Goal: Task Accomplishment & Management: Manage account settings

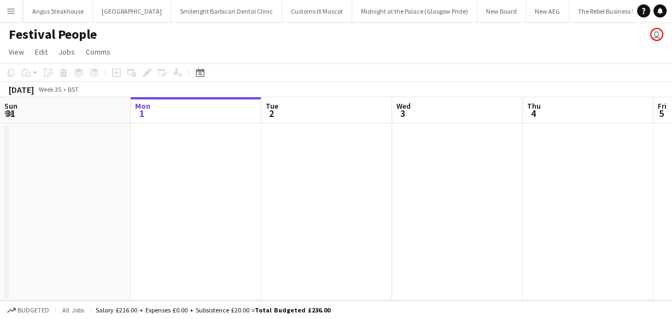
scroll to position [0, 591]
click at [14, 13] on app-icon "Menu" at bounding box center [11, 11] width 9 height 9
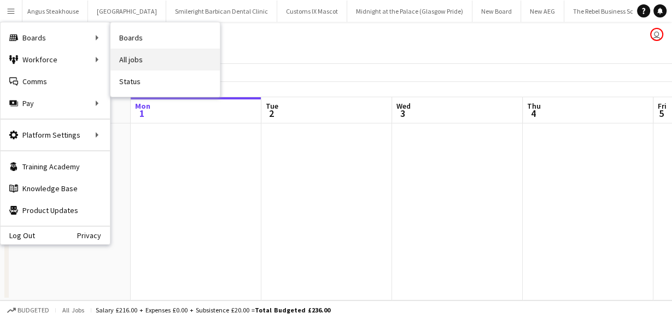
click at [149, 52] on link "All jobs" at bounding box center [164, 60] width 109 height 22
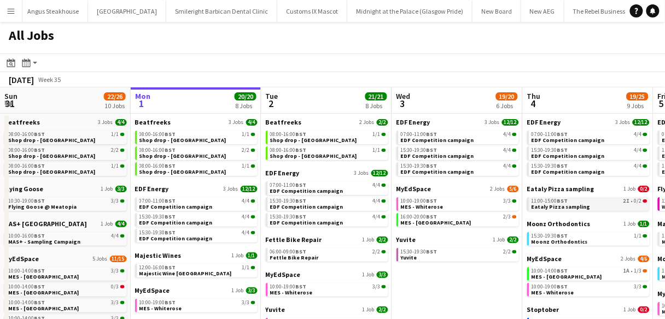
click at [559, 203] on span "Eataly Pizza sampling" at bounding box center [560, 206] width 59 height 7
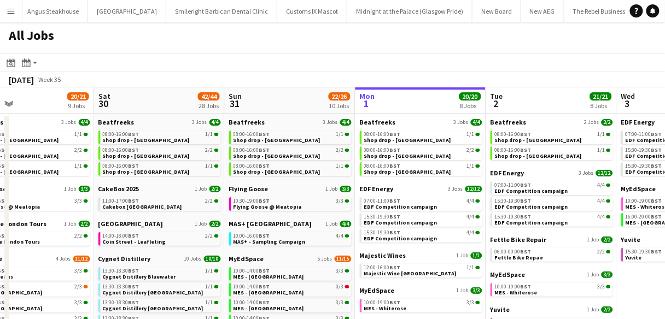
scroll to position [61, 0]
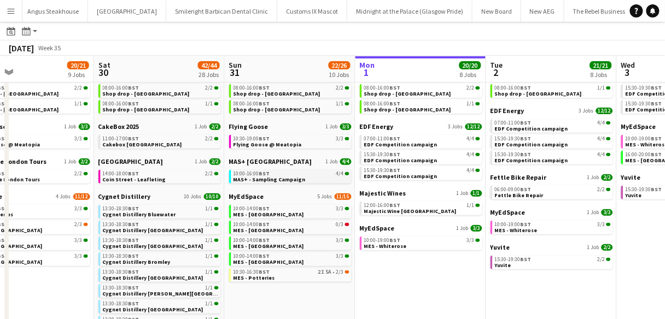
click at [248, 177] on span "MAS+ - Sampling Campaign" at bounding box center [269, 179] width 72 height 7
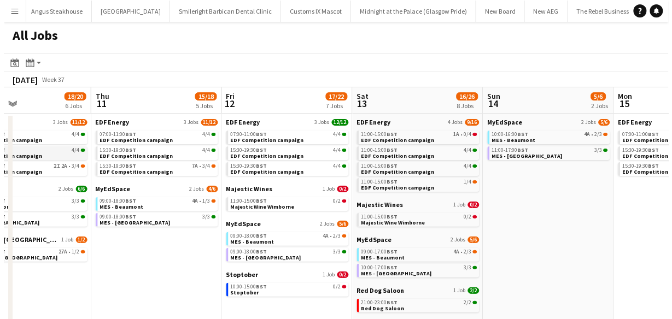
scroll to position [0, 385]
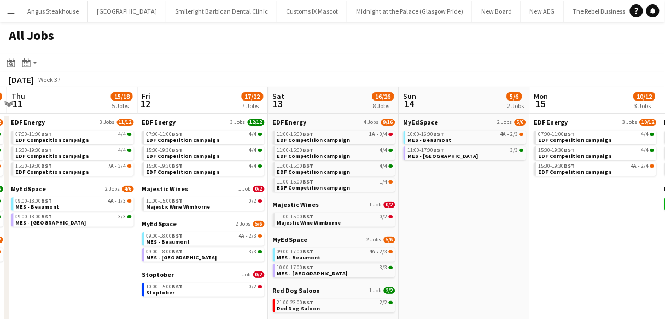
click at [14, 13] on app-icon "Menu" at bounding box center [11, 11] width 9 height 9
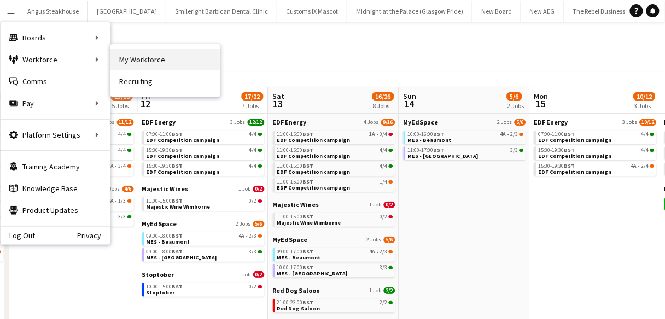
click at [154, 64] on link "My Workforce" at bounding box center [164, 60] width 109 height 22
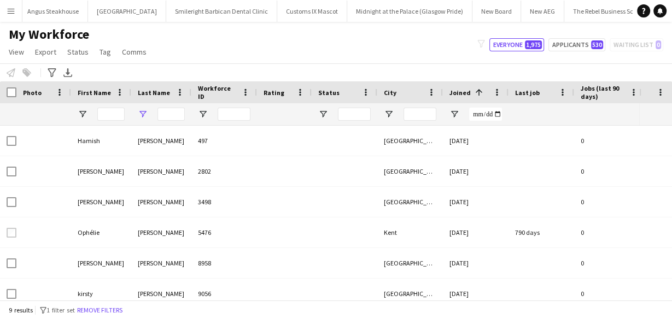
type input "*******"
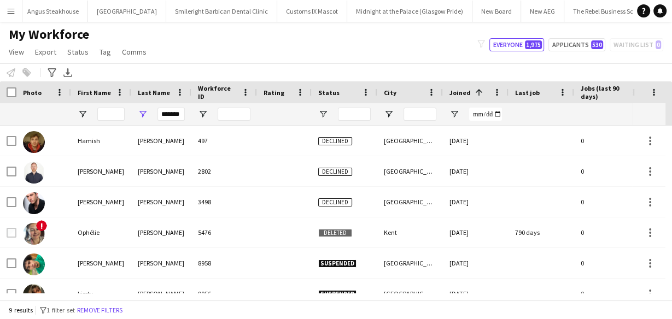
click at [9, 15] on button "Menu" at bounding box center [11, 11] width 22 height 22
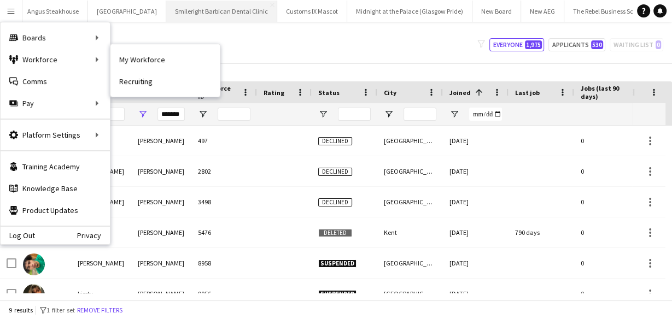
drag, startPoint x: 133, startPoint y: 62, endPoint x: 105, endPoint y: 1, distance: 67.3
click at [133, 62] on link "My Workforce" at bounding box center [164, 60] width 109 height 22
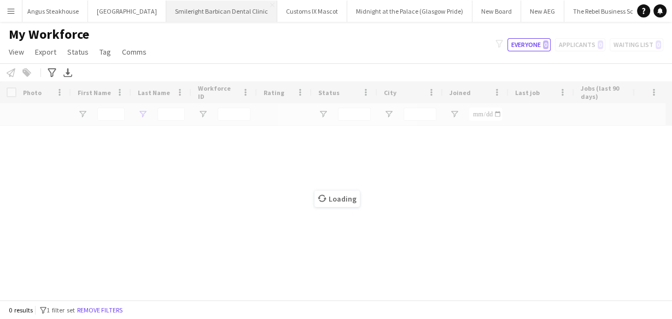
type input "*******"
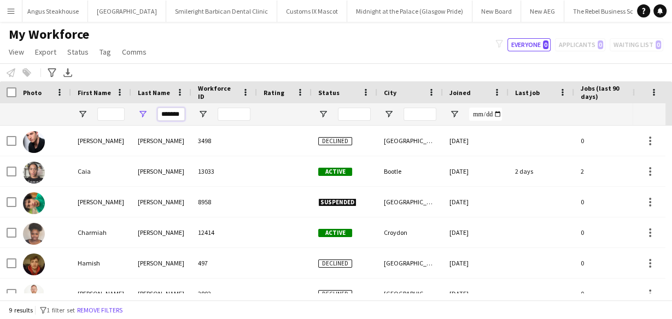
click at [168, 113] on input "*******" at bounding box center [170, 114] width 27 height 13
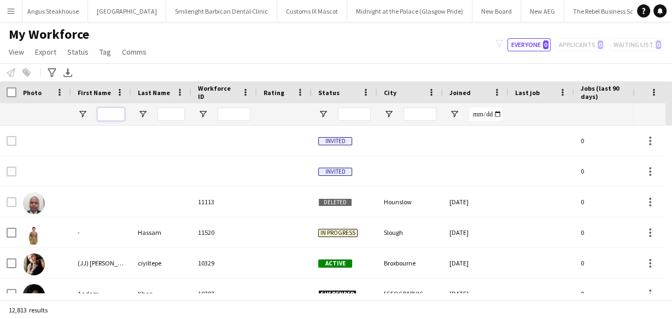
click at [108, 111] on input "First Name Filter Input" at bounding box center [110, 114] width 27 height 13
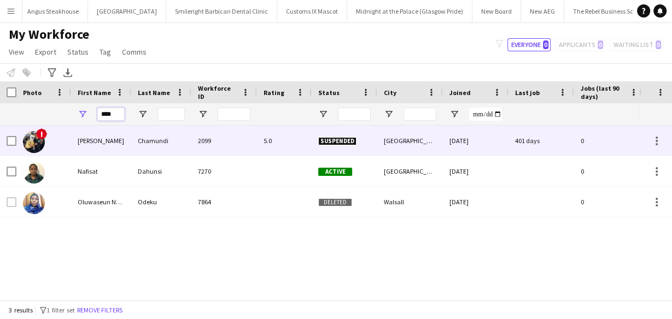
type input "****"
click at [121, 145] on div "Abdul nafi" at bounding box center [101, 141] width 60 height 30
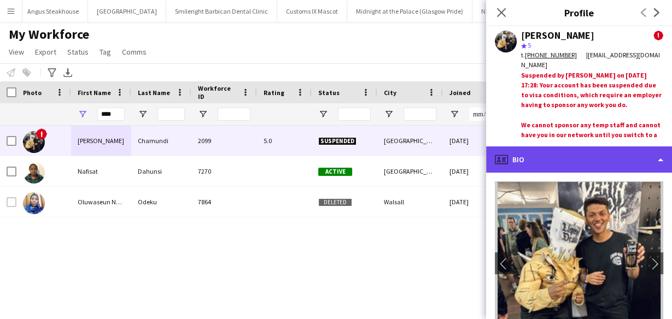
click at [553, 163] on div "profile Bio" at bounding box center [579, 159] width 186 height 26
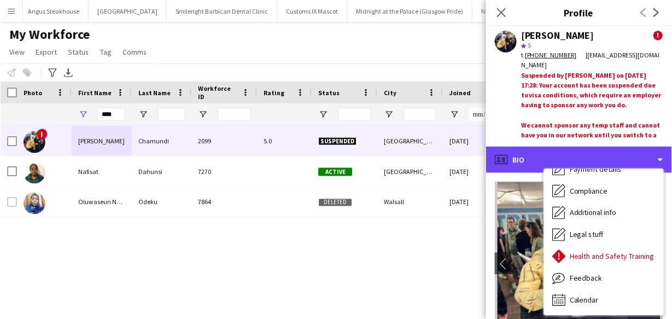
scroll to position [146, 0]
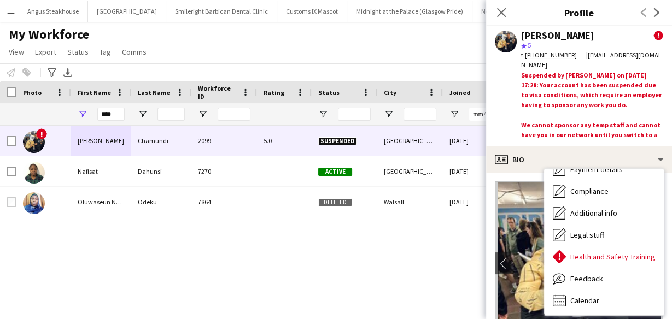
click at [497, 4] on div "Close pop-in" at bounding box center [501, 12] width 31 height 25
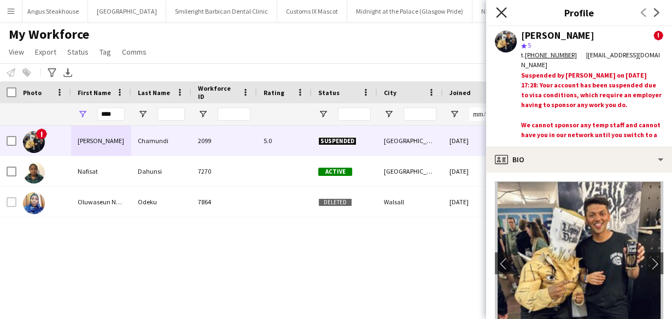
click at [500, 9] on icon "Close pop-in" at bounding box center [501, 12] width 10 height 10
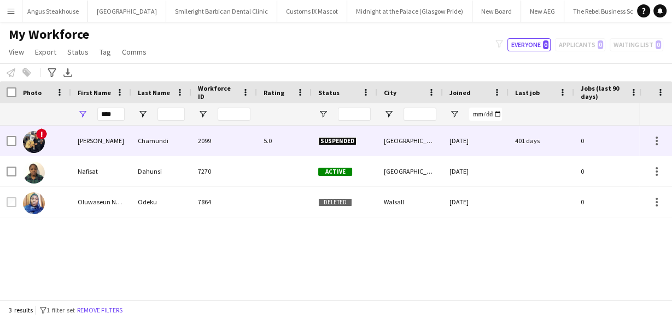
click at [247, 150] on div "2099" at bounding box center [224, 141] width 66 height 30
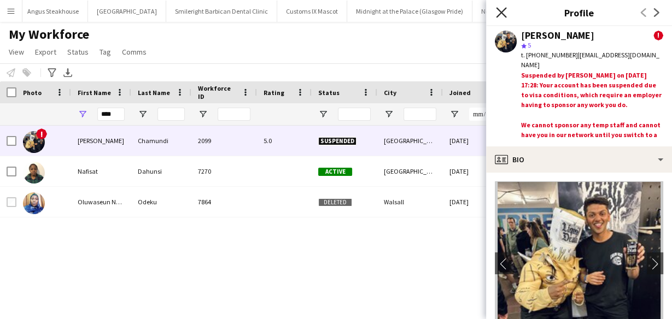
click at [496, 15] on icon "Close pop-in" at bounding box center [501, 12] width 10 height 10
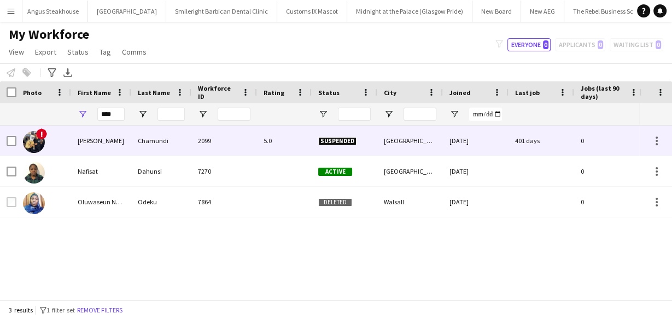
click at [172, 140] on div "Chamundi" at bounding box center [161, 141] width 60 height 30
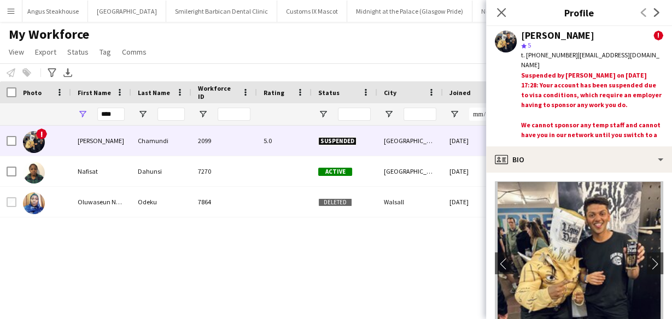
drag, startPoint x: 500, startPoint y: 10, endPoint x: 481, endPoint y: 1, distance: 20.8
click at [500, 10] on icon "Close pop-in" at bounding box center [501, 12] width 9 height 9
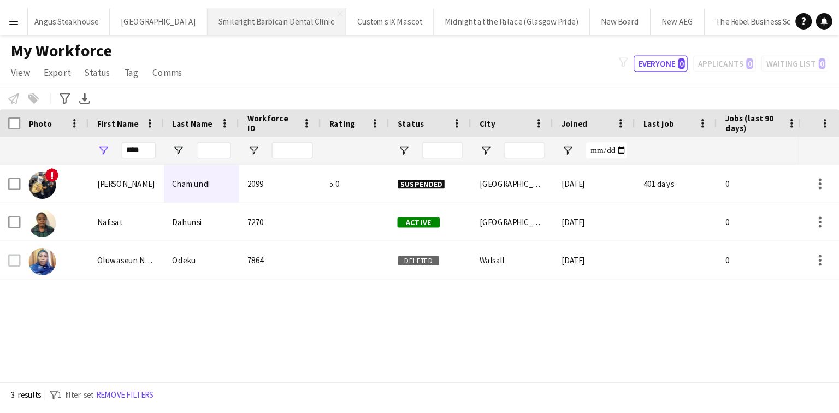
scroll to position [0, 591]
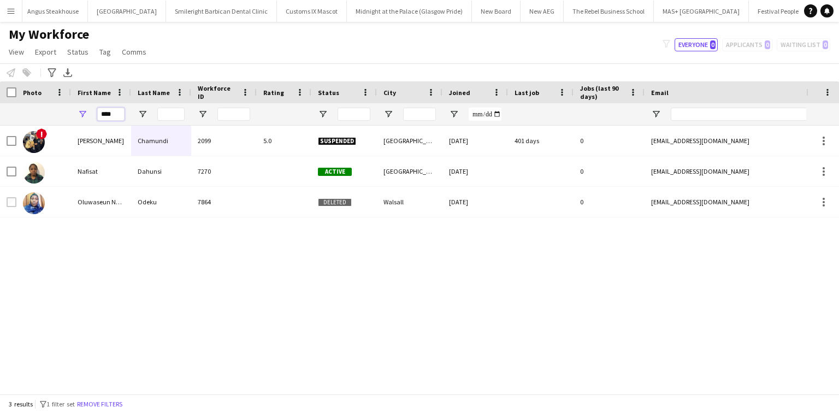
click at [122, 114] on input "****" at bounding box center [110, 114] width 27 height 13
click at [107, 120] on input "****" at bounding box center [110, 114] width 27 height 13
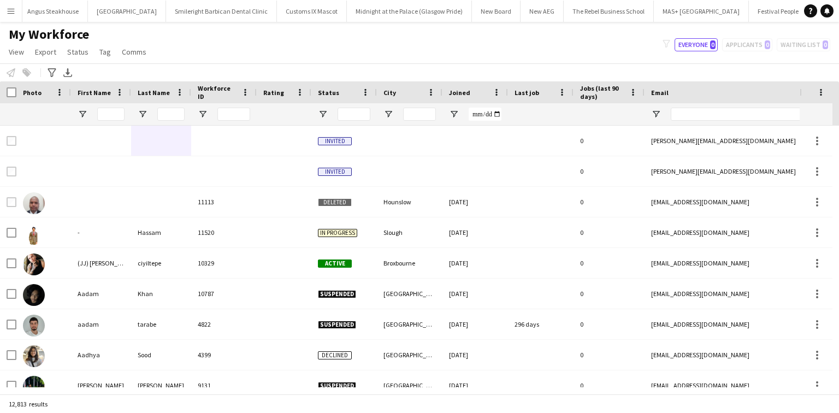
click at [543, 39] on div "My Workforce View Views Default view New view Update view Delete view Edit name…" at bounding box center [419, 44] width 839 height 37
click at [515, 47] on div "My Workforce View Views Default view New view Update view Delete view Edit name…" at bounding box center [419, 44] width 839 height 37
click at [569, 46] on div "My Workforce View Views Default view New view Update view Delete view Edit name…" at bounding box center [419, 44] width 839 height 37
click at [570, 47] on div "My Workforce View Views Default view New view Update view Delete view Edit name…" at bounding box center [419, 44] width 839 height 37
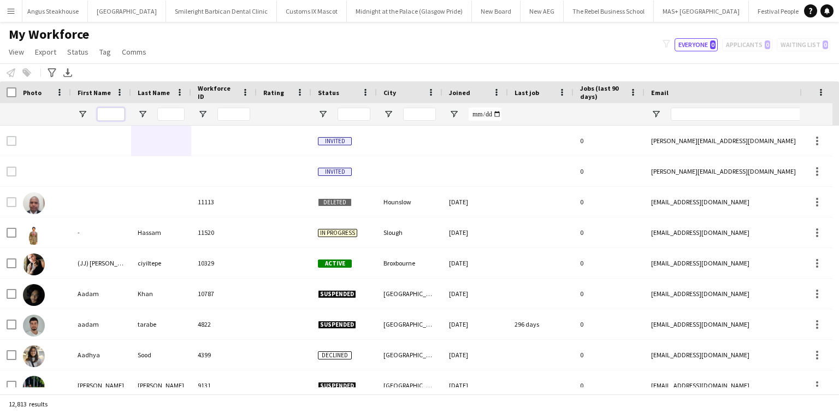
click at [116, 109] on input "First Name Filter Input" at bounding box center [110, 114] width 27 height 13
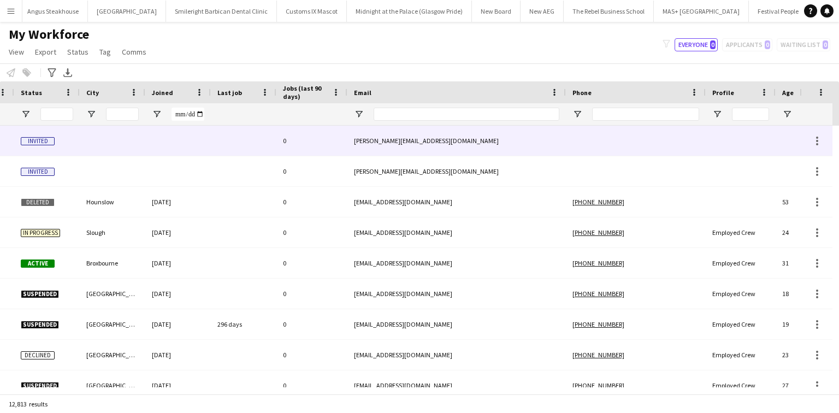
scroll to position [0, 297]
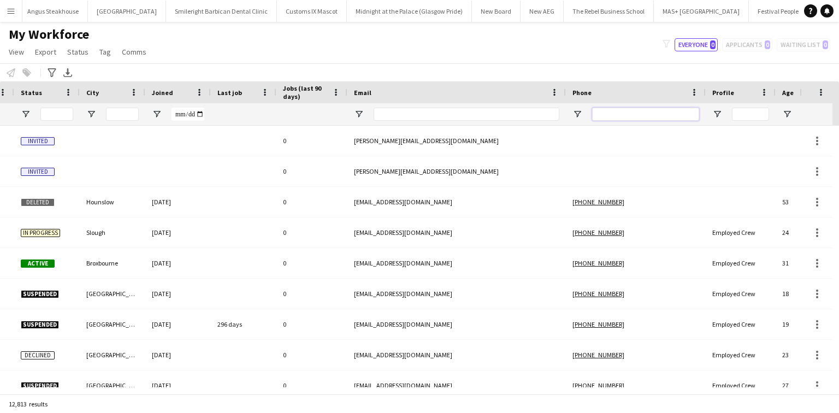
click at [616, 108] on input "Phone Filter Input" at bounding box center [645, 114] width 107 height 13
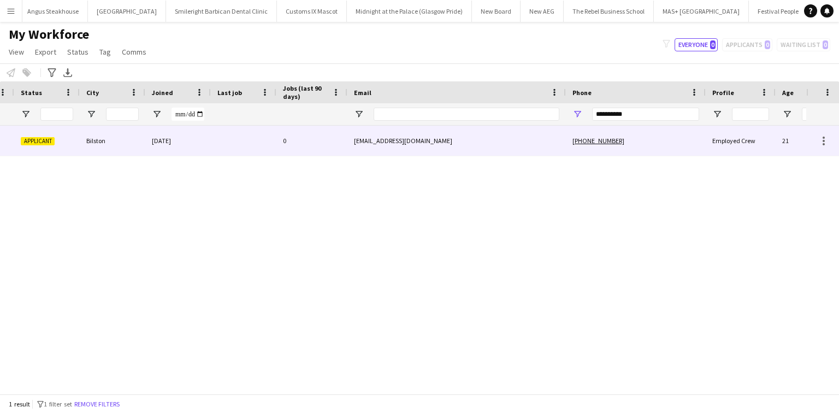
click at [476, 149] on div "ayaan_ahmad62@outlook.com" at bounding box center [457, 141] width 219 height 30
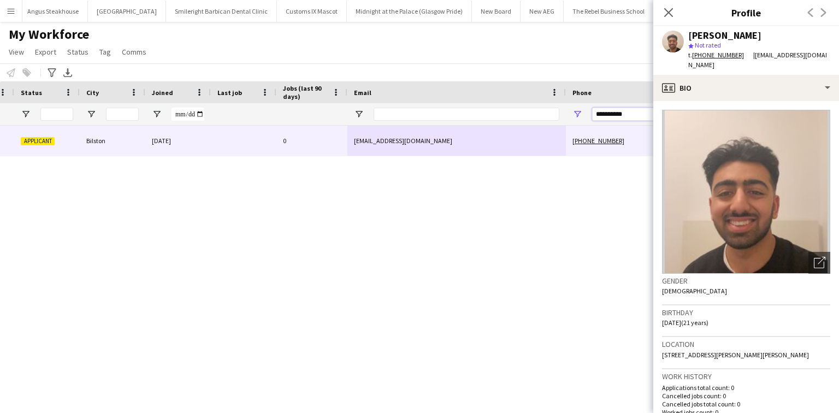
click at [620, 117] on input "**********" at bounding box center [645, 114] width 107 height 13
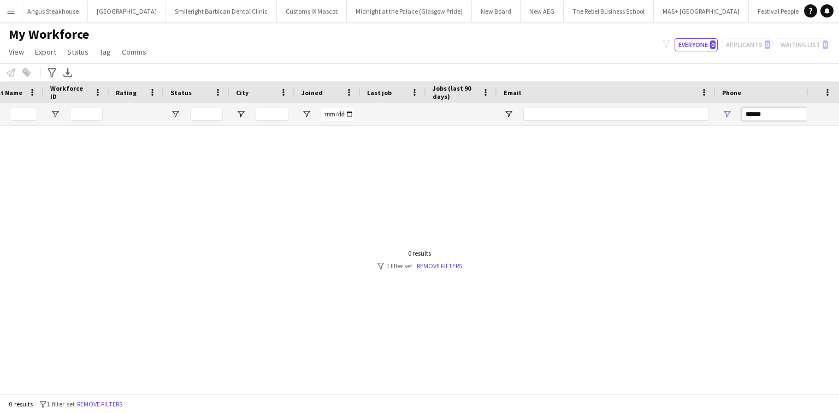
scroll to position [0, 0]
click at [671, 108] on input "******" at bounding box center [790, 114] width 107 height 13
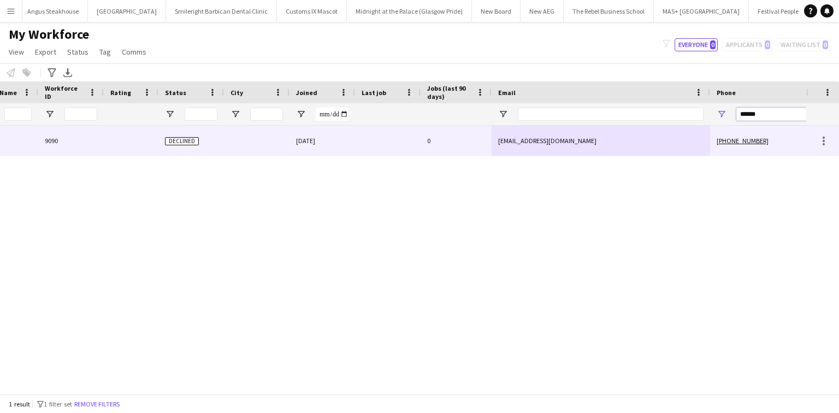
type input "******"
click at [671, 141] on div "potuprashanthi800@gmail.com" at bounding box center [601, 141] width 219 height 30
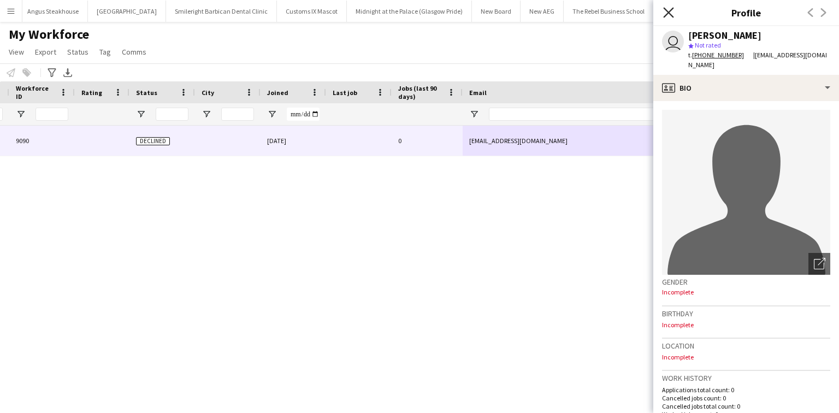
click at [665, 9] on icon at bounding box center [668, 12] width 10 height 10
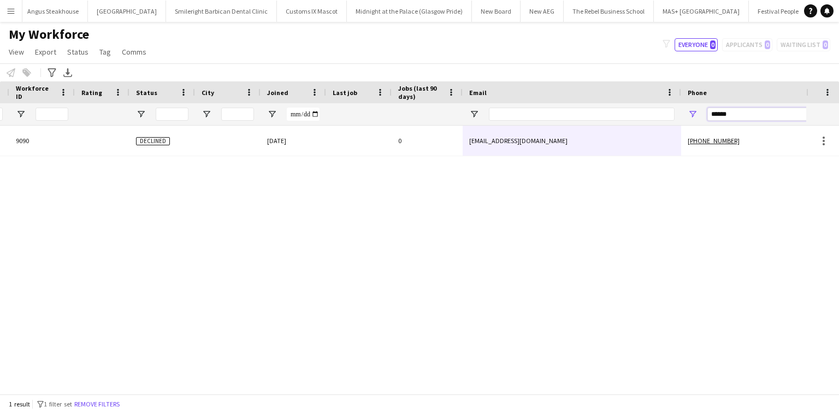
click at [671, 116] on input "******" at bounding box center [761, 114] width 107 height 13
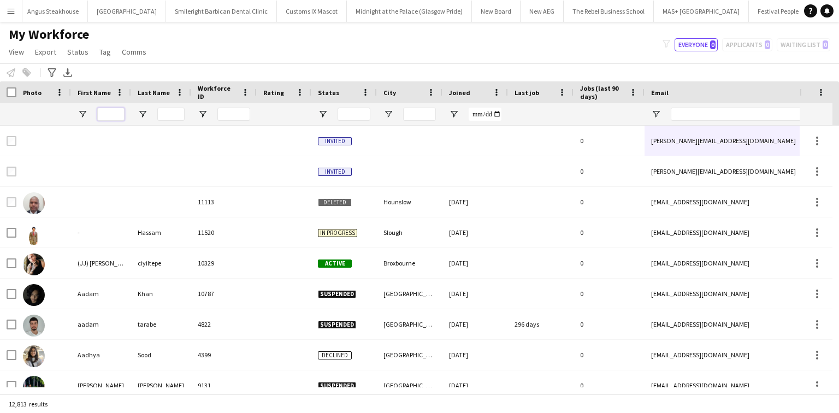
click at [109, 113] on input "First Name Filter Input" at bounding box center [110, 114] width 27 height 13
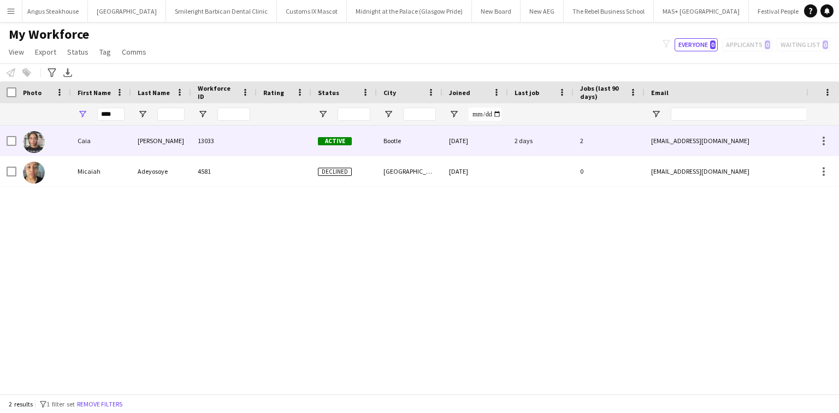
click at [148, 147] on div "Stewart" at bounding box center [161, 141] width 60 height 30
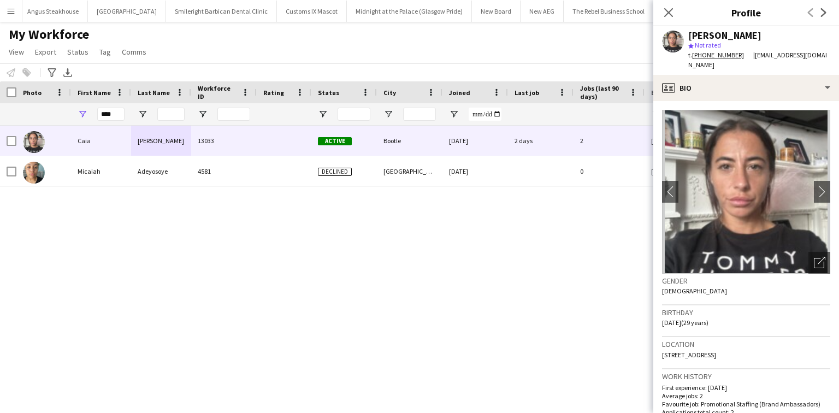
drag, startPoint x: 669, startPoint y: 13, endPoint x: 633, endPoint y: 11, distance: 36.1
click at [669, 13] on icon at bounding box center [669, 12] width 9 height 9
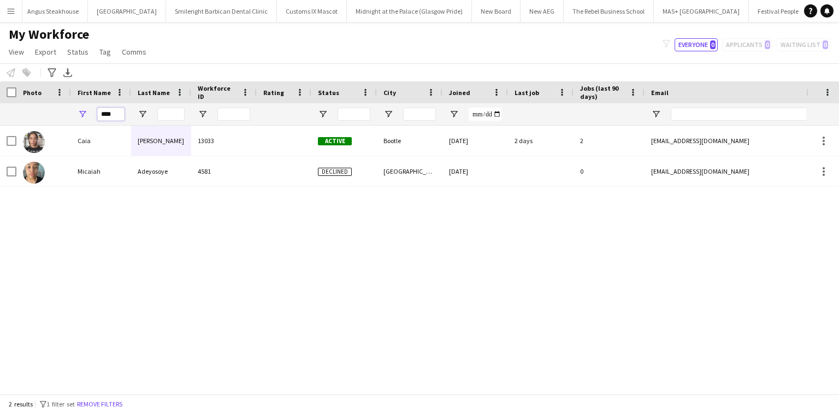
click at [103, 108] on input "****" at bounding box center [110, 114] width 27 height 13
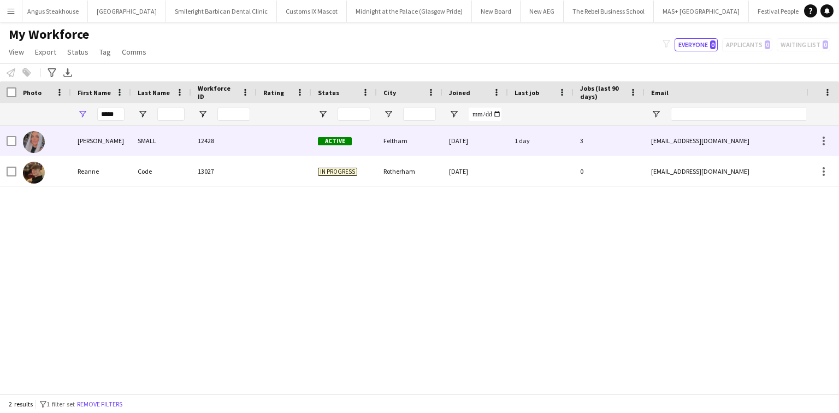
click at [137, 137] on div "SMALL" at bounding box center [161, 141] width 60 height 30
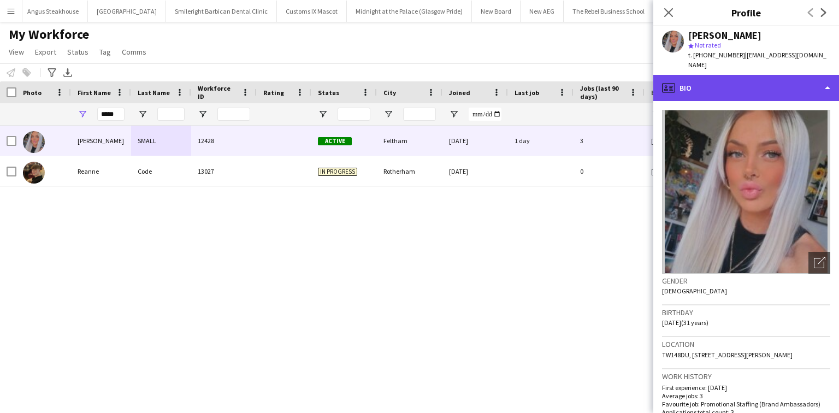
click at [671, 79] on div "profile Bio" at bounding box center [747, 88] width 186 height 26
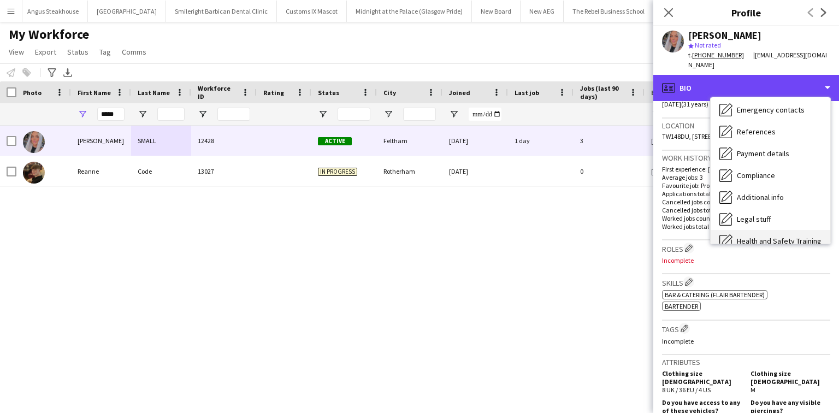
scroll to position [146, 0]
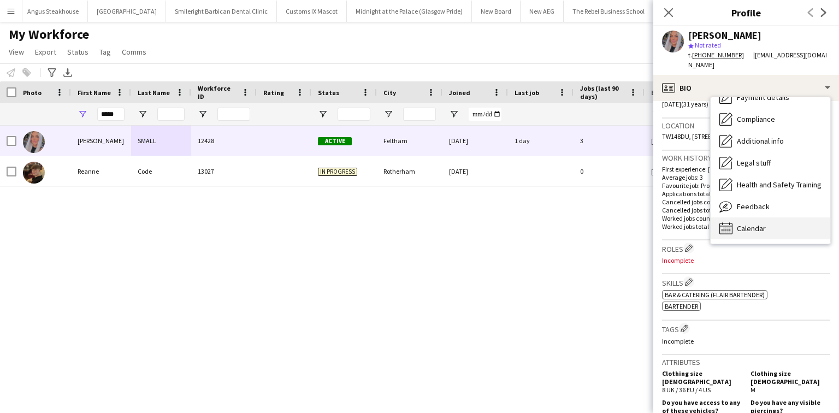
click at [671, 224] on span "Calendar" at bounding box center [751, 229] width 29 height 10
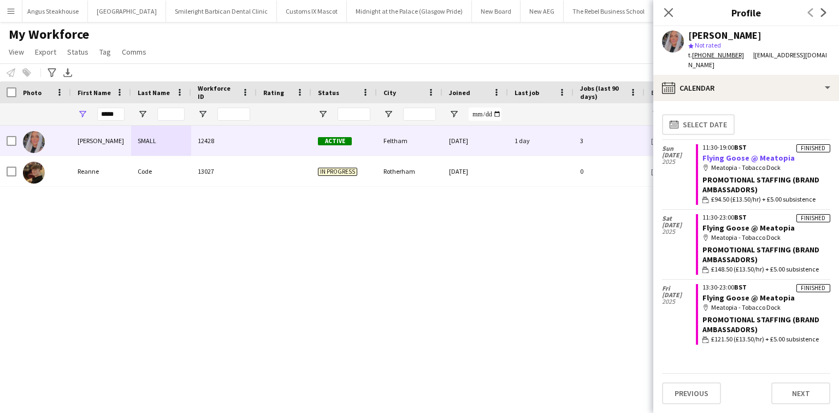
click at [671, 153] on link "Flying Goose @ Meatopia" at bounding box center [749, 158] width 92 height 10
drag, startPoint x: 671, startPoint y: 15, endPoint x: 85, endPoint y: 74, distance: 588.8
click at [671, 15] on icon at bounding box center [669, 12] width 9 height 9
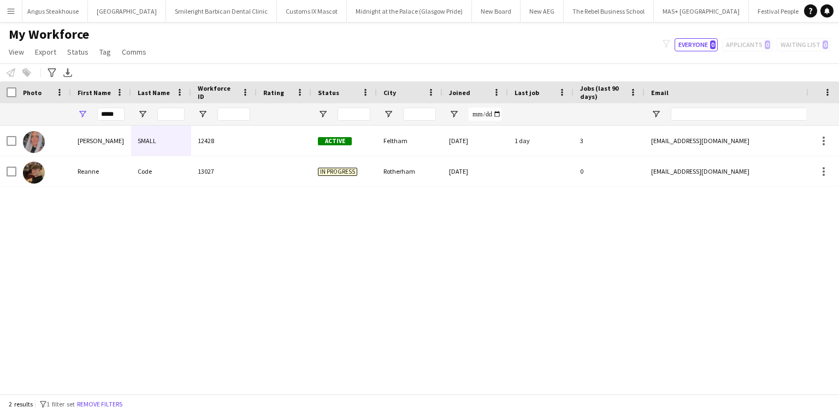
click at [115, 107] on div "*****" at bounding box center [110, 114] width 27 height 22
click at [116, 109] on input "*****" at bounding box center [110, 114] width 27 height 13
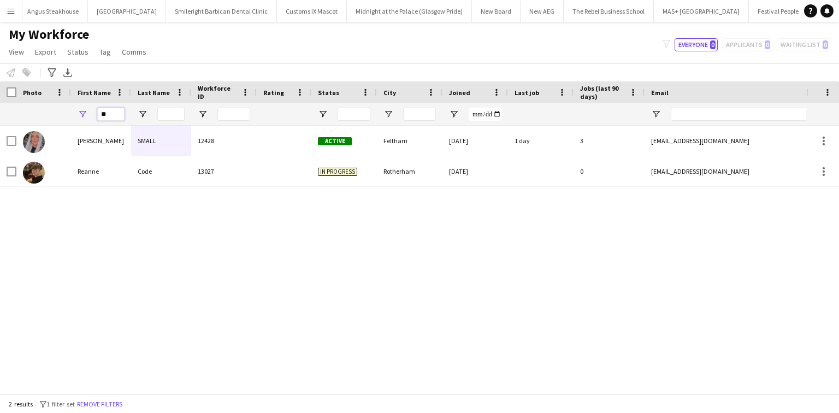
type input "*"
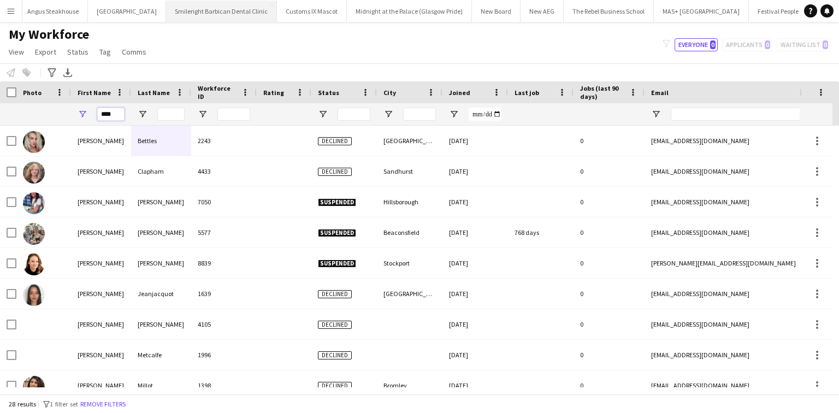
type input "****"
click at [104, 118] on input "****" at bounding box center [110, 114] width 27 height 13
click at [117, 110] on input "****" at bounding box center [110, 114] width 27 height 13
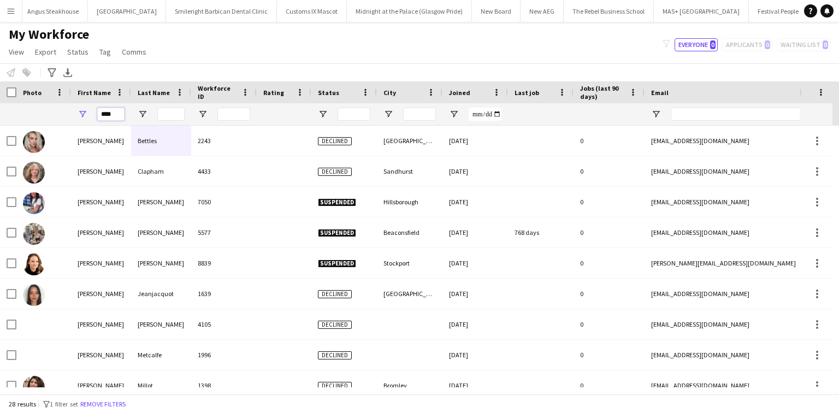
click at [119, 109] on input "****" at bounding box center [110, 114] width 27 height 13
click at [107, 119] on input "****" at bounding box center [110, 114] width 27 height 13
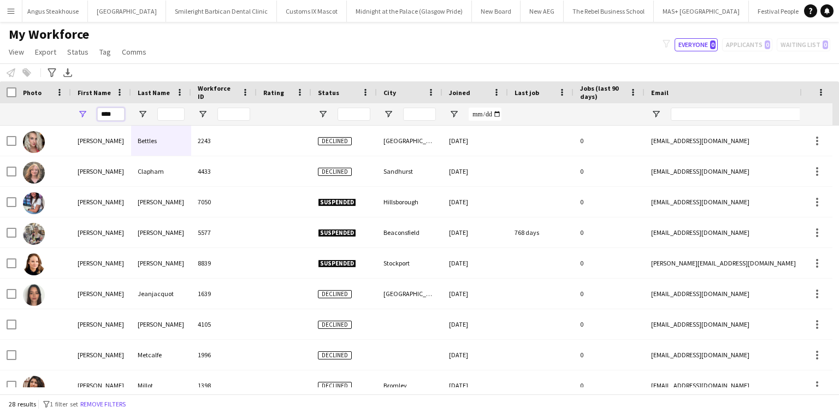
click at [107, 119] on input "****" at bounding box center [110, 114] width 27 height 13
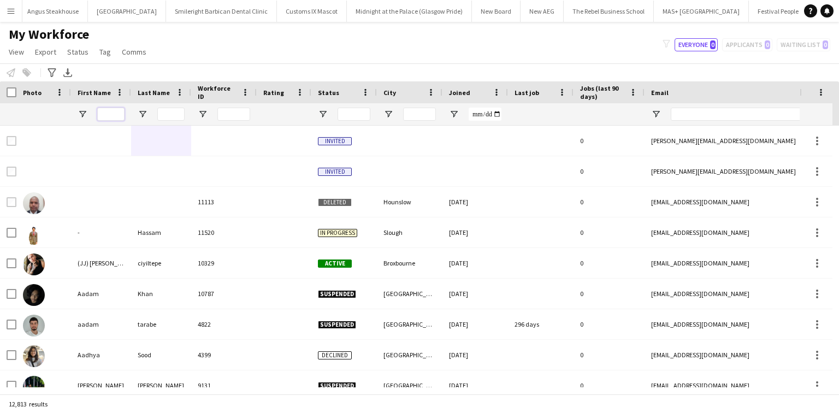
click at [115, 115] on input "First Name Filter Input" at bounding box center [110, 114] width 27 height 13
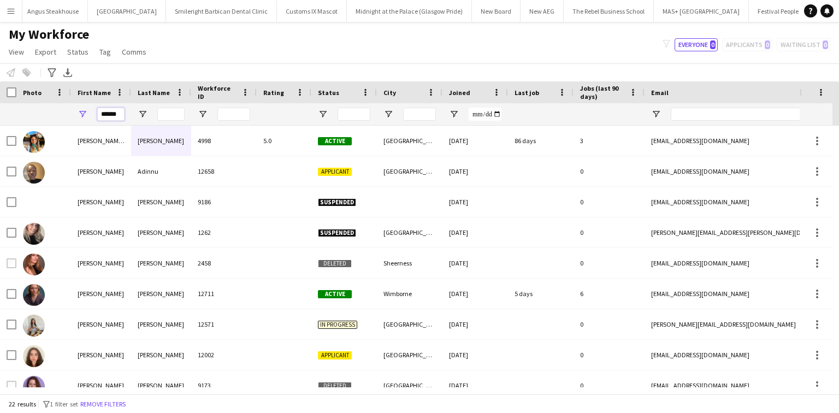
type input "******"
click at [175, 118] on input "Last Name Filter Input" at bounding box center [170, 114] width 27 height 13
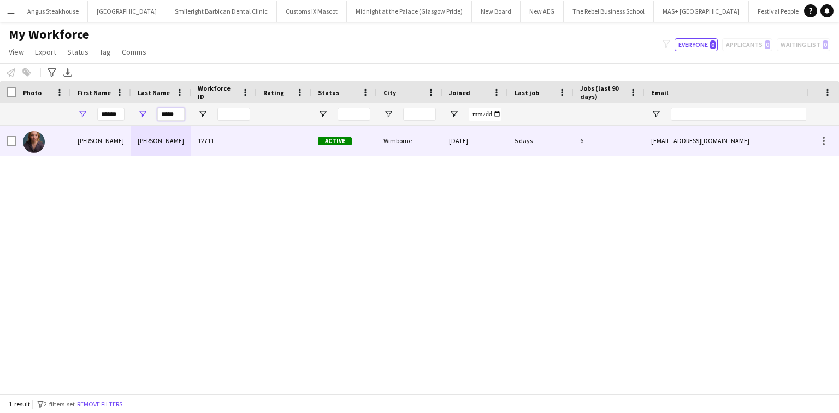
type input "*****"
click at [171, 139] on div "Cuthbert" at bounding box center [161, 141] width 60 height 30
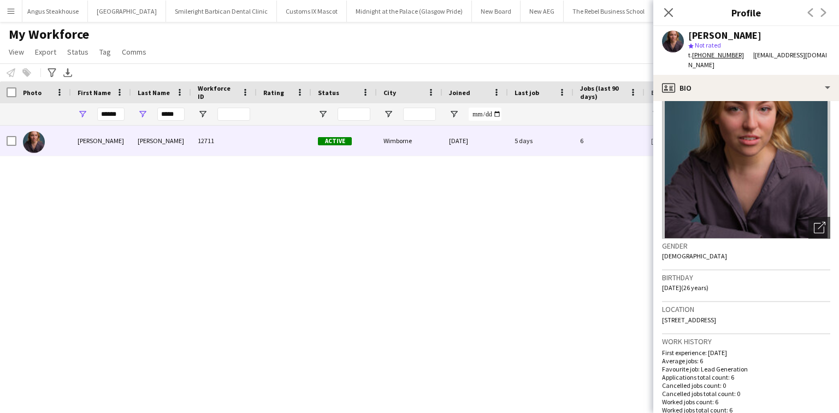
scroll to position [87, 0]
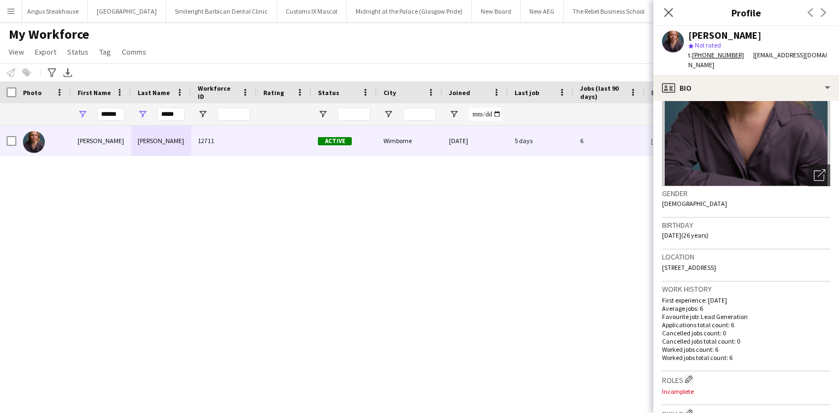
drag, startPoint x: 741, startPoint y: 266, endPoint x: 774, endPoint y: 269, distance: 33.0
click at [671, 269] on div "Location 1 Abbey Gardens, Wimborne, BH21 2EA" at bounding box center [746, 266] width 168 height 32
copy span "BH21 2EA"
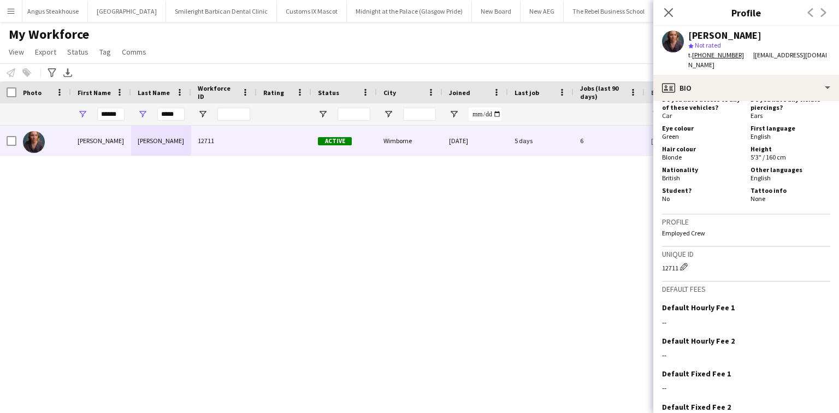
scroll to position [612, 0]
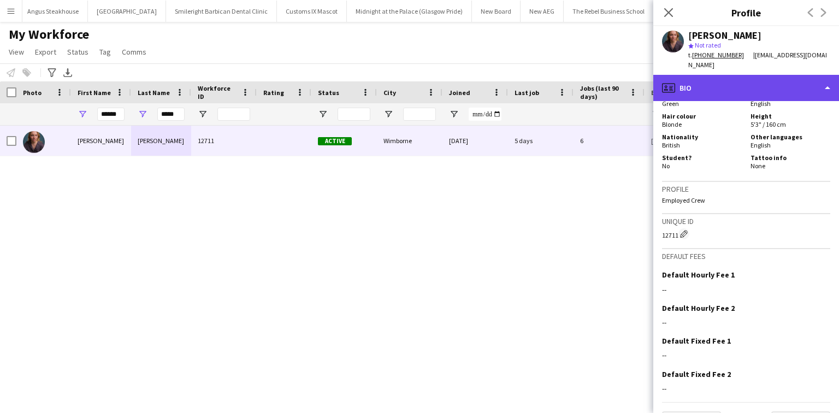
click at [671, 87] on div "profile Bio" at bounding box center [747, 88] width 186 height 26
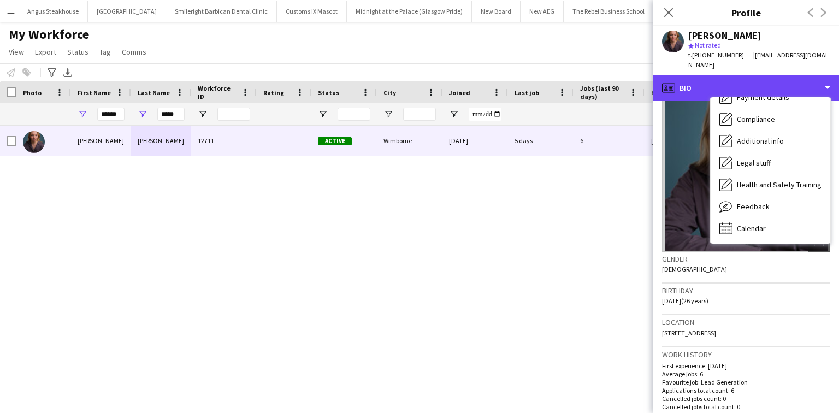
scroll to position [0, 0]
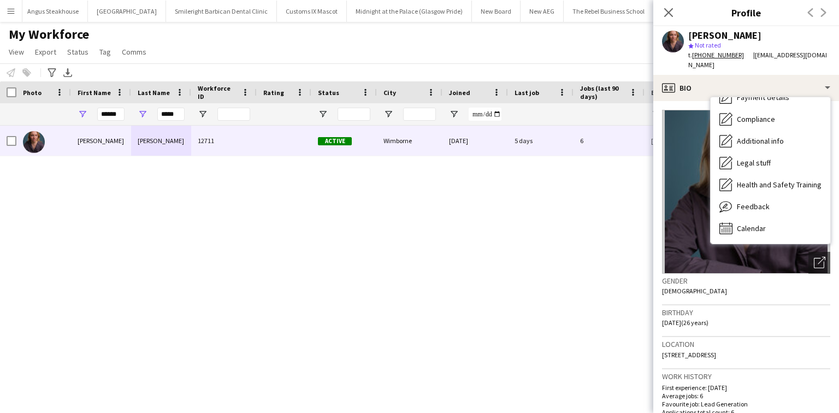
click at [671, 319] on span "1 Abbey Gardens, Wimborne, BH21 2EA" at bounding box center [689, 355] width 54 height 8
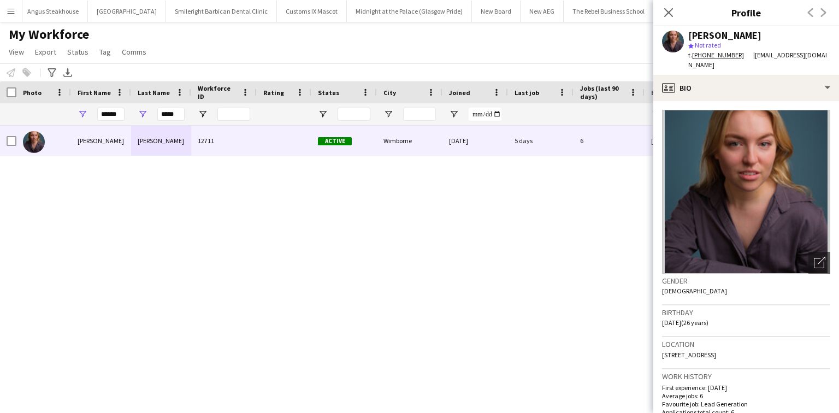
drag, startPoint x: 742, startPoint y: 354, endPoint x: 769, endPoint y: 357, distance: 27.1
click at [671, 319] on div "Location 1 Abbey Gardens, Wimborne, BH21 2EA" at bounding box center [746, 353] width 168 height 32
copy span "BH21 2EA"
click at [669, 16] on icon "Close pop-in" at bounding box center [668, 12] width 10 height 10
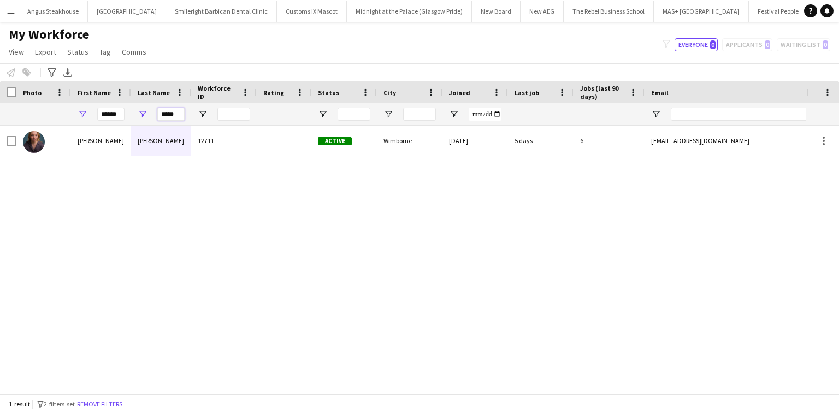
click at [177, 116] on input "*****" at bounding box center [170, 114] width 27 height 13
click at [168, 113] on input "*****" at bounding box center [170, 114] width 27 height 13
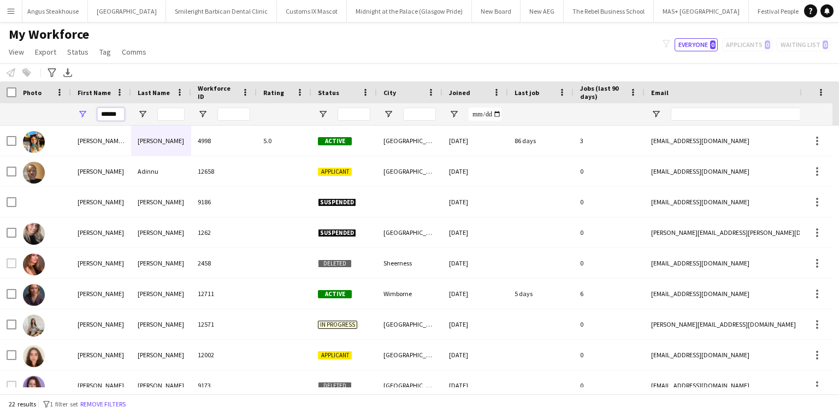
click at [113, 114] on input "******" at bounding box center [110, 114] width 27 height 13
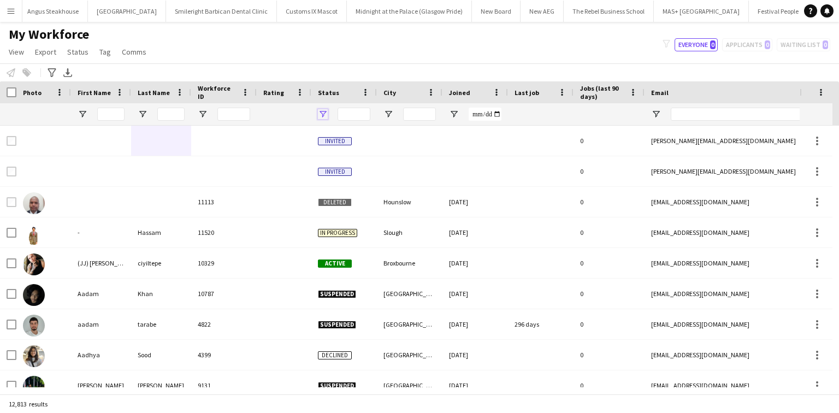
click at [322, 111] on span "Open Filter Menu" at bounding box center [323, 114] width 10 height 10
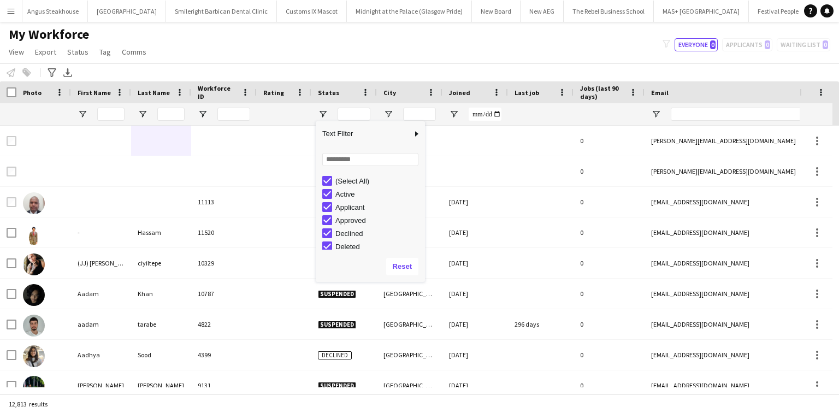
click at [350, 179] on div "(Select All)" at bounding box center [379, 181] width 86 height 8
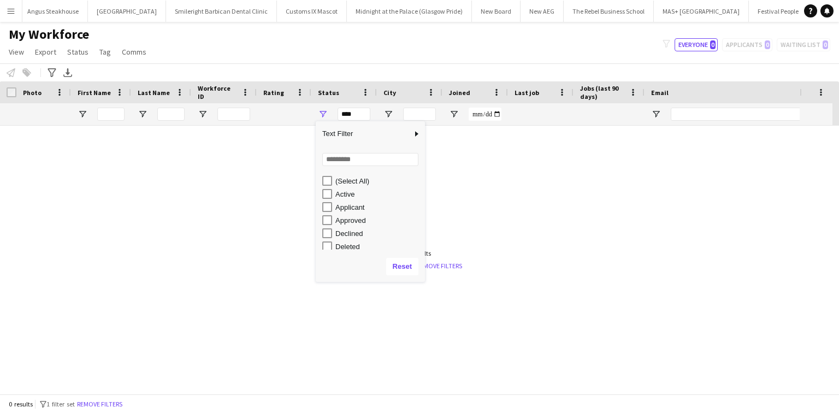
click at [355, 207] on div "Applicant" at bounding box center [379, 207] width 86 height 8
type input "**********"
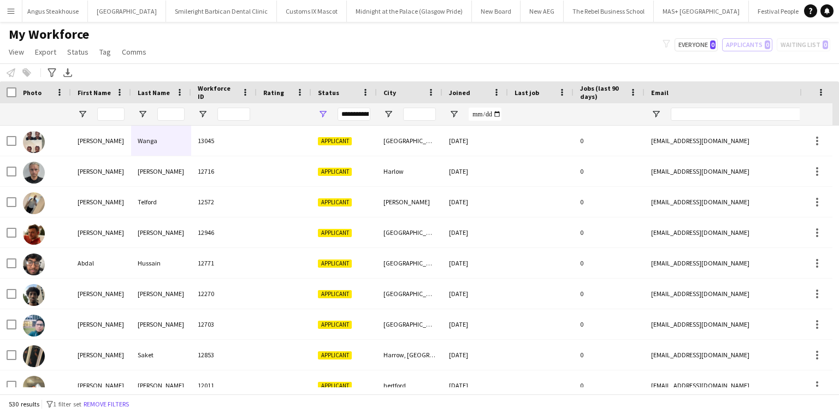
click at [354, 63] on div "Notify workforce Add to tag Select at least one crew to tag him or her. Advance…" at bounding box center [419, 72] width 839 height 18
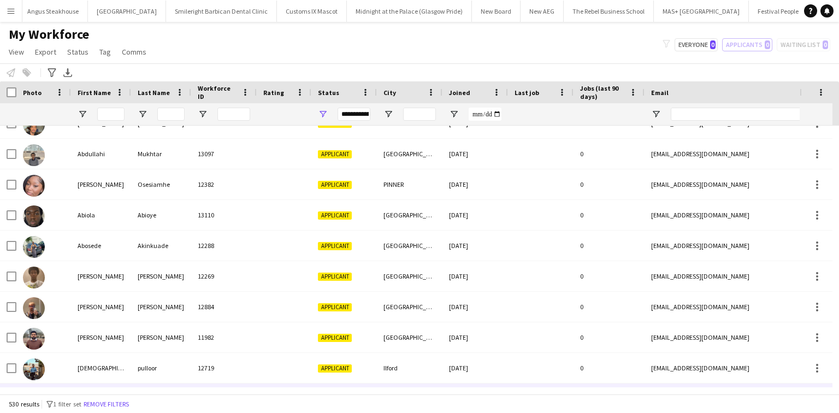
scroll to position [568, 0]
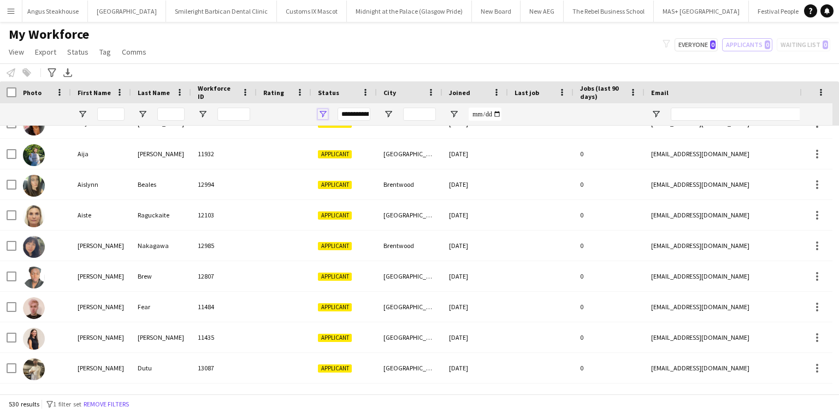
click at [319, 115] on span "Open Filter Menu" at bounding box center [323, 114] width 10 height 10
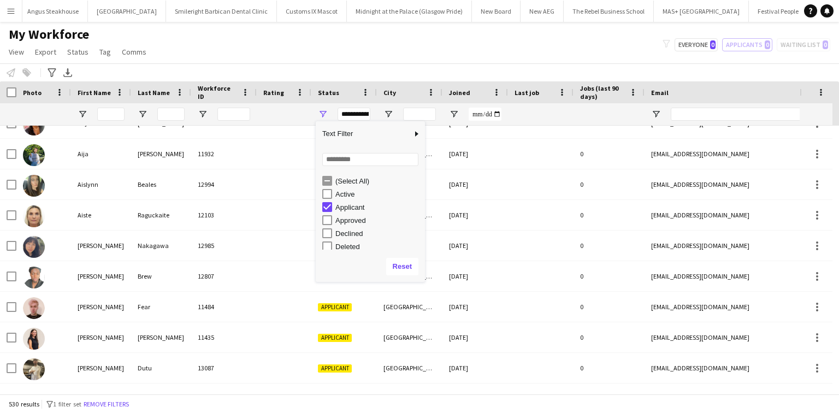
click at [342, 181] on div "(Select All)" at bounding box center [379, 181] width 86 height 8
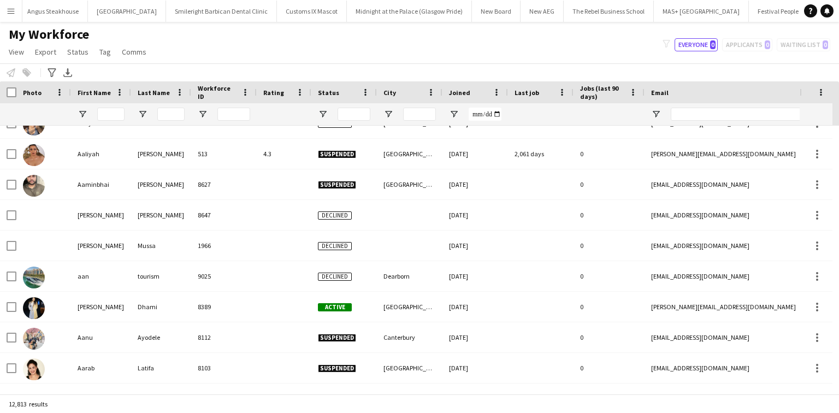
click at [348, 85] on div "Status" at bounding box center [337, 92] width 39 height 16
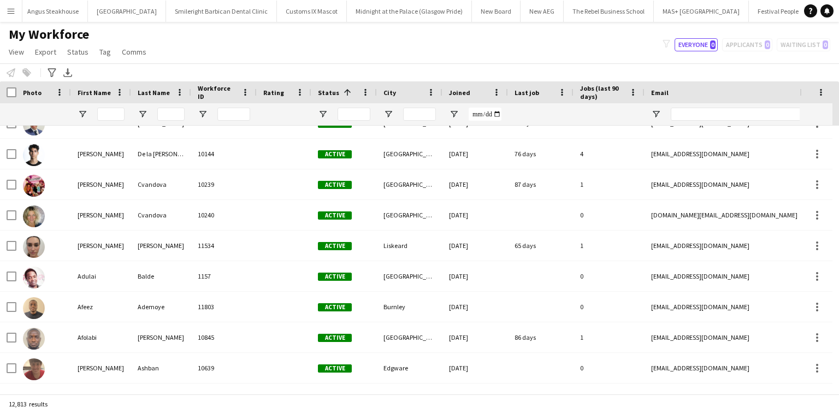
click at [671, 48] on div "filter-1 Everyone 0 Applicants 0 Waiting list 0" at bounding box center [746, 44] width 185 height 13
click at [671, 45] on div "filter-1 Everyone 0 Applicants 0 Waiting list 0" at bounding box center [746, 44] width 185 height 13
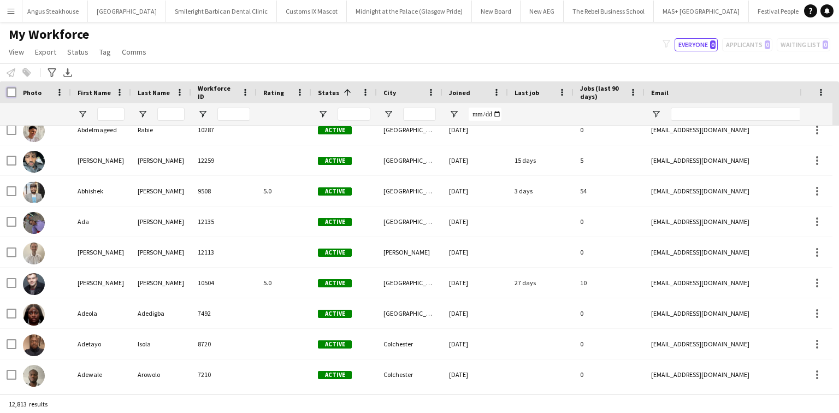
scroll to position [0, 0]
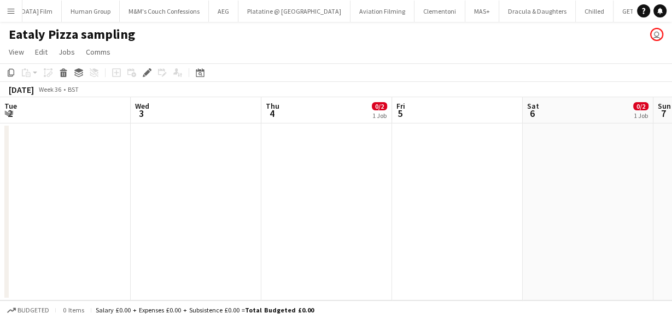
scroll to position [0, 376]
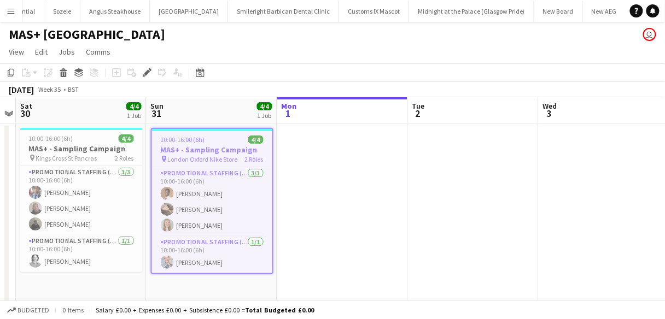
scroll to position [0, 531]
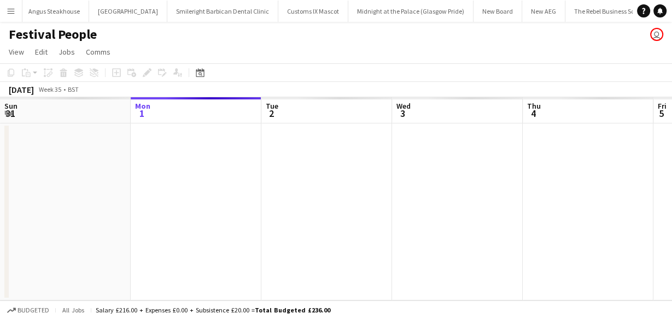
scroll to position [0, 591]
click at [1, 5] on button "Menu" at bounding box center [11, 11] width 22 height 22
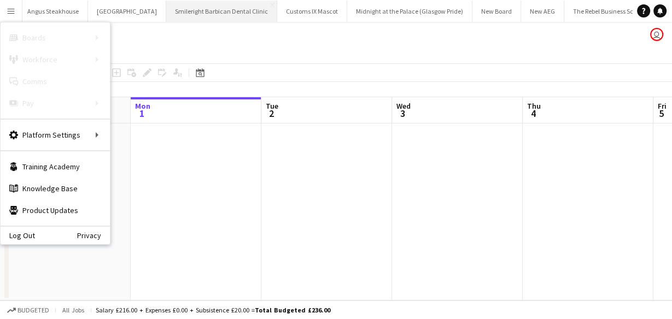
scroll to position [0, 0]
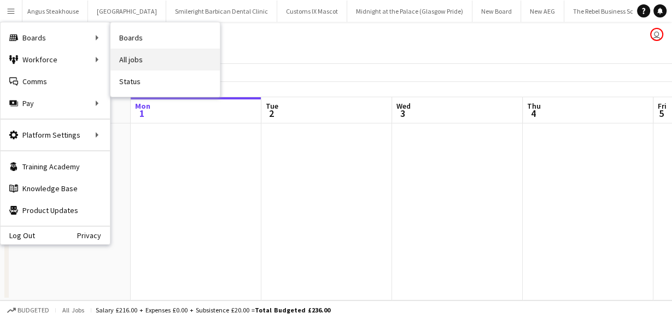
click at [132, 50] on link "All jobs" at bounding box center [164, 60] width 109 height 22
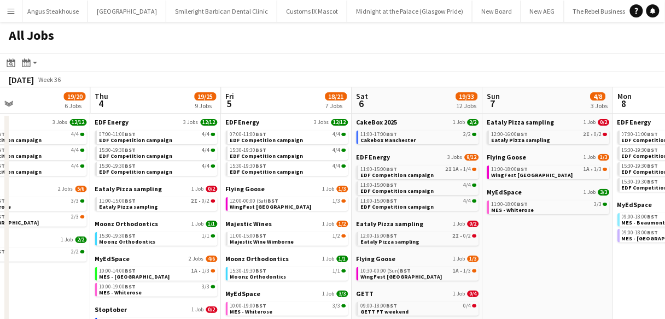
click at [144, 283] on app-calendar-brief-board "MyEdSpace 2 Jobs 4/6 10:00-14:00 BST 1A • 1/3 MES - Reading Town Centre 10:00-1…" at bounding box center [156, 276] width 122 height 42
click at [143, 286] on div "10:00-19:00 BST 3/3" at bounding box center [157, 286] width 116 height 5
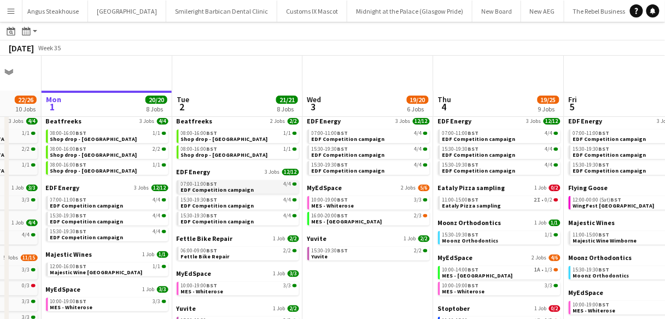
scroll to position [41, 0]
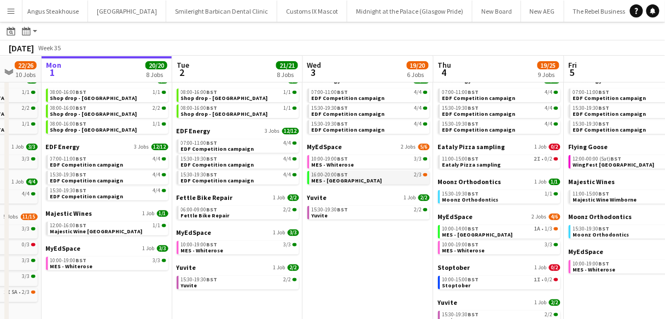
click at [312, 175] on span "16:00-20:00 BST" at bounding box center [330, 174] width 37 height 5
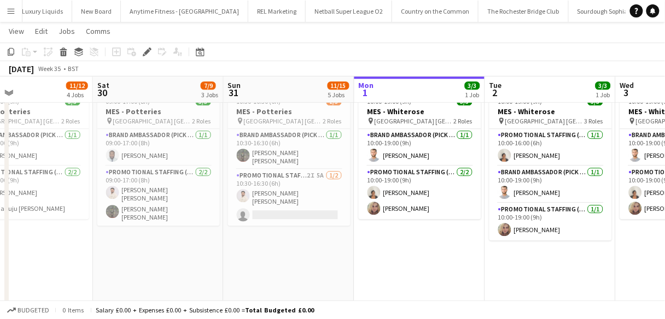
scroll to position [0, 313]
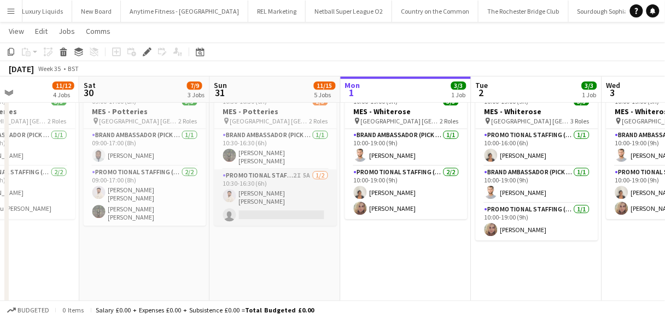
click at [252, 205] on app-card-role "Promotional Staffing (Brand Ambassadors) 2I 5A 1/2 10:30-16:30 (6h) Muzammil Ah…" at bounding box center [275, 197] width 122 height 56
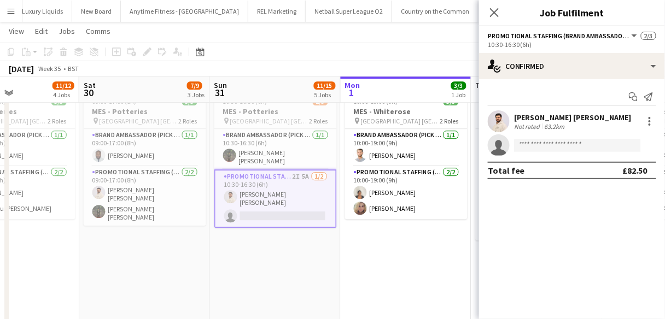
click at [533, 120] on div "[PERSON_NAME] [PERSON_NAME]" at bounding box center [572, 118] width 117 height 10
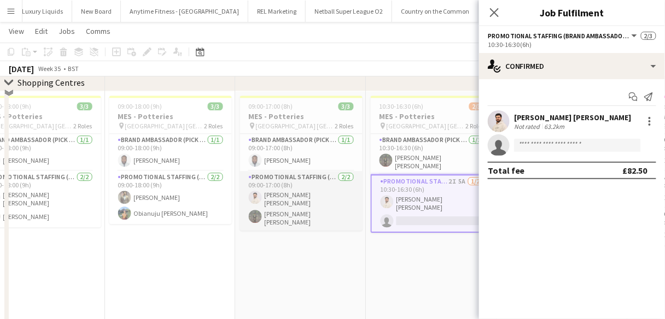
scroll to position [700, 0]
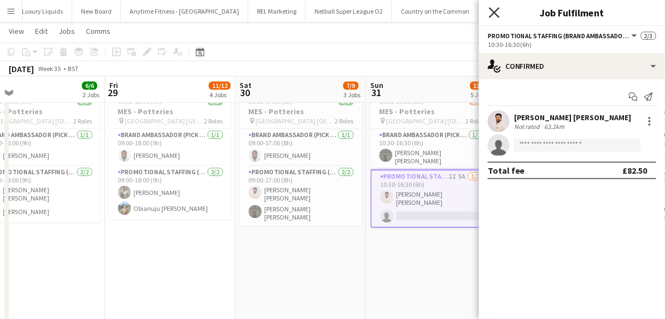
click at [499, 15] on icon "Close pop-in" at bounding box center [494, 12] width 10 height 10
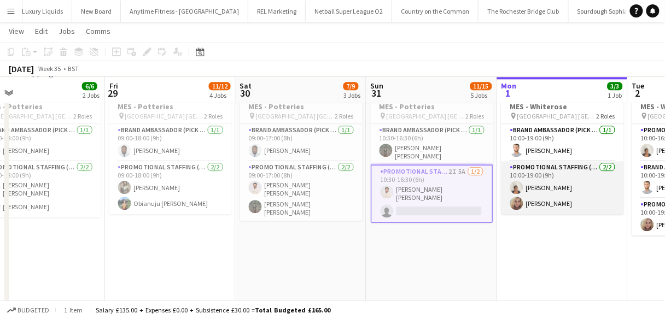
scroll to position [0, 422]
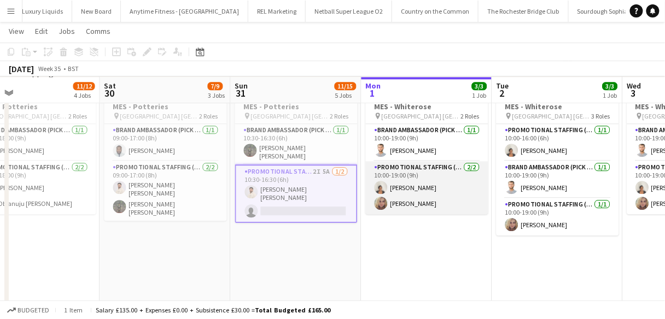
click at [467, 193] on app-card-role "Promotional Staffing (Brand Ambassadors) 2/2 10:00-19:00 (9h) Thandeka Mashazi …" at bounding box center [427, 187] width 122 height 53
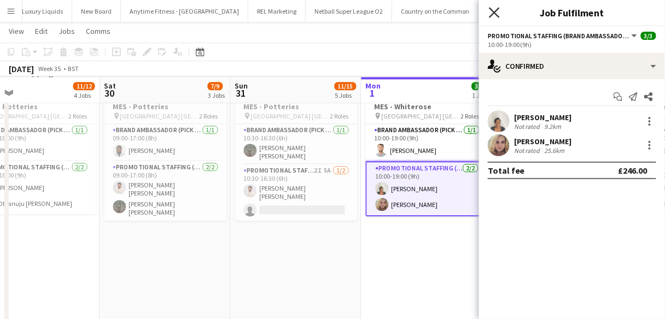
click at [497, 16] on icon "Close pop-in" at bounding box center [494, 12] width 10 height 10
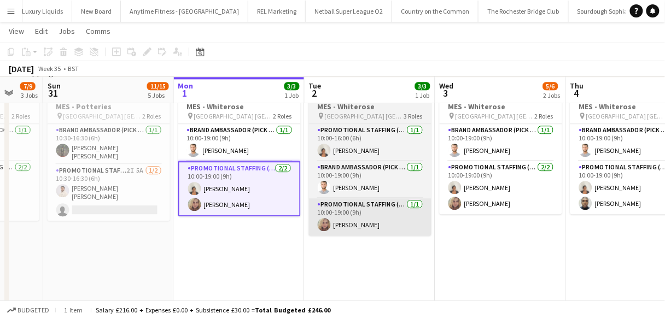
scroll to position [0, 349]
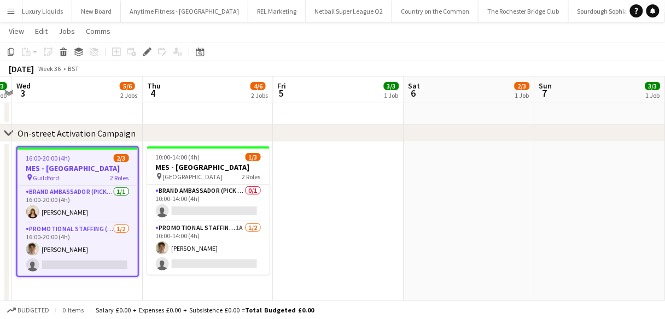
scroll to position [0, 245]
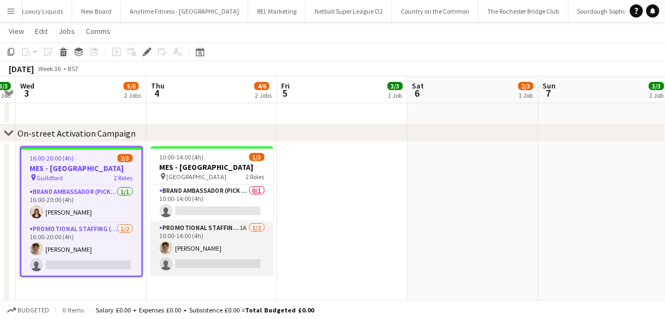
click at [205, 237] on app-card-role "Promotional Staffing (Brand Ambassadors) 1A [DATE] 10:00-14:00 (4h) [PERSON_NAM…" at bounding box center [212, 248] width 122 height 53
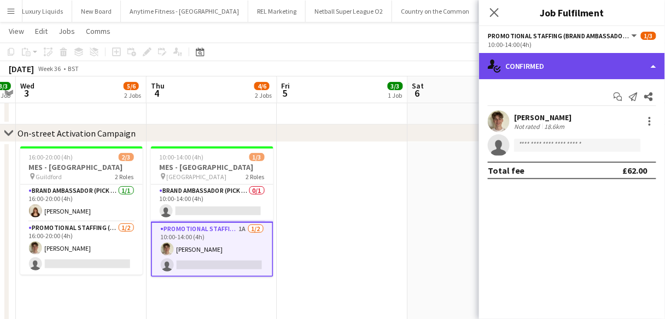
click at [545, 62] on div "single-neutral-actions-check-2 Confirmed" at bounding box center [572, 66] width 186 height 26
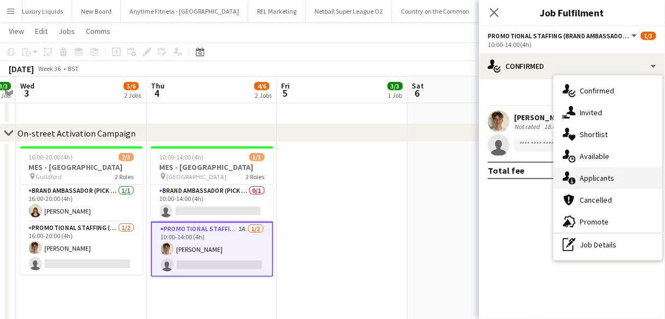
click at [583, 177] on div "single-neutral-actions-information Applicants" at bounding box center [608, 178] width 108 height 22
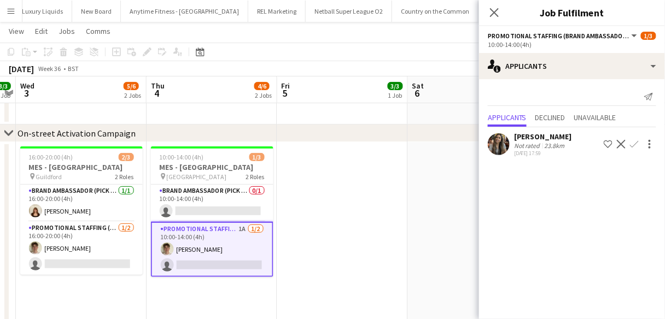
click at [511, 142] on div "[PERSON_NAME] Not rated 23.8km [DATE] 17:59 Shortlist crew Decline Confirm" at bounding box center [572, 144] width 186 height 25
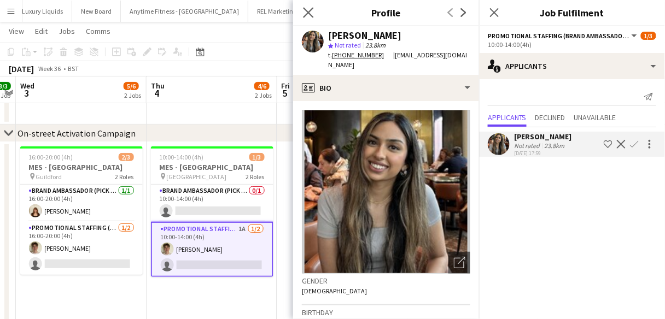
click at [302, 15] on app-icon "Close pop-in" at bounding box center [309, 13] width 16 height 16
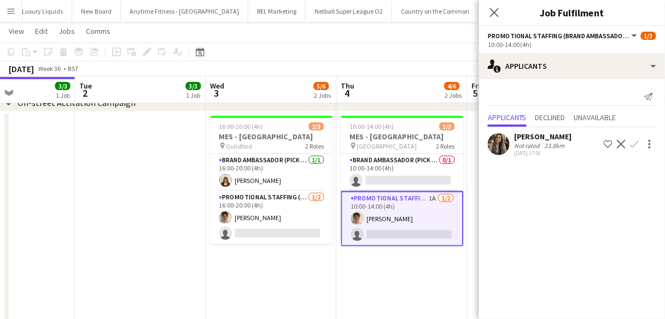
scroll to position [0, 468]
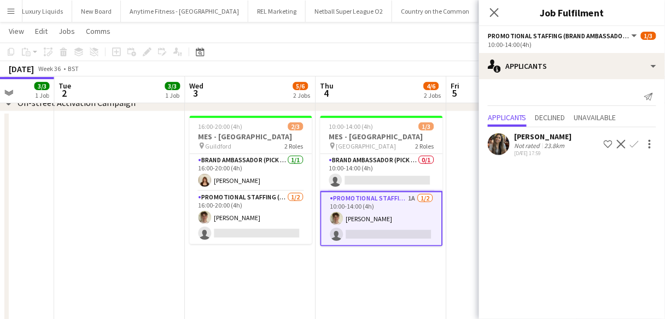
click at [633, 143] on app-icon "Confirm" at bounding box center [634, 144] width 9 height 9
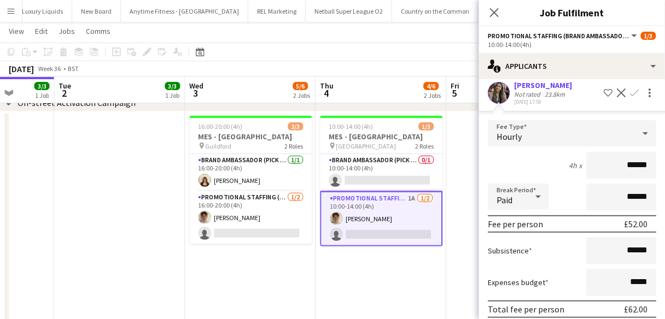
scroll to position [96, 0]
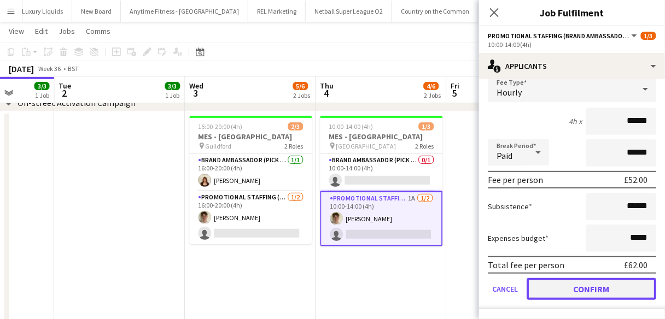
click at [601, 285] on button "Confirm" at bounding box center [591, 289] width 130 height 22
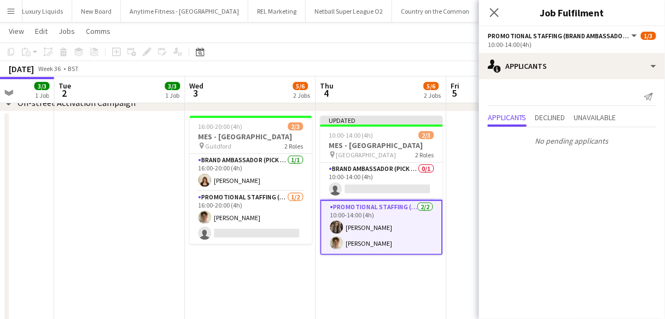
scroll to position [0, 0]
click at [496, 11] on icon at bounding box center [494, 12] width 10 height 10
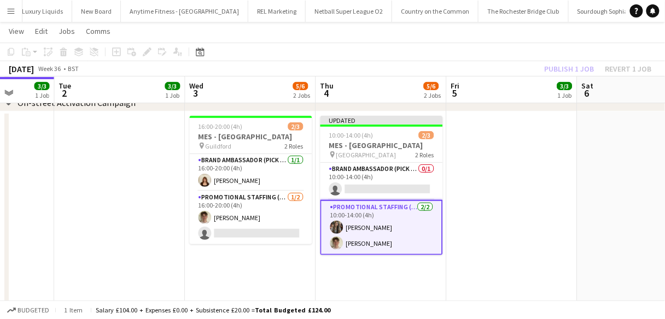
click at [581, 70] on div "Publish 1 job Revert 1 job" at bounding box center [597, 69] width 133 height 14
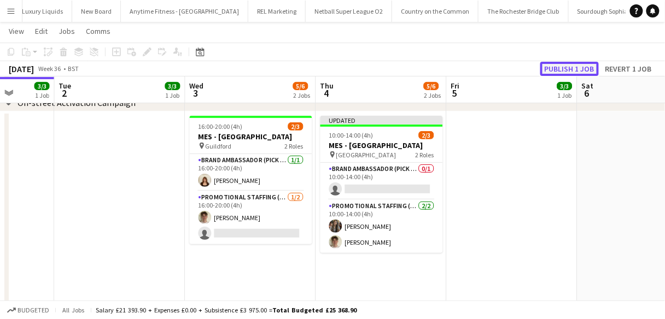
click at [580, 69] on button "Publish 1 job" at bounding box center [569, 69] width 58 height 14
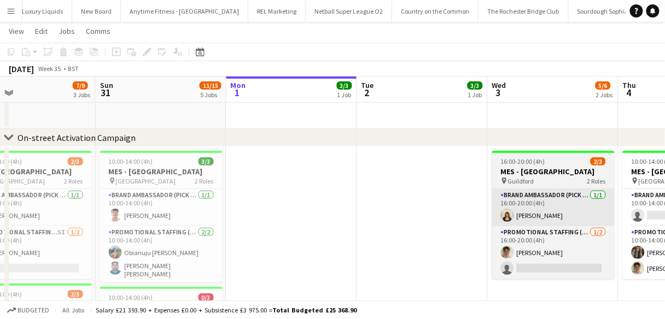
scroll to position [0, 293]
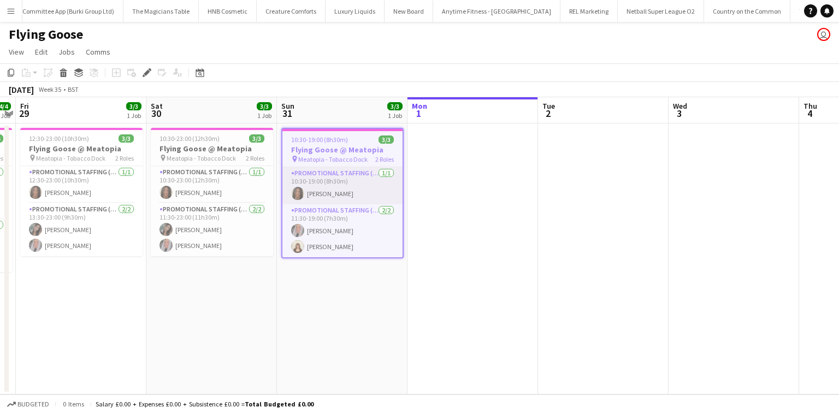
scroll to position [0, 3329]
click at [339, 222] on app-card-role "Promotional Staffing (Brand Ambassadors) [DATE] 11:30-19:00 (7h30m) [PERSON_NAM…" at bounding box center [343, 230] width 120 height 53
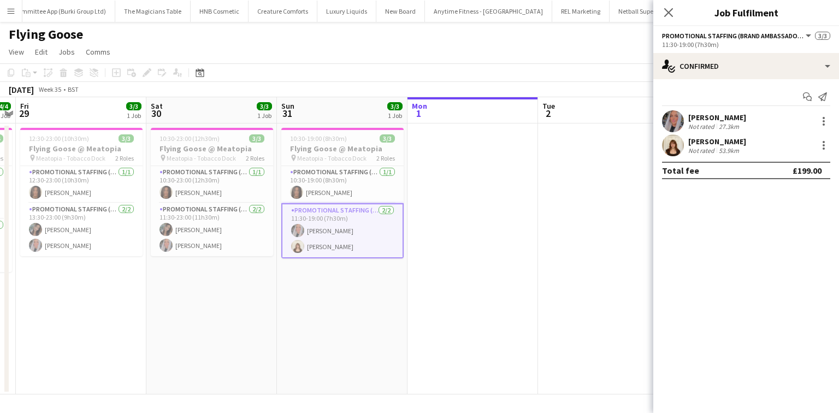
click at [685, 121] on div "[PERSON_NAME] SMALL Not rated 27.3km" at bounding box center [747, 121] width 186 height 22
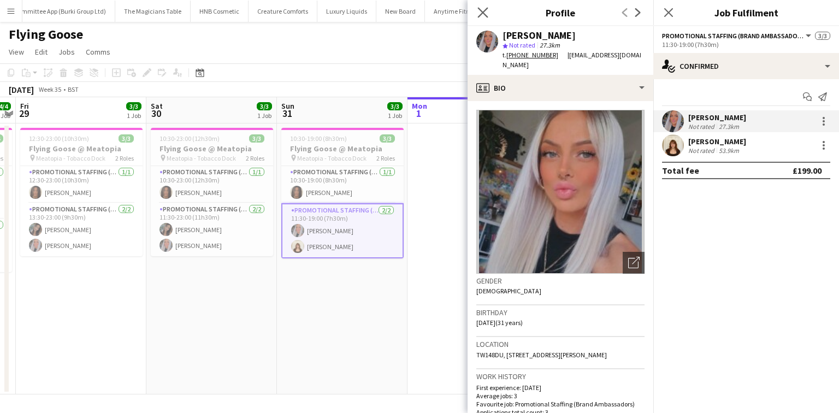
click at [490, 10] on app-icon "Close pop-in" at bounding box center [483, 13] width 16 height 16
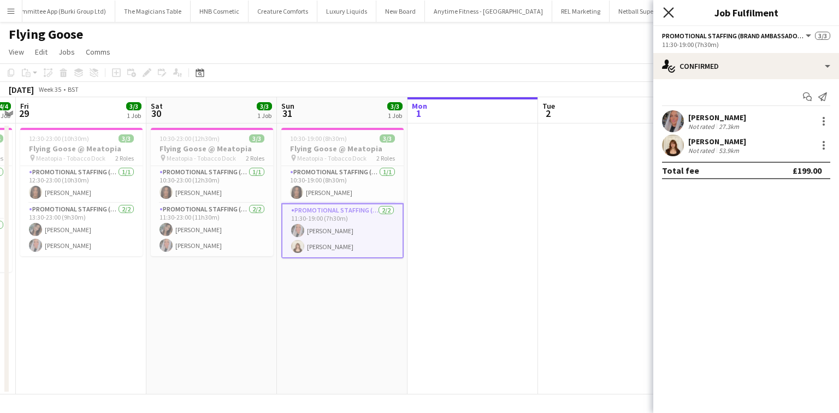
click at [671, 11] on icon "Close pop-in" at bounding box center [668, 12] width 10 height 10
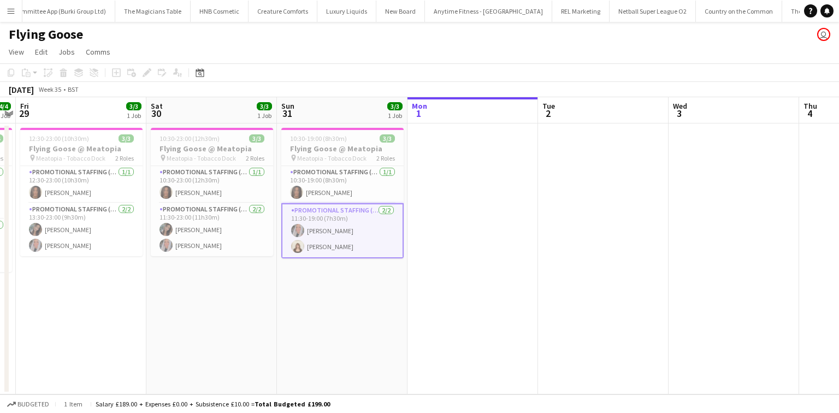
click at [8, 17] on button "Menu" at bounding box center [11, 11] width 22 height 22
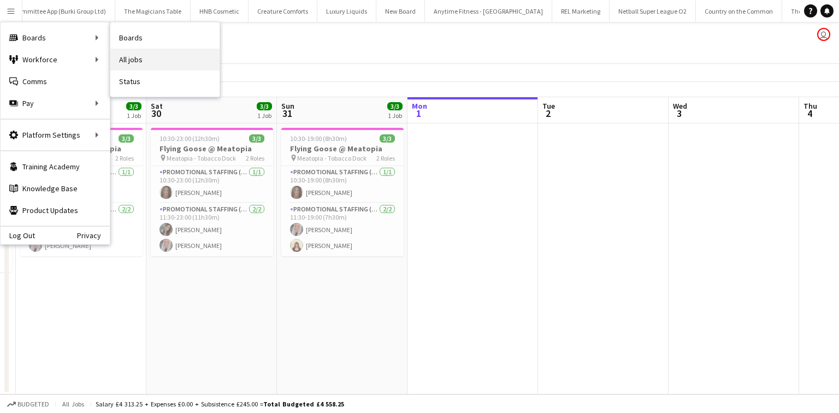
click at [133, 59] on link "All jobs" at bounding box center [164, 60] width 109 height 22
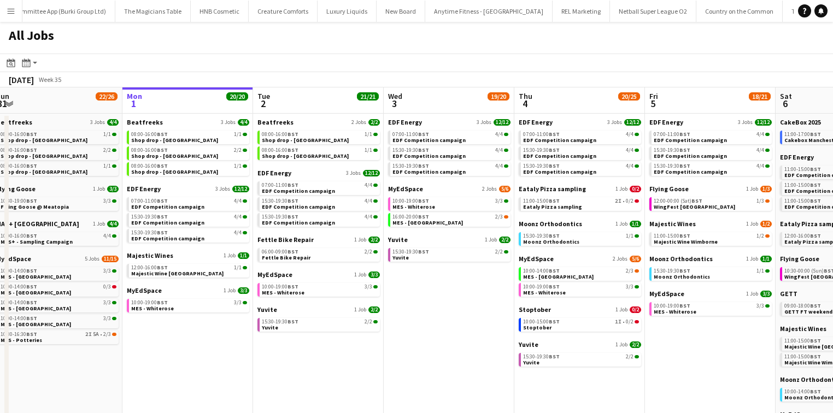
scroll to position [0, 270]
click at [559, 205] on span "Eataly Pizza sampling" at bounding box center [551, 206] width 59 height 7
click at [569, 328] on link "10:00-15:00 BST 1I • 0/2 Stoptober" at bounding box center [580, 324] width 116 height 13
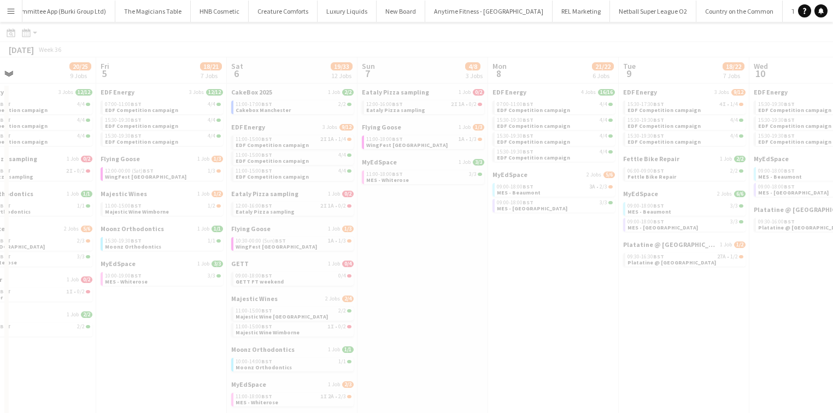
scroll to position [0, 296]
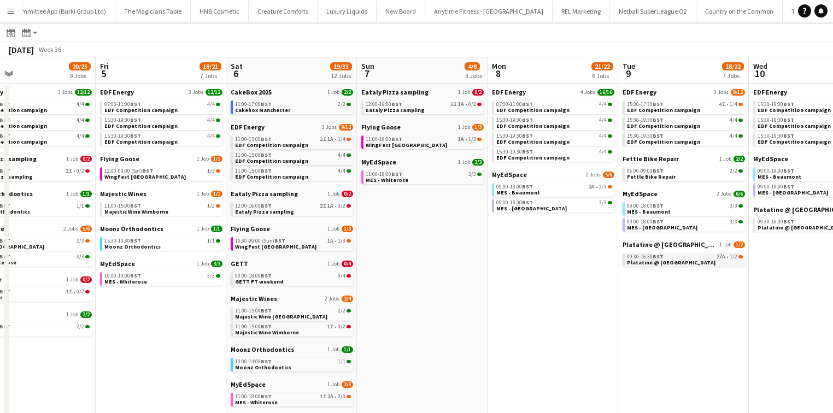
click at [645, 260] on span "Platatine @ [GEOGRAPHIC_DATA]" at bounding box center [671, 262] width 89 height 7
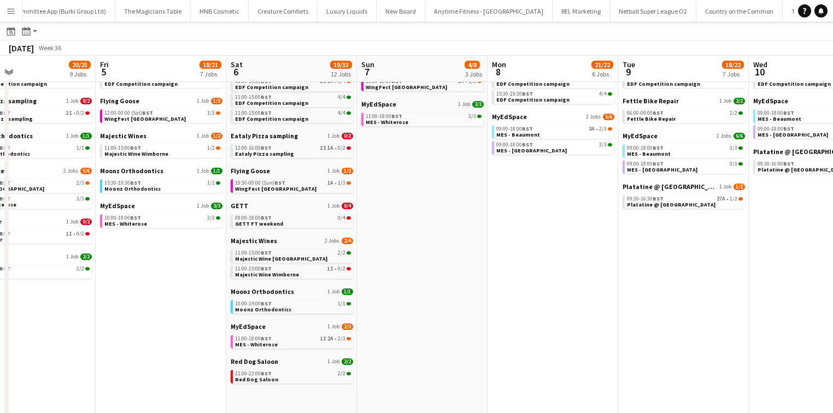
scroll to position [30, 0]
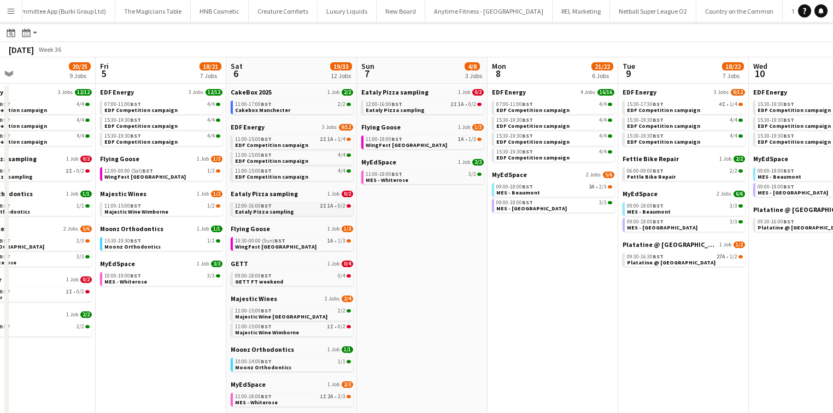
click at [312, 208] on div "12:00-16:00 BST 2I 1A • 0/2" at bounding box center [293, 205] width 116 height 5
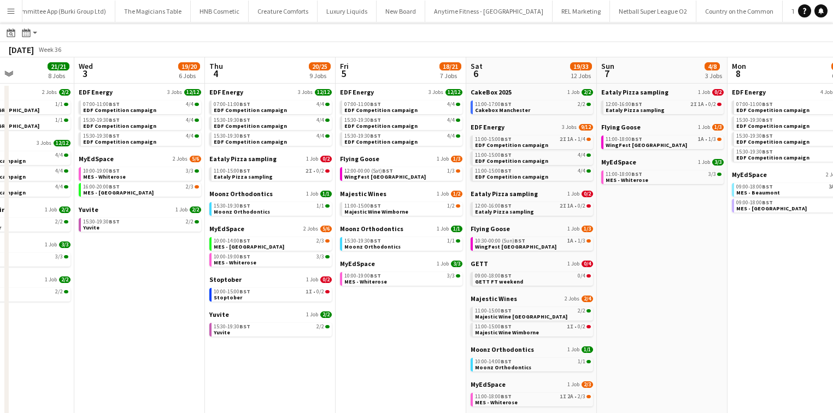
scroll to position [0, 314]
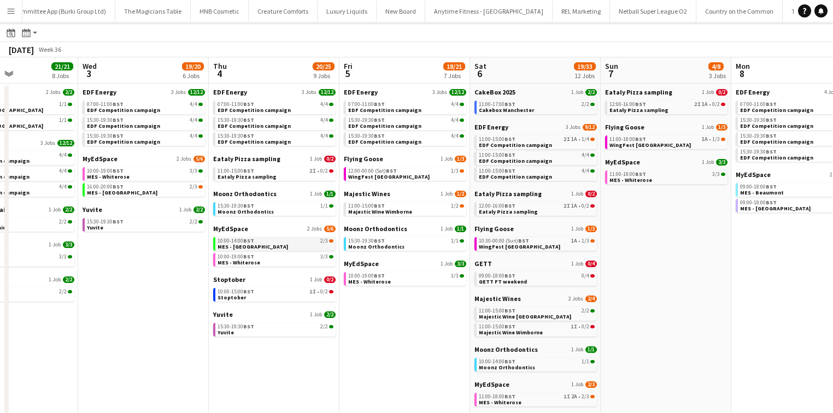
click at [284, 245] on link "10:00-14:00 BST 2/3 MES - Reading Town Centre" at bounding box center [276, 243] width 116 height 13
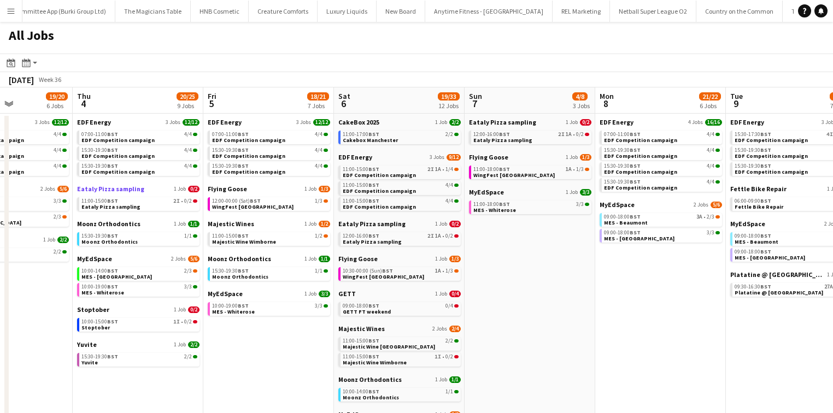
scroll to position [0, 449]
click at [352, 236] on span "12:00-16:00 BST" at bounding box center [361, 235] width 37 height 5
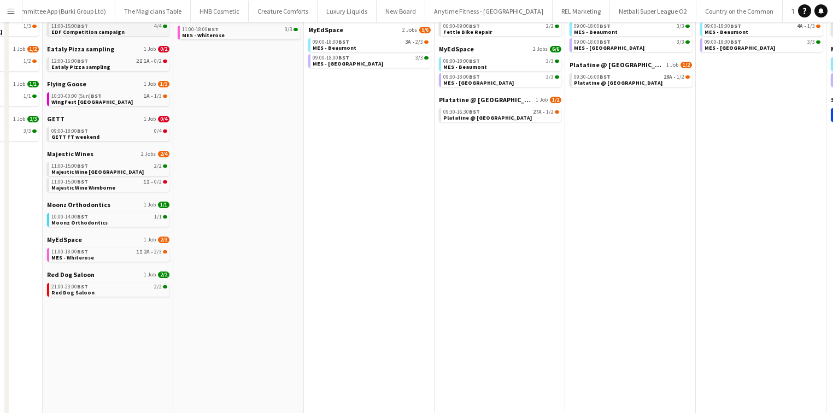
scroll to position [0, 0]
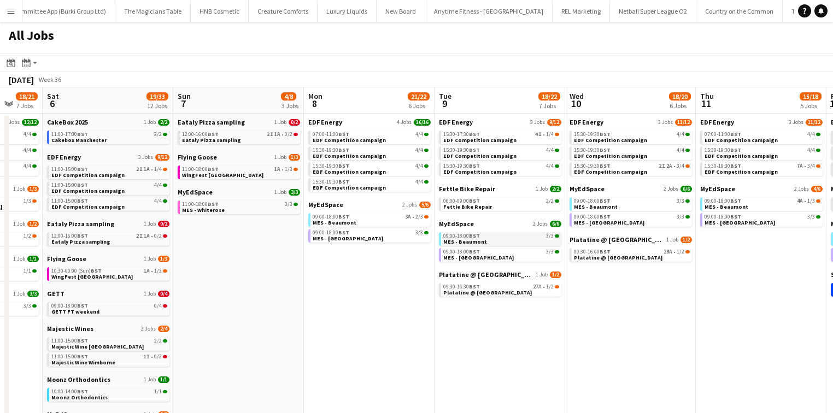
click at [482, 238] on link "09:00-18:00 BST 3/3 MES - Beaumont" at bounding box center [501, 238] width 116 height 13
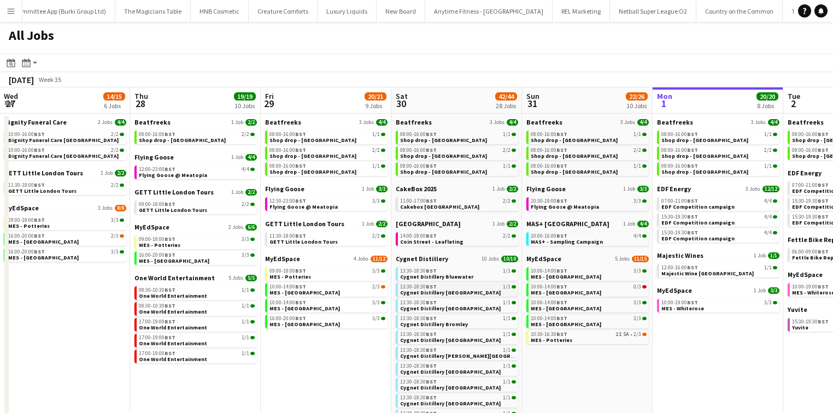
scroll to position [0, 287]
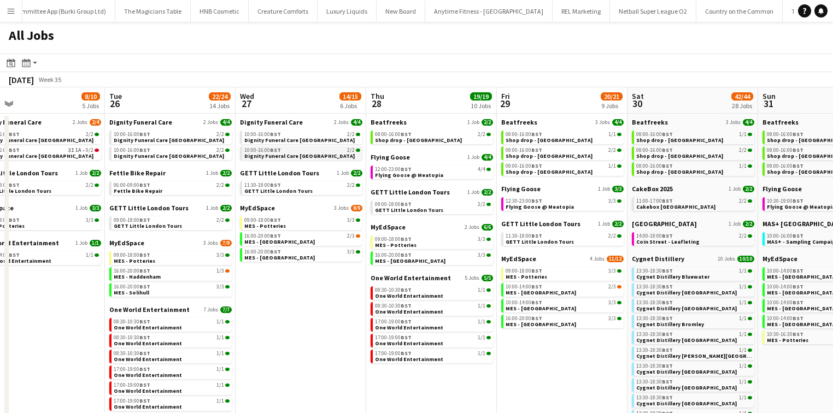
click at [261, 149] on span "10:00-16:00 BST" at bounding box center [262, 150] width 37 height 5
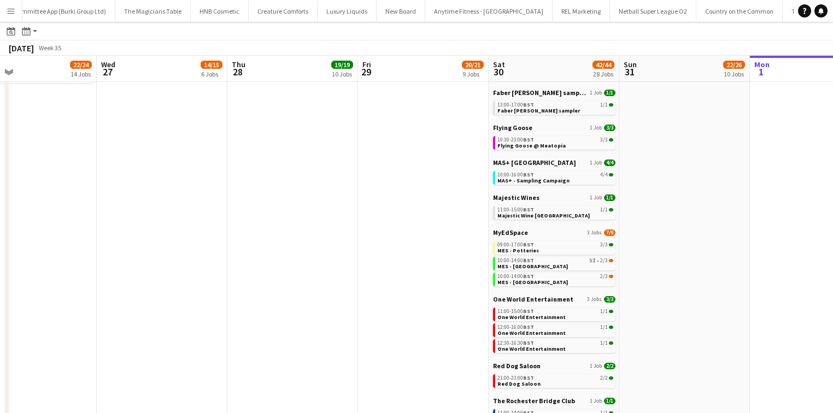
scroll to position [343, 0]
click at [510, 251] on span "MES - Potteries" at bounding box center [518, 249] width 42 height 7
click at [536, 264] on span "MES - [GEOGRAPHIC_DATA]" at bounding box center [532, 265] width 70 height 7
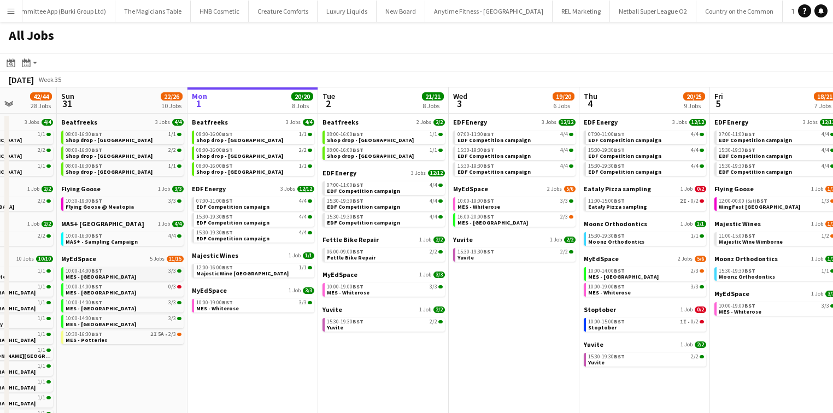
scroll to position [0, 466]
click at [227, 205] on span "EDF Competition campaign" at bounding box center [232, 206] width 73 height 7
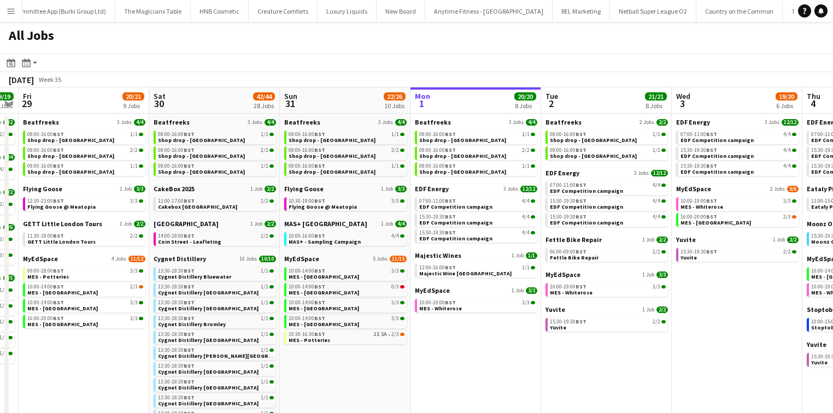
scroll to position [0, 242]
click at [308, 340] on span "MES - Potteries" at bounding box center [310, 340] width 42 height 7
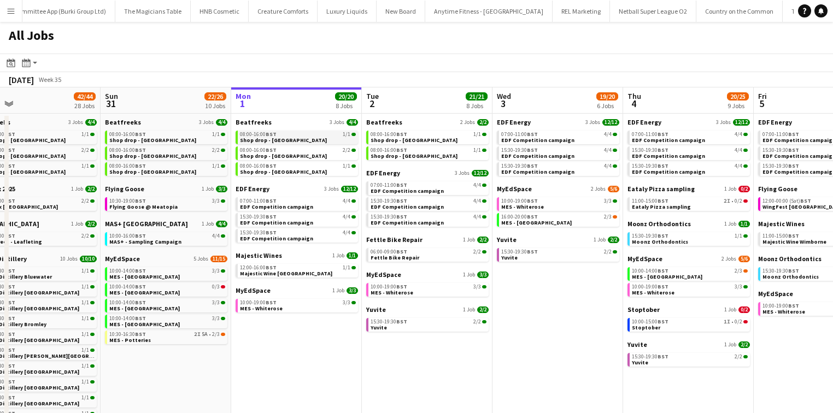
scroll to position [0, 490]
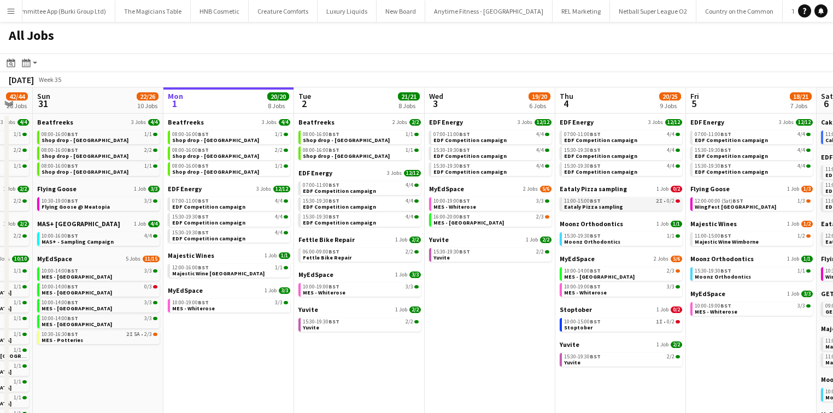
click at [584, 210] on app-brief-job-card "11:00-15:00 BST 2I • 0/2 Eataly Pizza sampling" at bounding box center [621, 204] width 122 height 14
click at [589, 207] on span "Eataly Pizza sampling" at bounding box center [593, 206] width 59 height 7
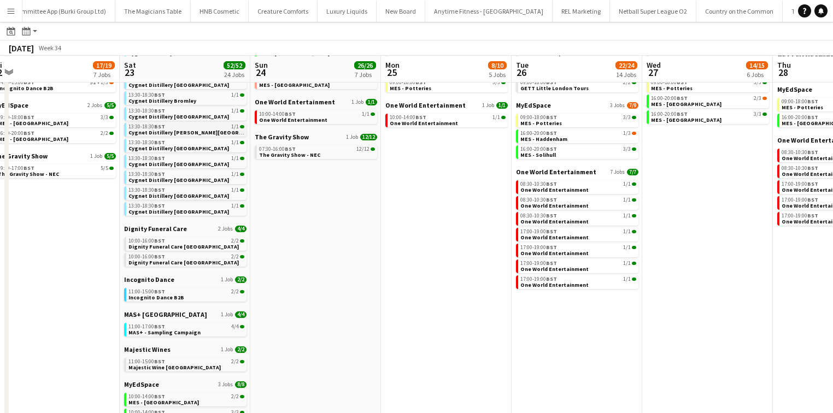
scroll to position [138, 0]
click at [165, 292] on div "11:00-15:00 BST 2/2" at bounding box center [186, 290] width 116 height 5
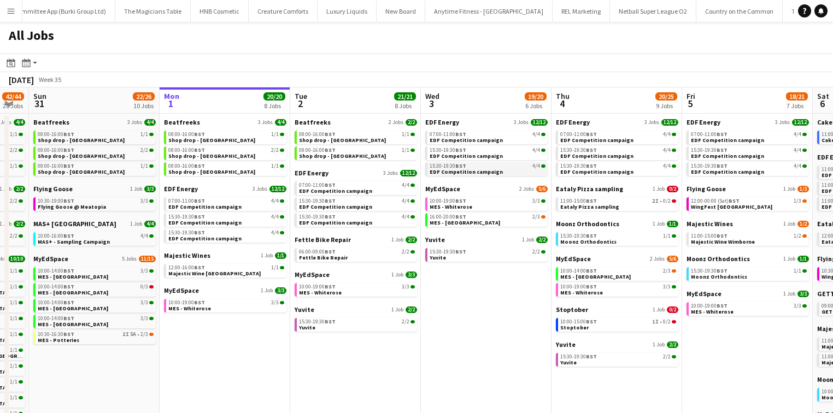
scroll to position [0, 500]
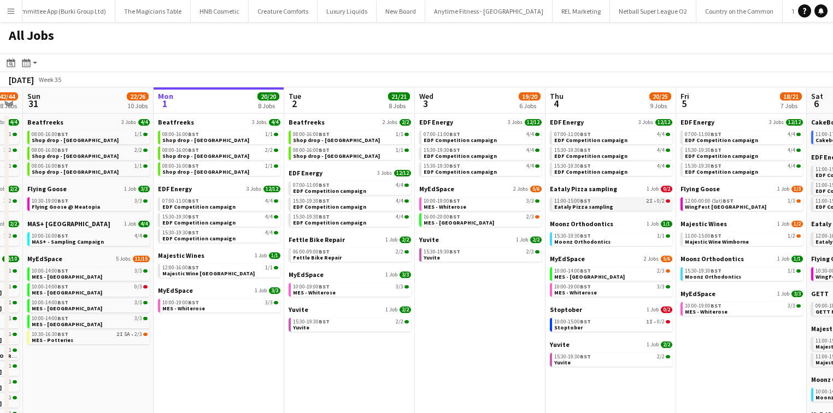
click at [619, 200] on div "11:00-15:00 BST 2I • 0/2" at bounding box center [612, 200] width 116 height 5
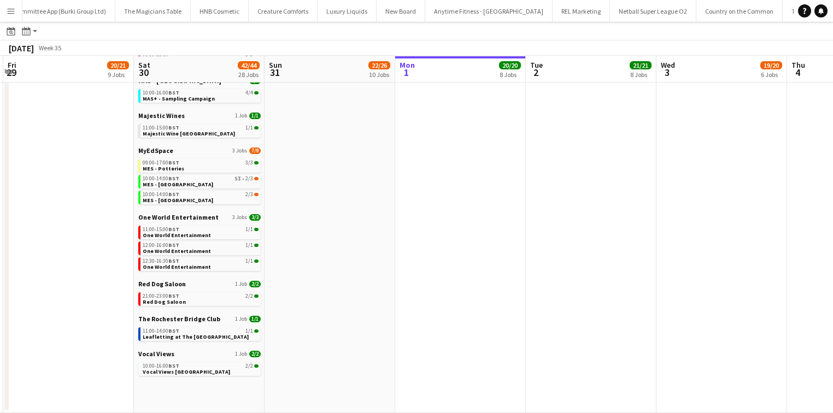
scroll to position [0, 0]
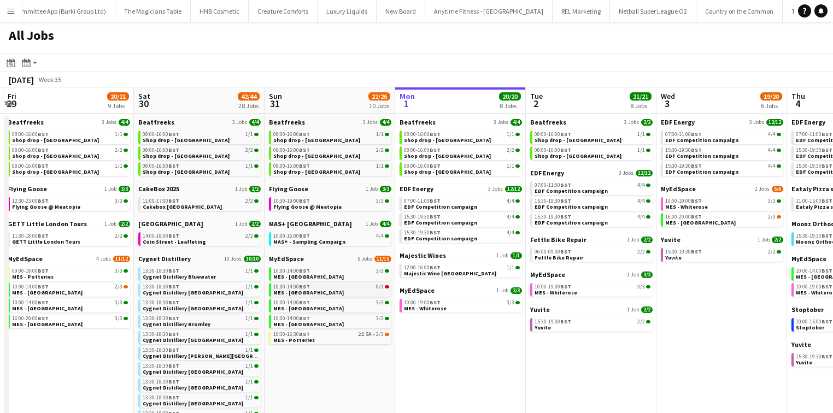
click at [339, 289] on div "10:00-14:00 BST 0/3" at bounding box center [331, 286] width 116 height 5
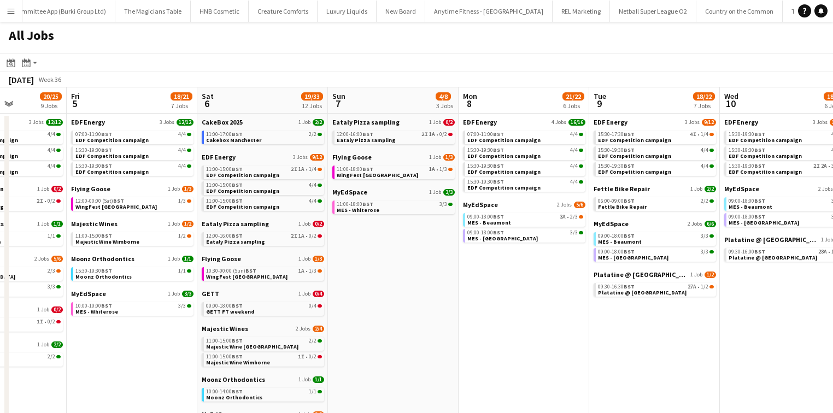
scroll to position [0, 325]
click at [283, 131] on link "11:00-17:00 BST 2/2 Cakebox Manchester" at bounding box center [265, 137] width 116 height 13
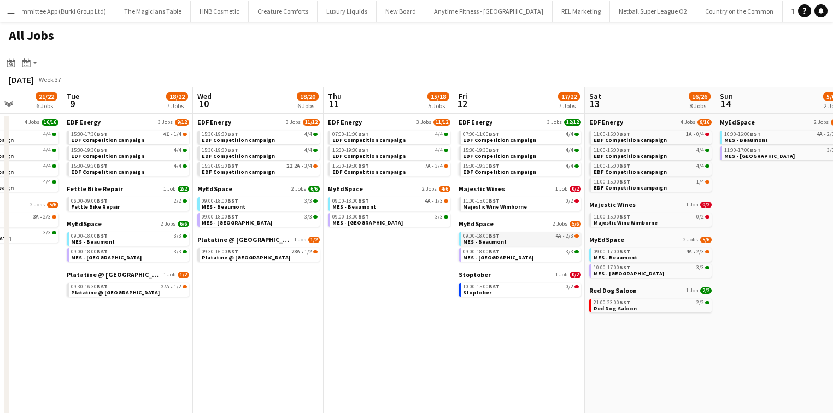
scroll to position [0, 327]
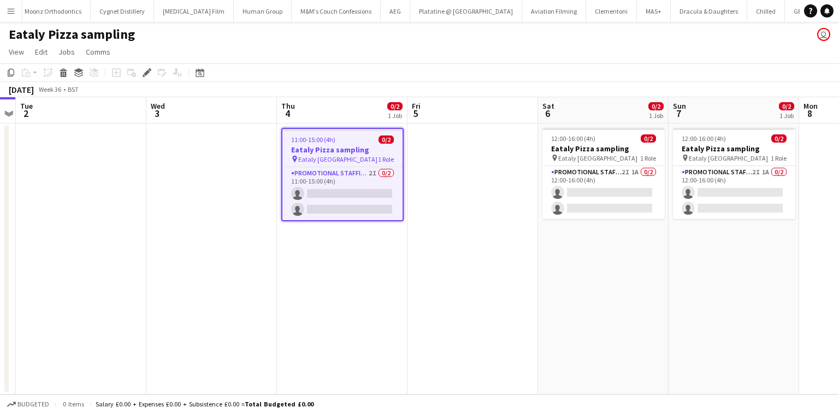
scroll to position [0, 5762]
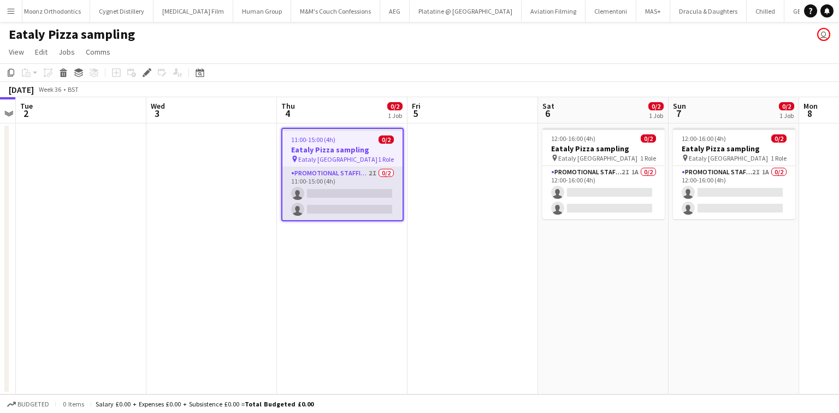
click at [388, 186] on app-card-role "Promotional Staffing (Sampling Staff) 2I 0/2 11:00-15:00 (4h) single-neutral-ac…" at bounding box center [343, 193] width 120 height 53
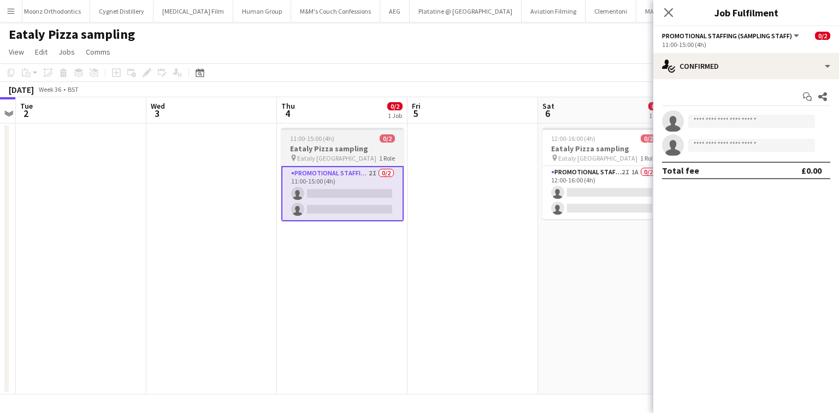
click at [345, 148] on h3 "Eataly Pizza sampling" at bounding box center [342, 149] width 122 height 10
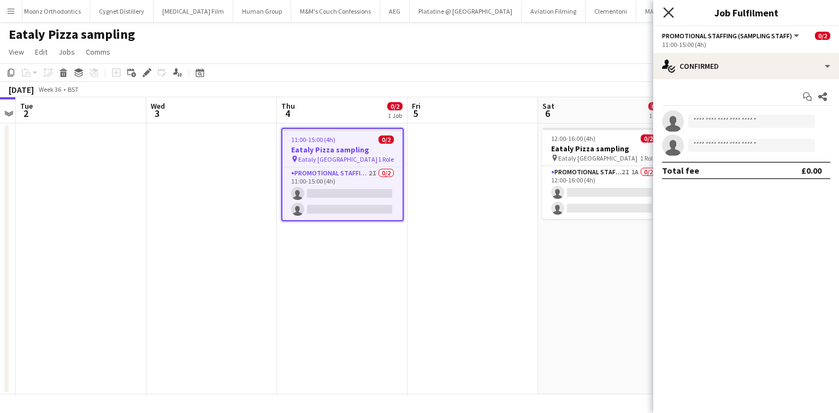
click at [670, 17] on icon "Close pop-in" at bounding box center [668, 12] width 10 height 10
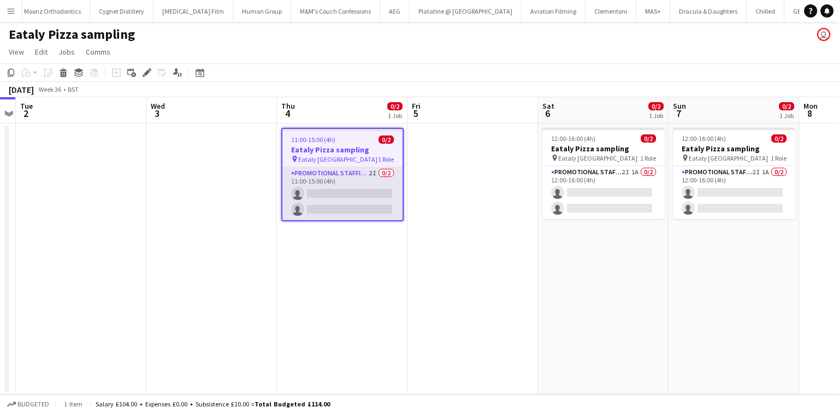
drag, startPoint x: 348, startPoint y: 186, endPoint x: 336, endPoint y: 169, distance: 20.8
click at [336, 169] on app-card-role "Promotional Staffing (Sampling Staff) 2I 0/2 11:00-15:00 (4h) single-neutral-ac…" at bounding box center [343, 193] width 120 height 53
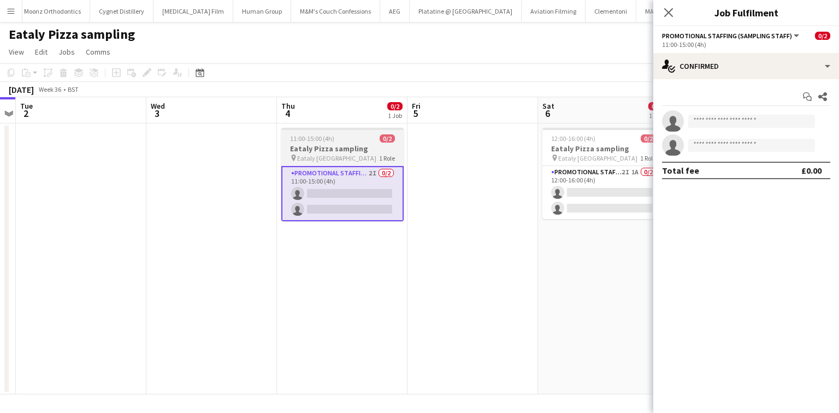
click at [335, 153] on h3 "Eataly Pizza sampling" at bounding box center [342, 149] width 122 height 10
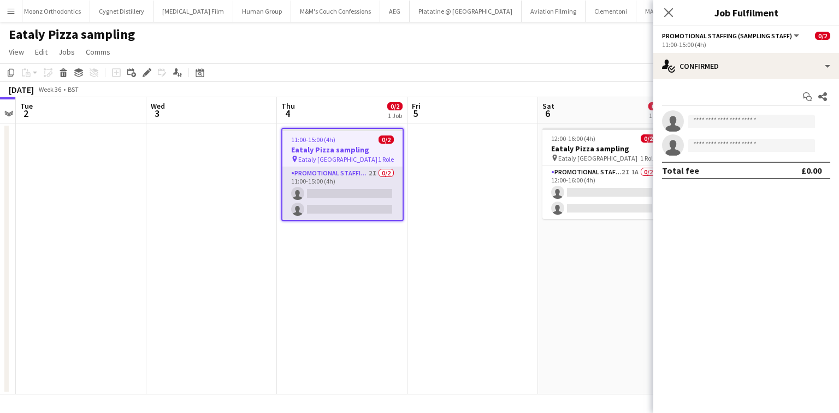
click at [341, 196] on app-card-role "Promotional Staffing (Sampling Staff) 2I 0/2 11:00-15:00 (4h) single-neutral-ac…" at bounding box center [343, 193] width 120 height 53
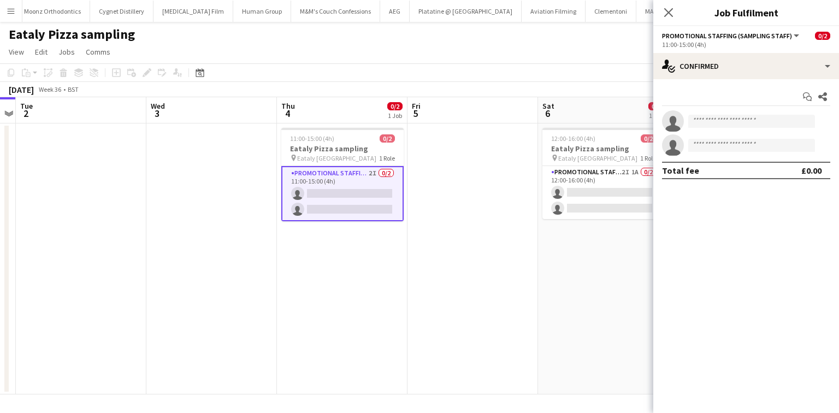
click at [350, 178] on app-card-role "Promotional Staffing (Sampling Staff) 2I 0/2 11:00-15:00 (4h) single-neutral-ac…" at bounding box center [342, 193] width 122 height 55
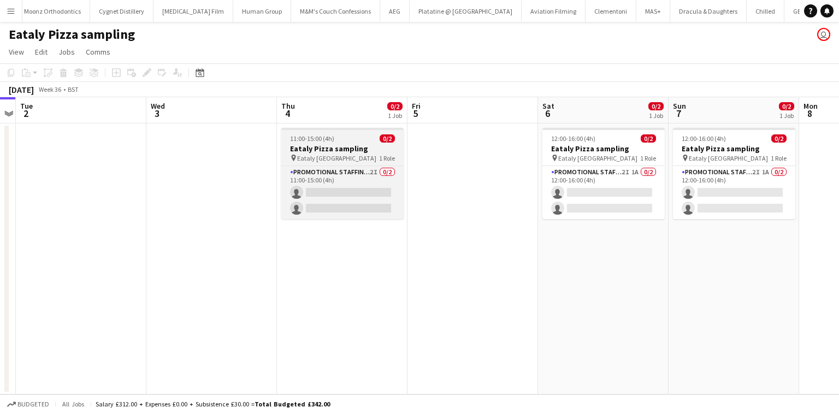
click at [340, 136] on div "11:00-15:00 (4h) 0/2" at bounding box center [342, 138] width 122 height 8
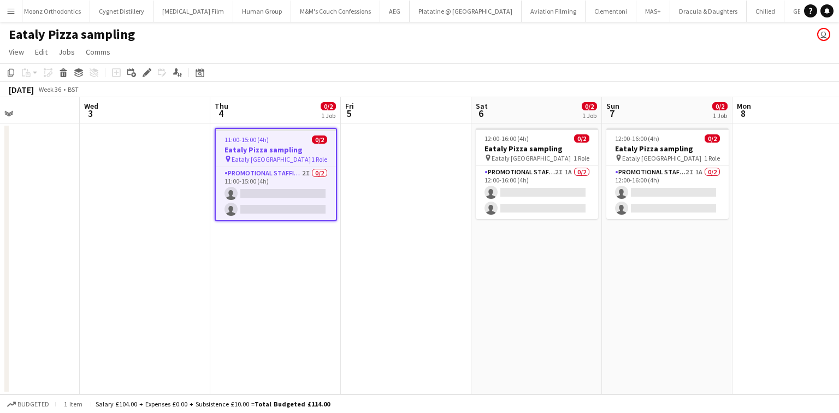
scroll to position [0, 443]
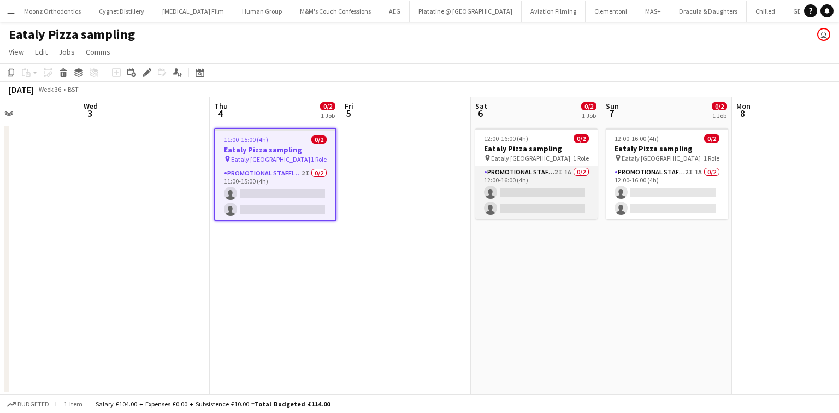
click at [560, 201] on app-card-role "Promotional Staffing (Sampling Staff) 2I 1A 0/2 12:00-16:00 (4h) single-neutral…" at bounding box center [536, 192] width 122 height 53
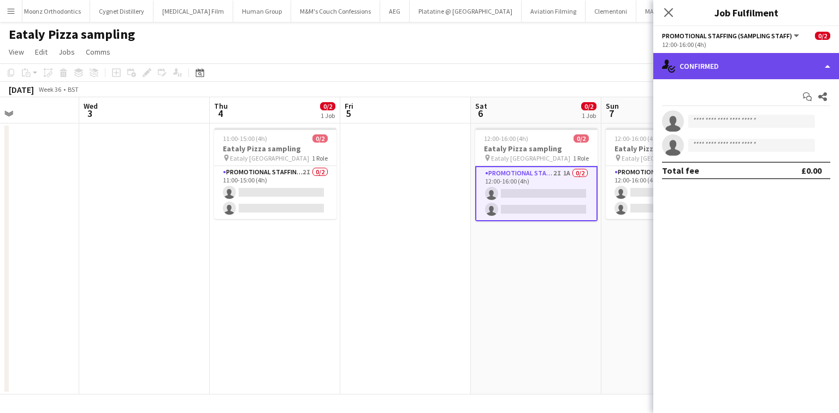
click at [698, 63] on div "single-neutral-actions-check-2 Confirmed" at bounding box center [747, 66] width 186 height 26
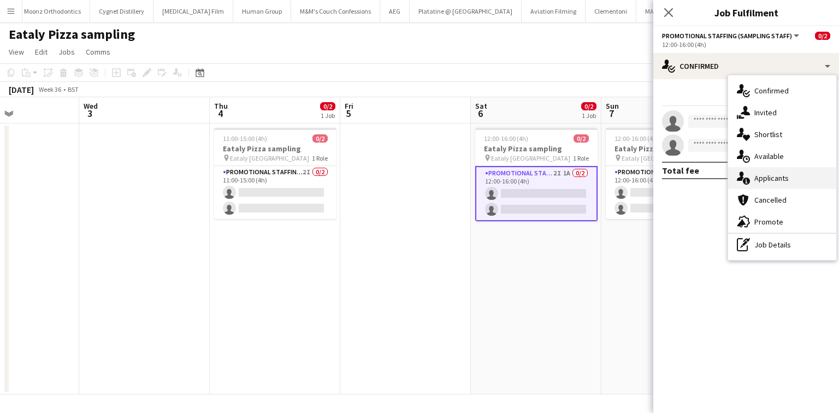
click at [753, 173] on div "single-neutral-actions-information Applicants" at bounding box center [782, 178] width 108 height 22
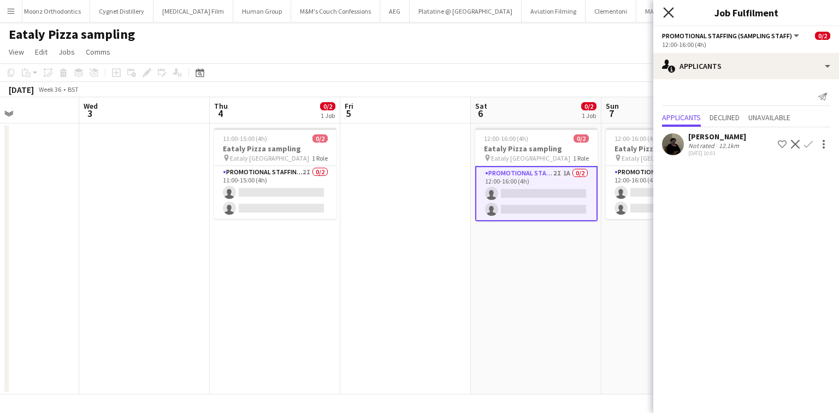
click at [669, 11] on icon "Close pop-in" at bounding box center [668, 12] width 10 height 10
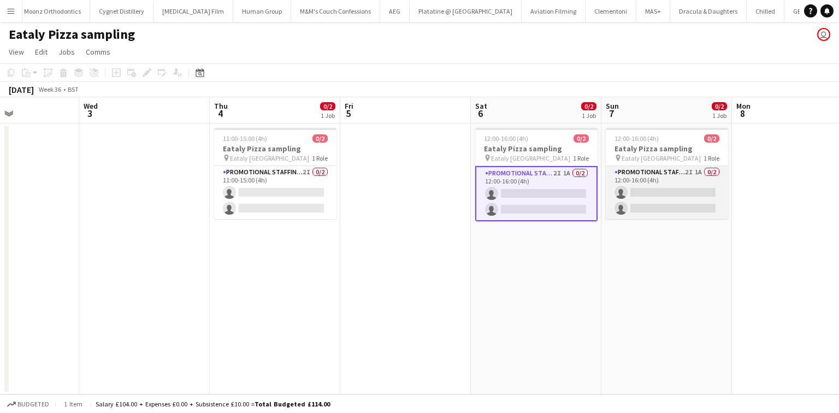
click at [673, 201] on app-card-role "Promotional Staffing (Sampling Staff) 2I 1A 0/2 12:00-16:00 (4h) single-neutral…" at bounding box center [667, 192] width 122 height 53
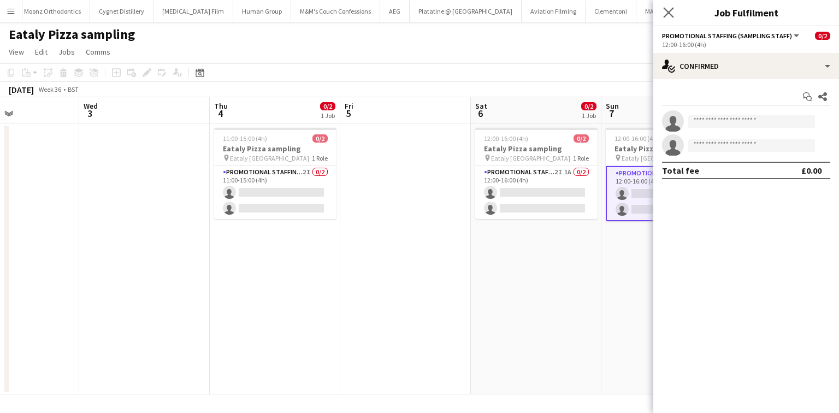
click at [666, 7] on icon "Close pop-in" at bounding box center [668, 12] width 10 height 10
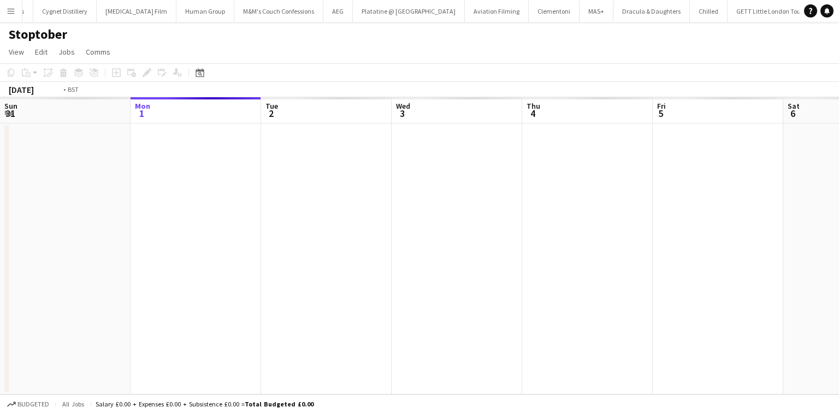
scroll to position [0, 376]
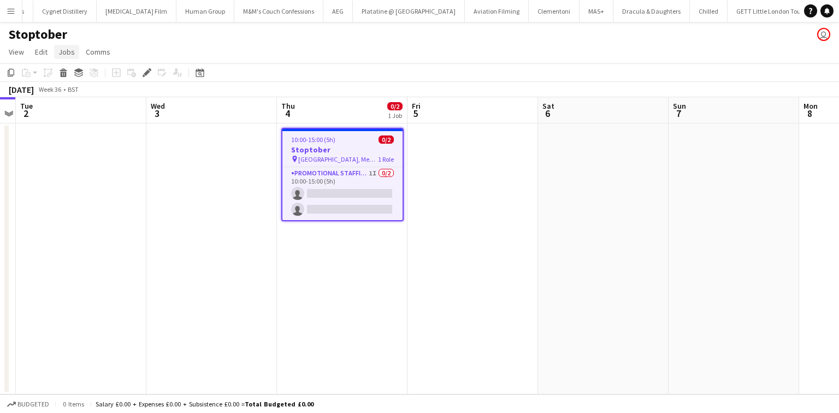
click at [72, 48] on span "Jobs" at bounding box center [66, 52] width 16 height 10
click at [96, 96] on link "Edit Job" at bounding box center [93, 98] width 77 height 23
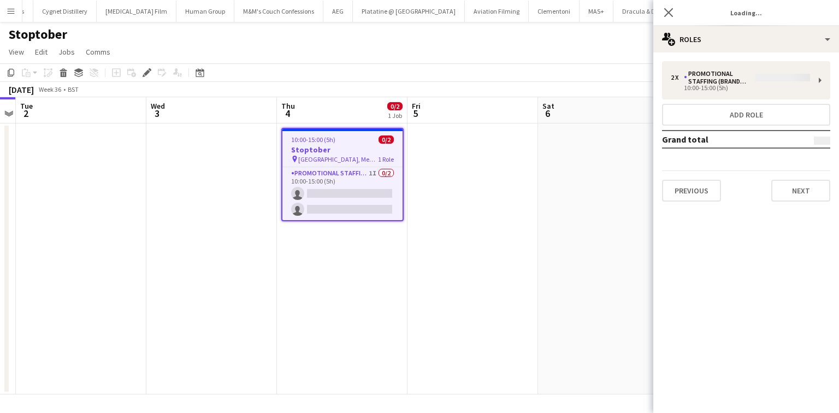
type input "*********"
click at [786, 195] on button "Next" at bounding box center [801, 191] width 59 height 22
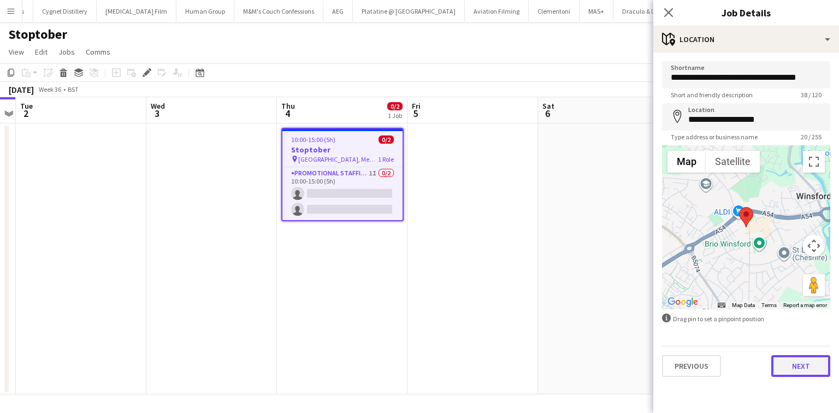
click at [780, 372] on button "Next" at bounding box center [801, 366] width 59 height 22
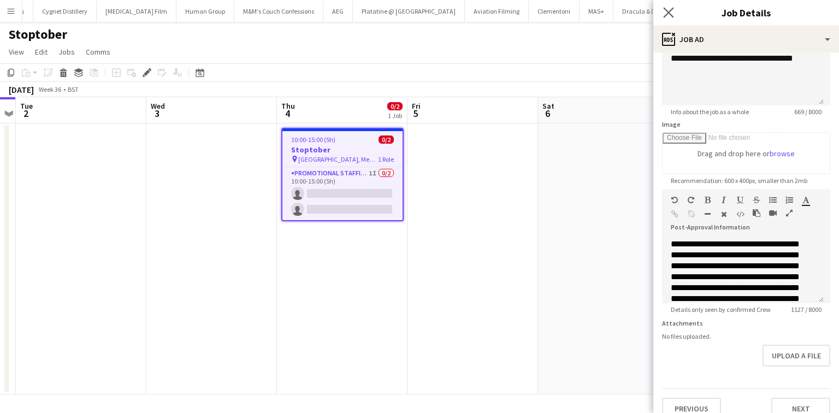
scroll to position [197, 0]
click at [667, 10] on icon "Close pop-in" at bounding box center [668, 12] width 10 height 10
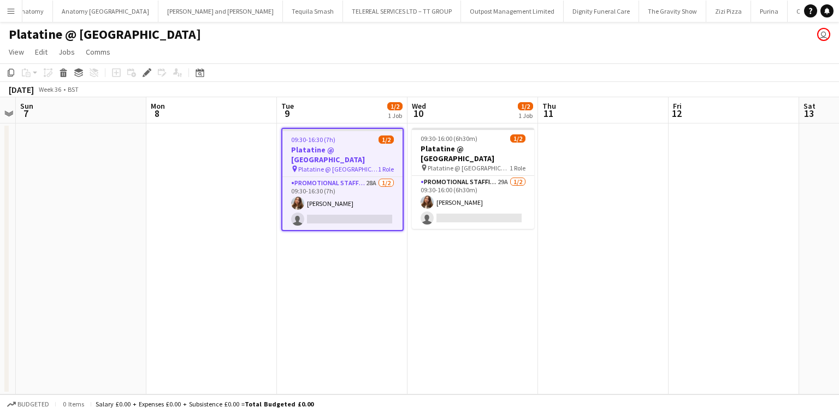
scroll to position [0, 4799]
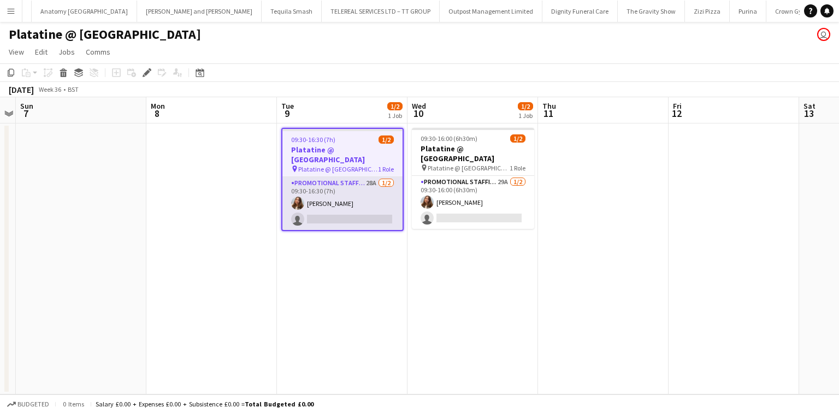
click at [362, 205] on app-card-role "Promotional Staffing (Exhibition Host) 28A 1/2 09:30-16:30 (7h) Tetiana Gerus s…" at bounding box center [343, 203] width 120 height 53
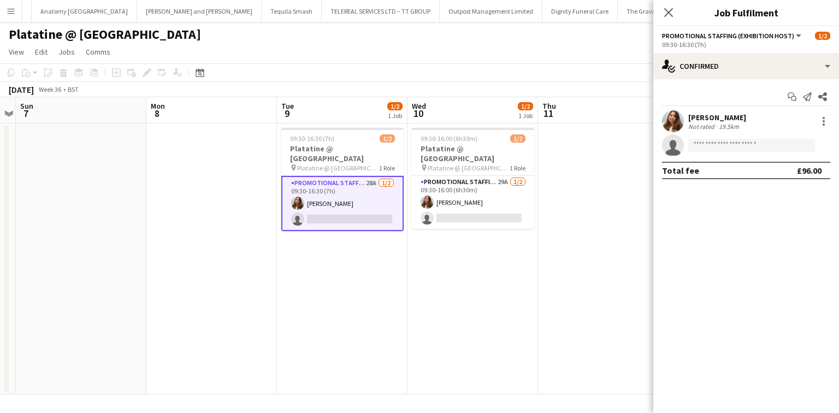
click at [714, 52] on app-options-switcher "Promotional Staffing (Exhibition Host) All roles Promotional Staffing (Exhibiti…" at bounding box center [747, 39] width 186 height 27
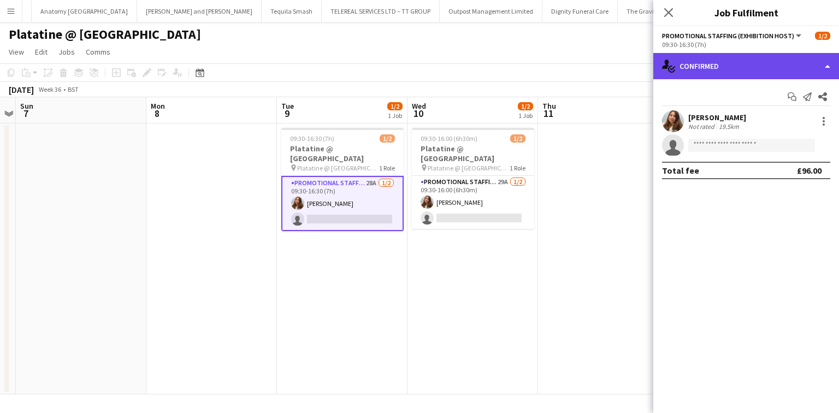
click at [717, 61] on div "single-neutral-actions-check-2 Confirmed" at bounding box center [747, 66] width 186 height 26
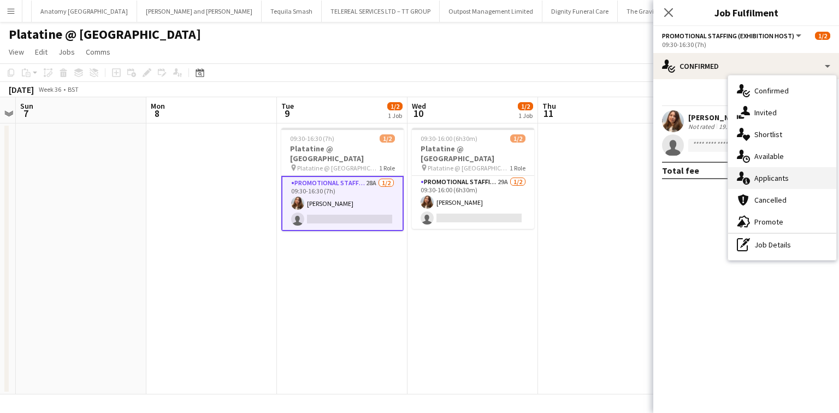
click at [759, 173] on div "single-neutral-actions-information Applicants" at bounding box center [782, 178] width 108 height 22
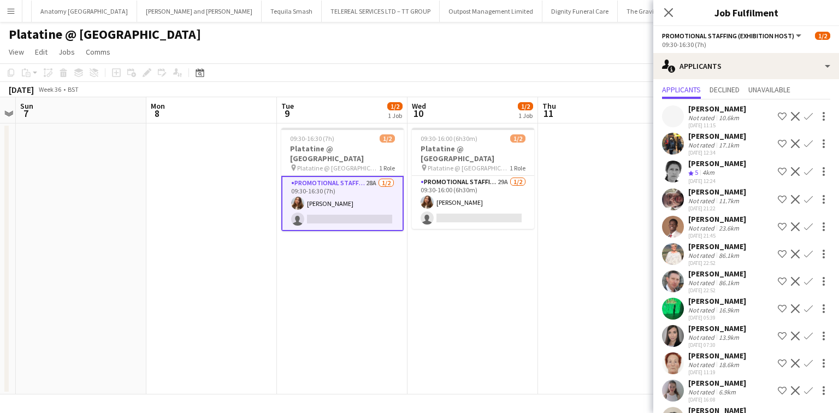
scroll to position [0, 0]
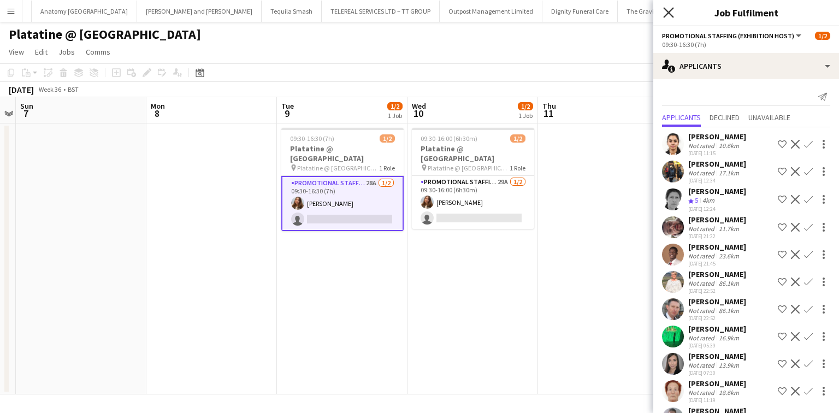
click at [667, 13] on icon "Close pop-in" at bounding box center [668, 12] width 10 height 10
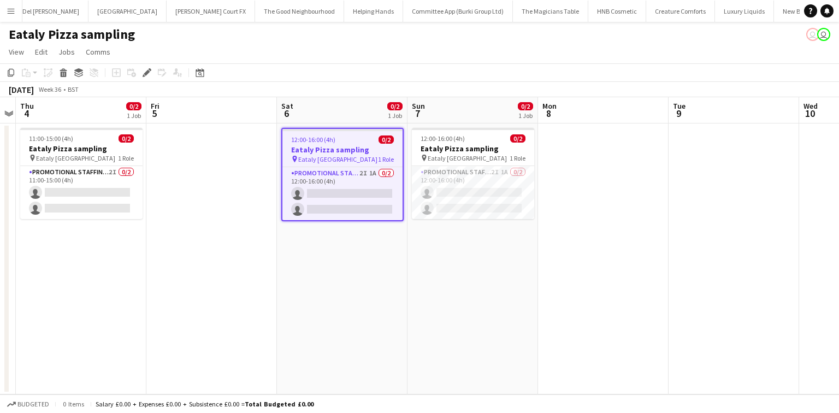
scroll to position [0, 3998]
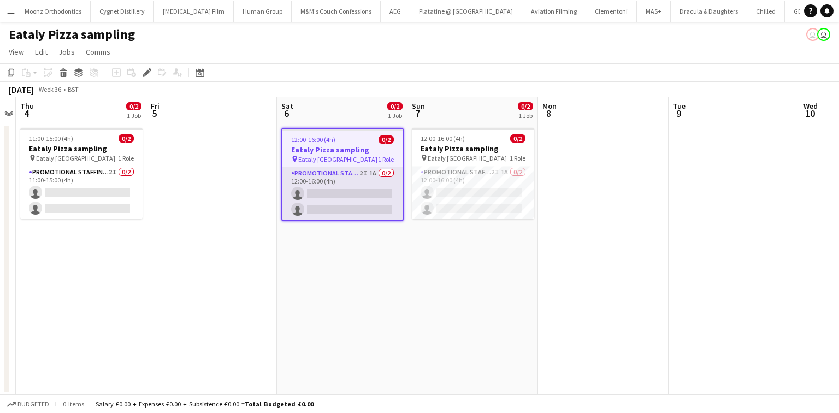
click at [356, 192] on app-card-role "Promotional Staffing (Sampling Staff) 2I 1A 0/2 12:00-16:00 (4h) single-neutral…" at bounding box center [343, 193] width 120 height 53
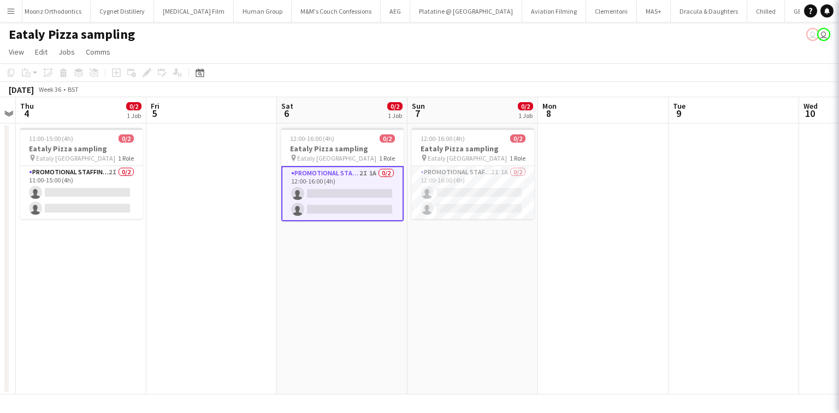
scroll to position [0, 5762]
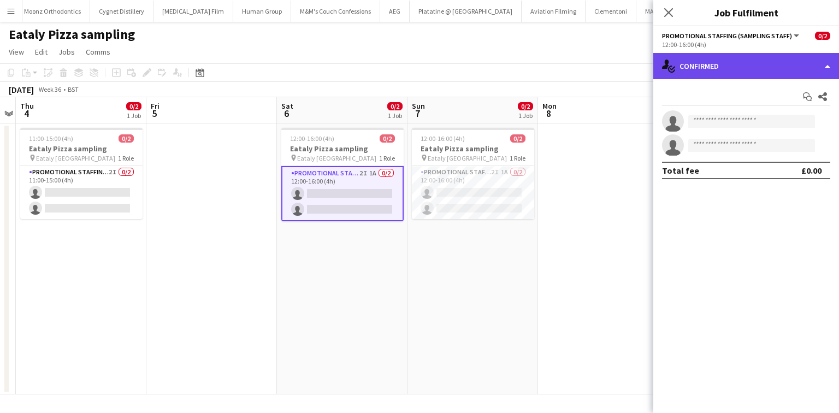
click at [719, 56] on div "single-neutral-actions-check-2 Confirmed" at bounding box center [747, 66] width 186 height 26
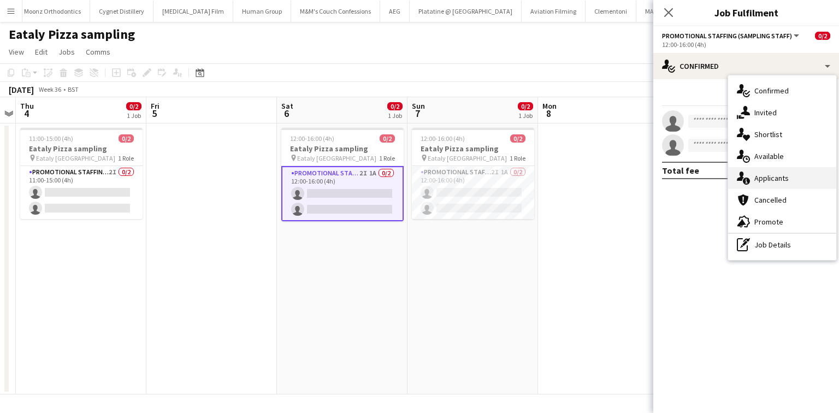
click at [772, 172] on div "single-neutral-actions-information Applicants" at bounding box center [782, 178] width 108 height 22
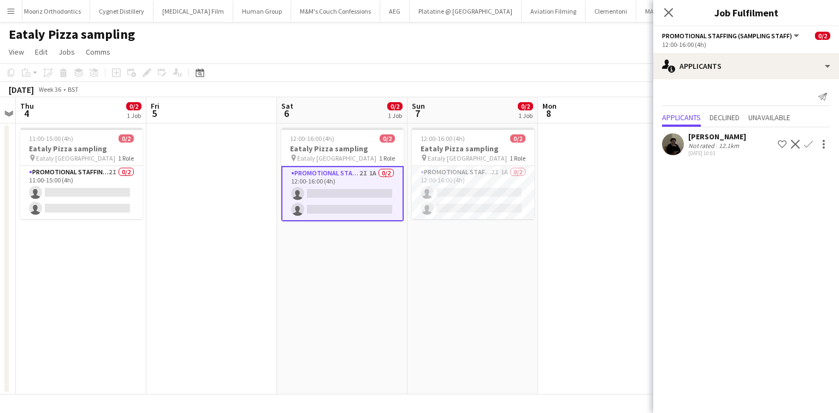
click at [698, 150] on div "[DATE] 10:03" at bounding box center [718, 153] width 58 height 7
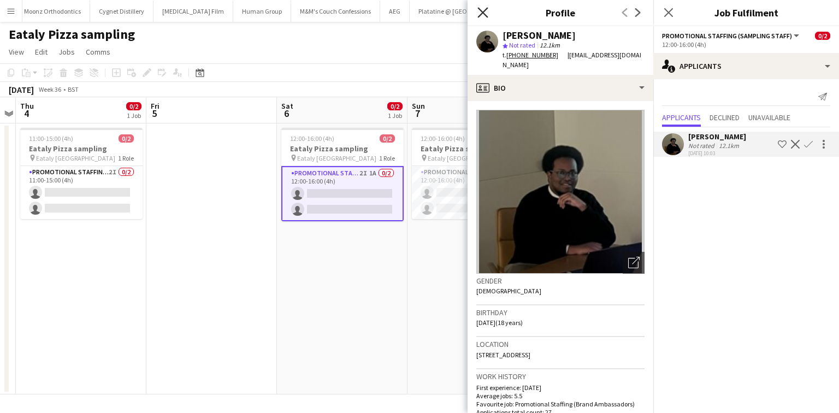
click at [480, 15] on icon at bounding box center [483, 12] width 10 height 10
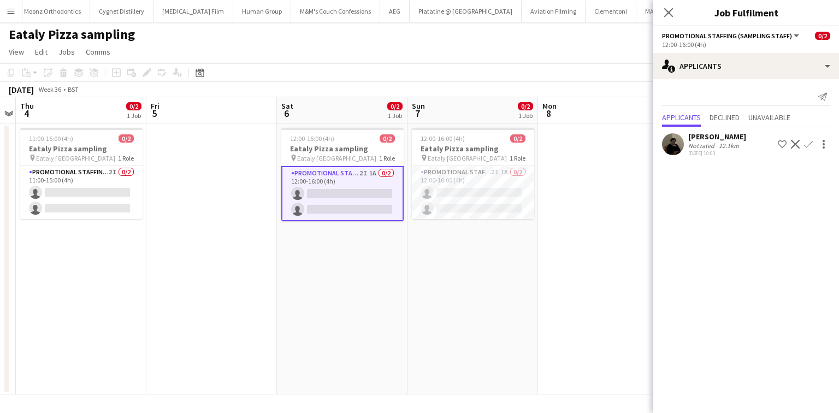
click at [809, 143] on app-icon "Confirm" at bounding box center [808, 144] width 9 height 9
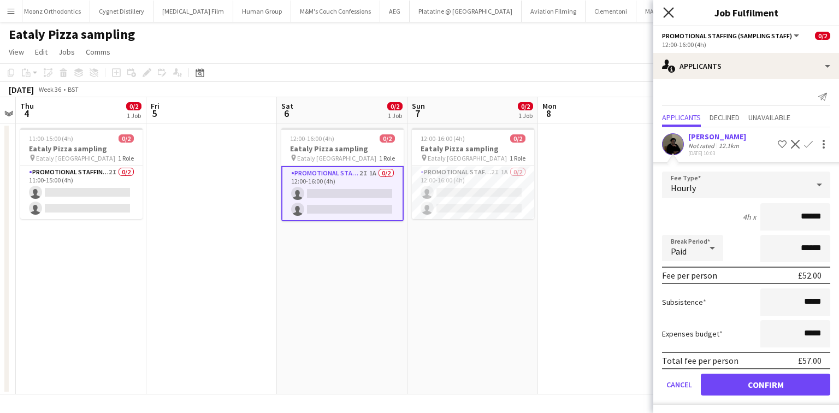
click at [669, 11] on icon "Close pop-in" at bounding box center [668, 12] width 10 height 10
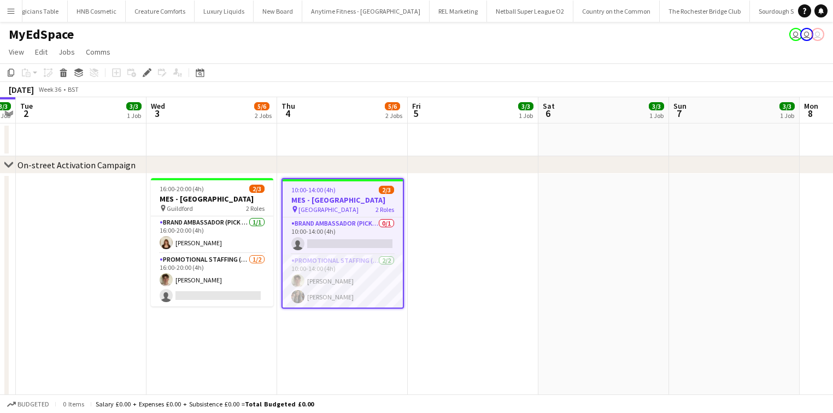
scroll to position [0, 3471]
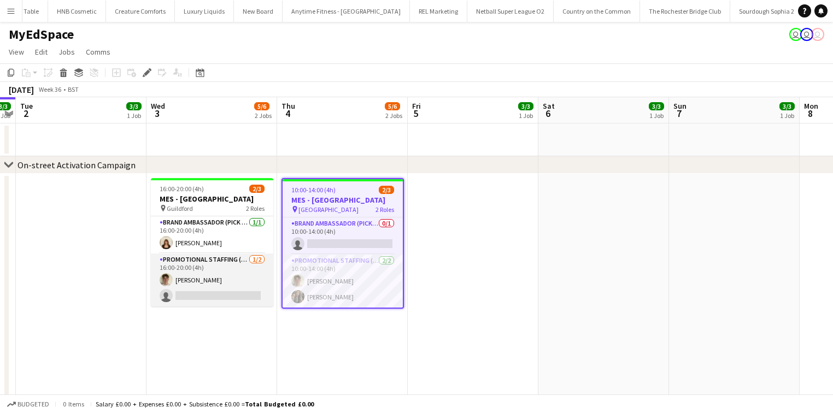
click at [242, 275] on app-card-role "Promotional Staffing (Brand Ambassadors) 1/2 16:00-20:00 (4h) Leo Mills single-…" at bounding box center [212, 280] width 122 height 53
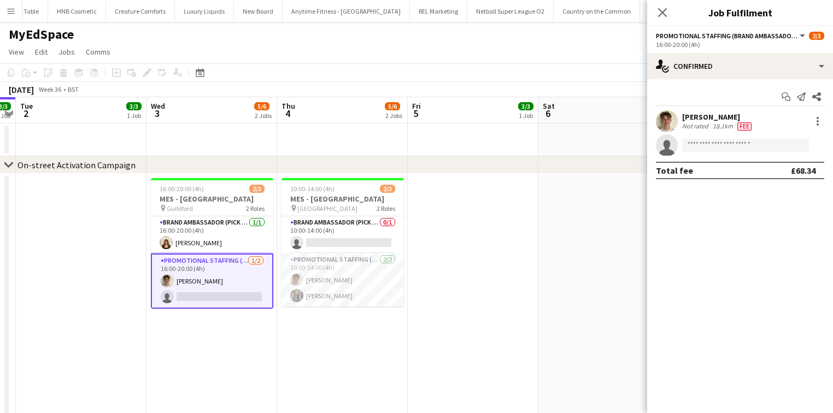
click at [658, 5] on div "Close pop-in" at bounding box center [662, 12] width 31 height 25
click at [663, 11] on icon "Close pop-in" at bounding box center [662, 12] width 10 height 10
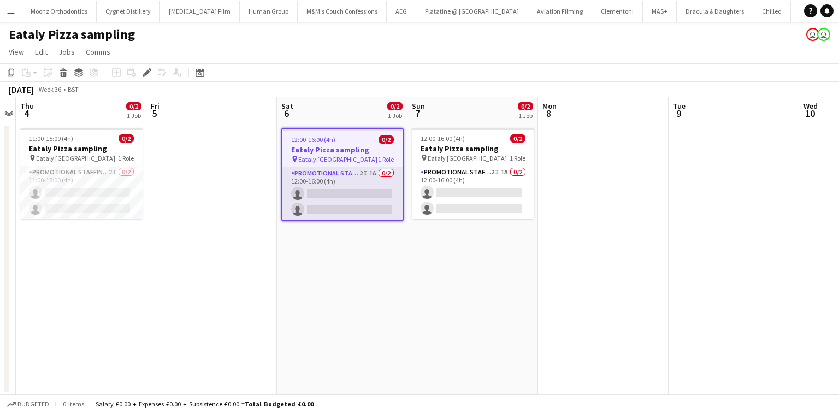
scroll to position [0, 5762]
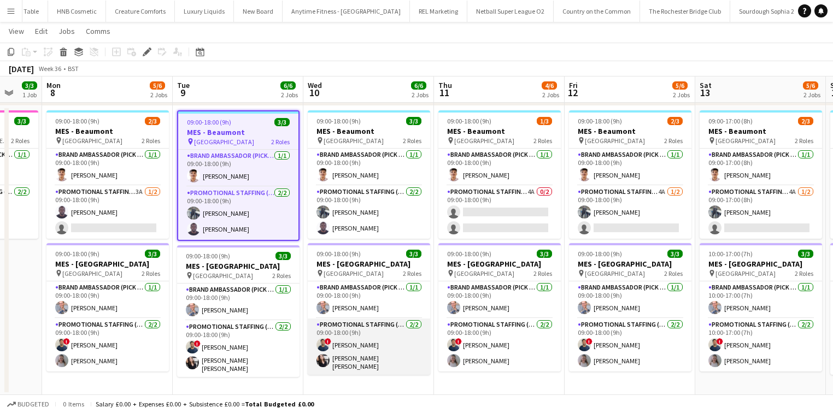
scroll to position [0, 481]
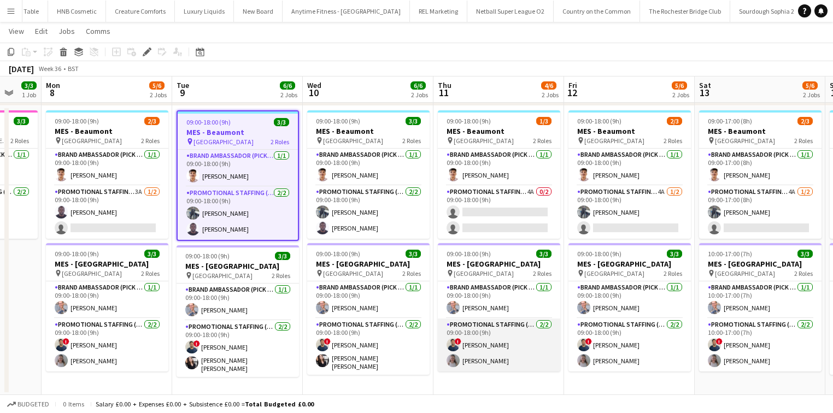
click at [455, 339] on app-user-avatar at bounding box center [452, 344] width 13 height 13
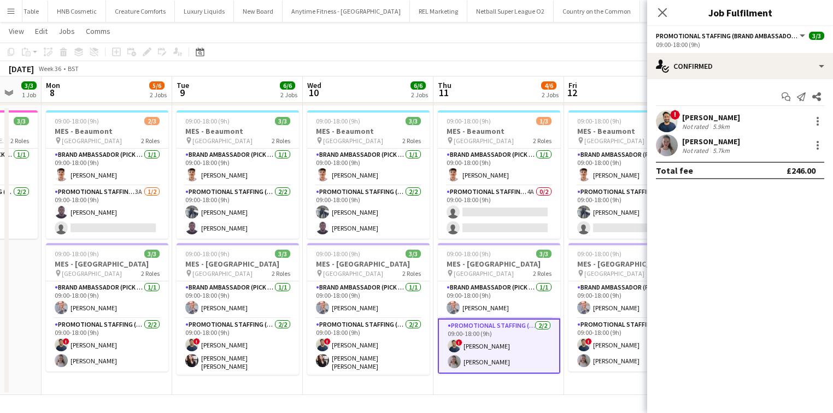
click at [676, 115] on span "!" at bounding box center [675, 115] width 10 height 10
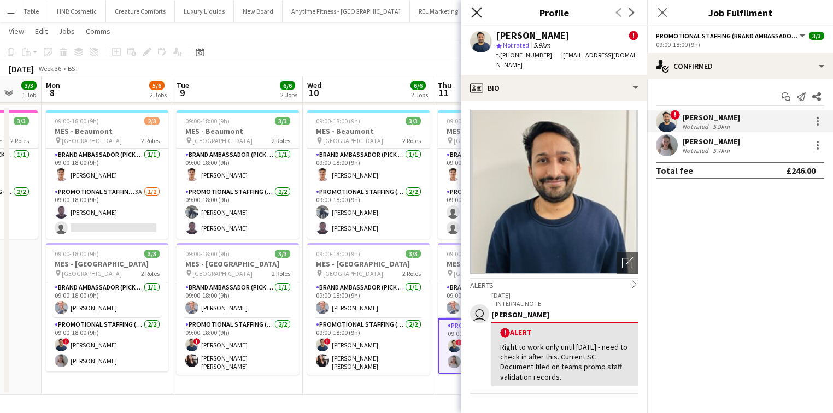
click at [474, 11] on icon "Close pop-in" at bounding box center [476, 12] width 10 height 10
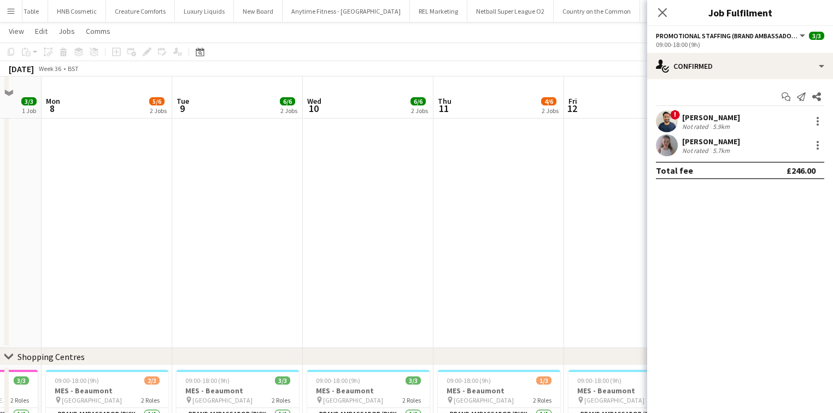
scroll to position [407, 0]
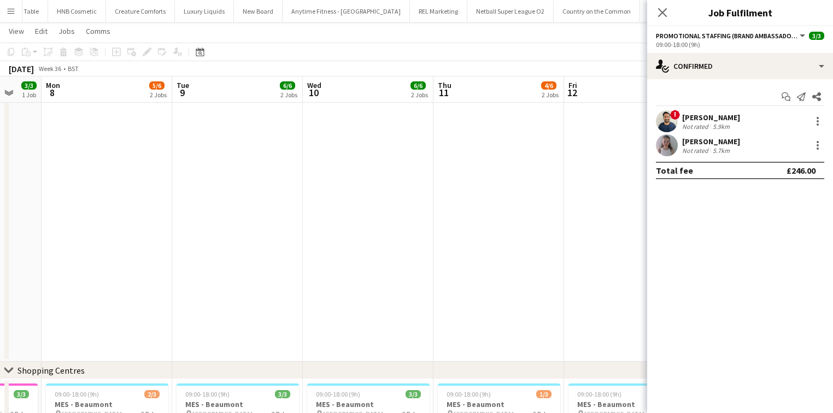
click at [695, 140] on div "[PERSON_NAME]" at bounding box center [711, 142] width 58 height 10
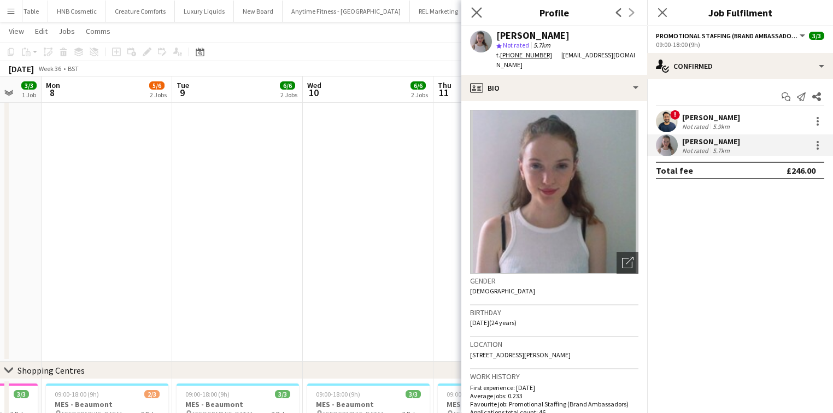
click at [483, 9] on app-icon "Close pop-in" at bounding box center [477, 13] width 16 height 16
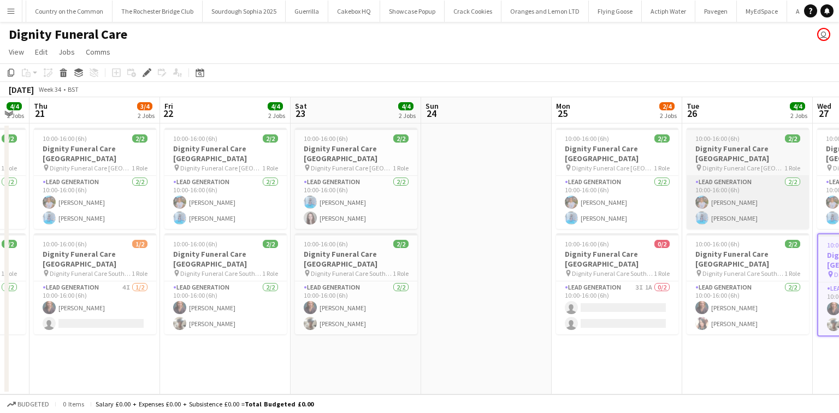
scroll to position [0, 349]
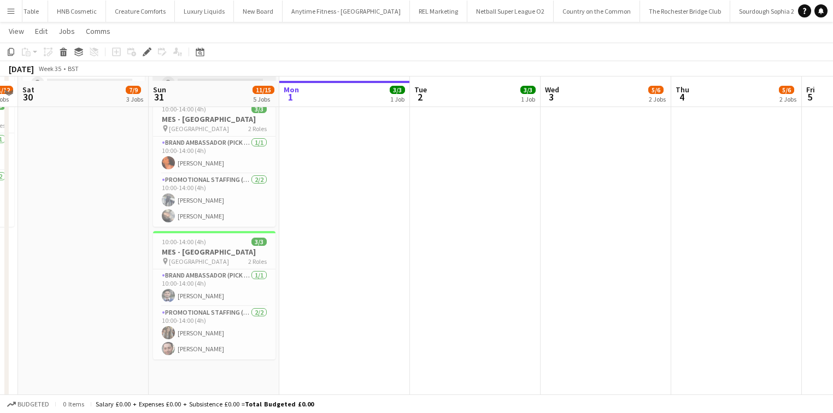
scroll to position [352, 0]
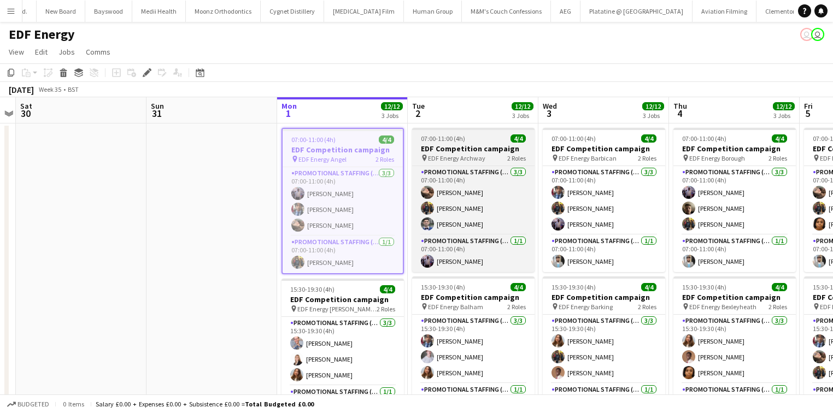
click at [461, 144] on h3 "EDF Competition campaign" at bounding box center [473, 149] width 122 height 10
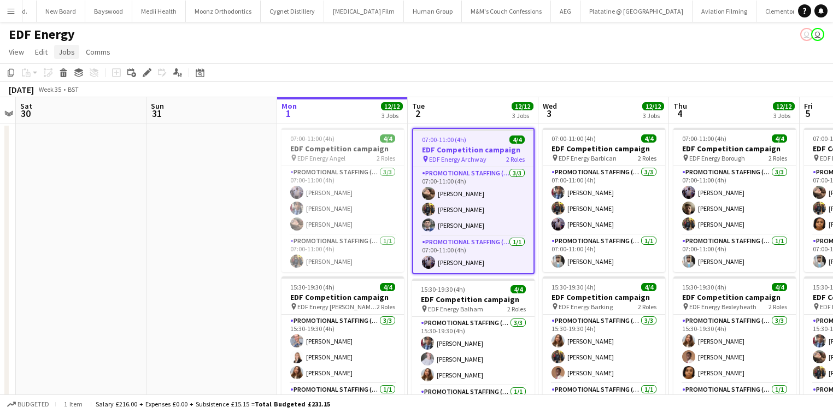
click at [60, 50] on span "Jobs" at bounding box center [66, 52] width 16 height 10
click at [95, 96] on link "Edit Job" at bounding box center [93, 98] width 77 height 23
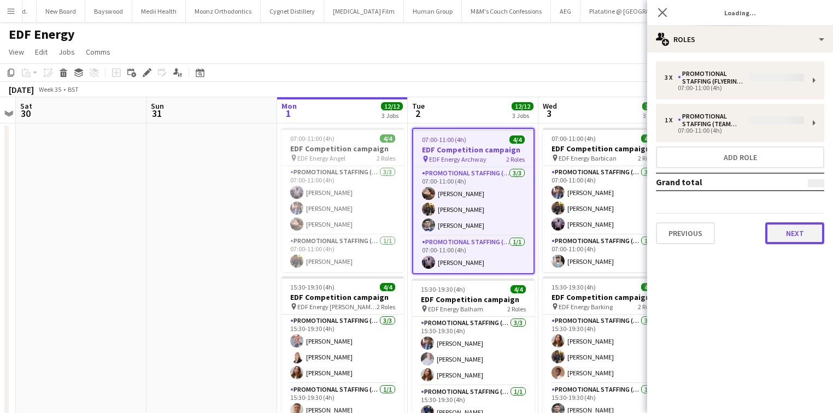
click at [806, 233] on button "Next" at bounding box center [794, 233] width 59 height 22
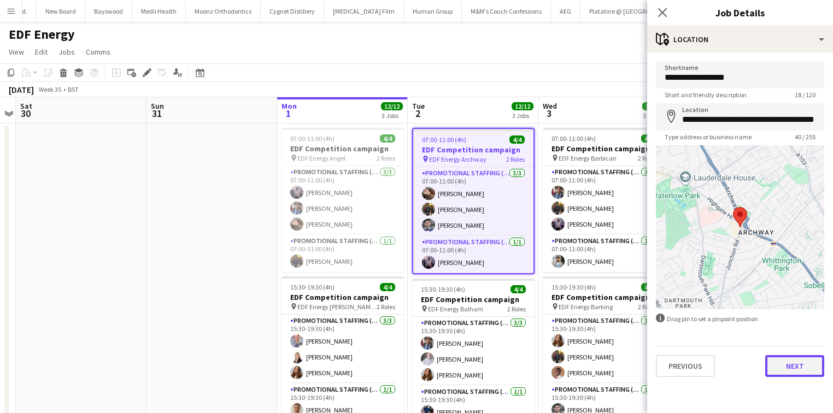
click at [803, 369] on button "Next" at bounding box center [794, 366] width 59 height 22
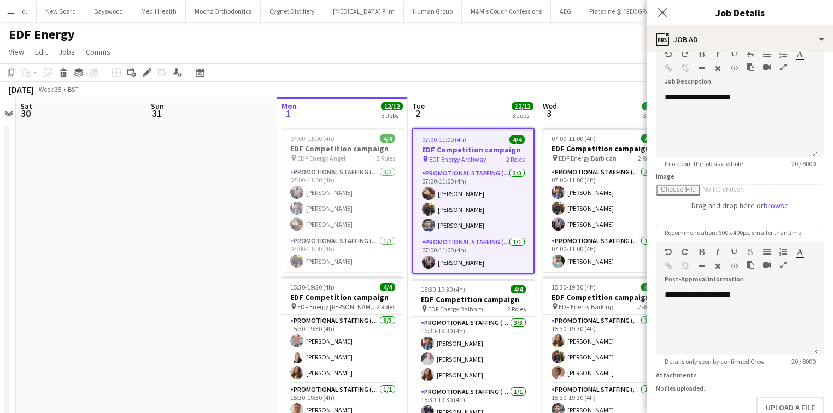
scroll to position [126, 0]
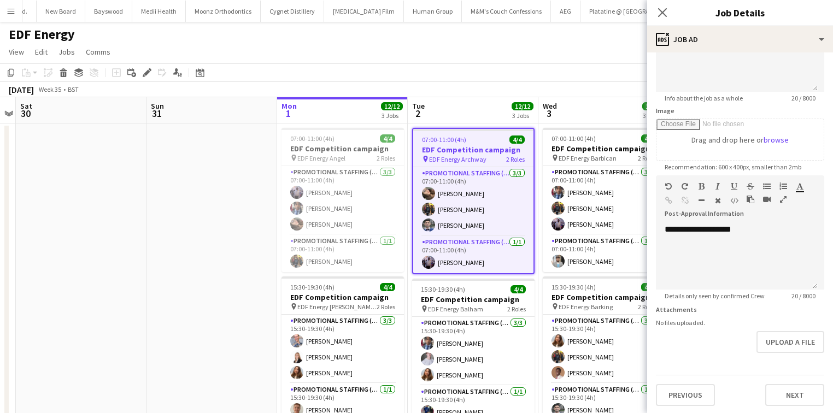
click at [652, 14] on div "Close pop-in" at bounding box center [662, 12] width 31 height 25
click at [669, 13] on app-icon "Close pop-in" at bounding box center [663, 13] width 16 height 16
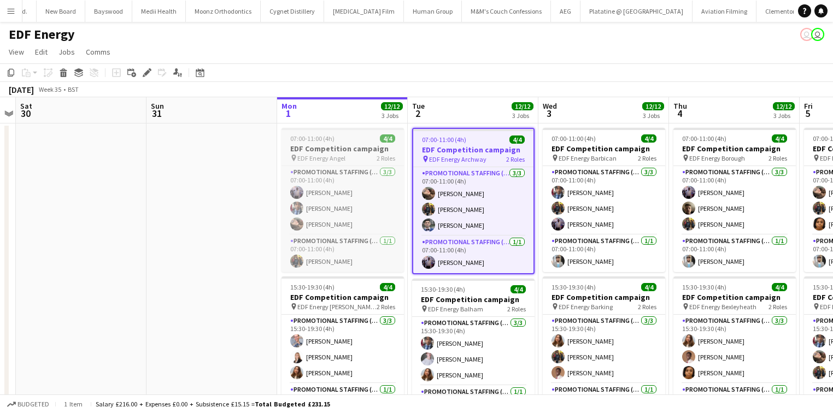
click at [366, 153] on h3 "EDF Competition campaign" at bounding box center [342, 149] width 122 height 10
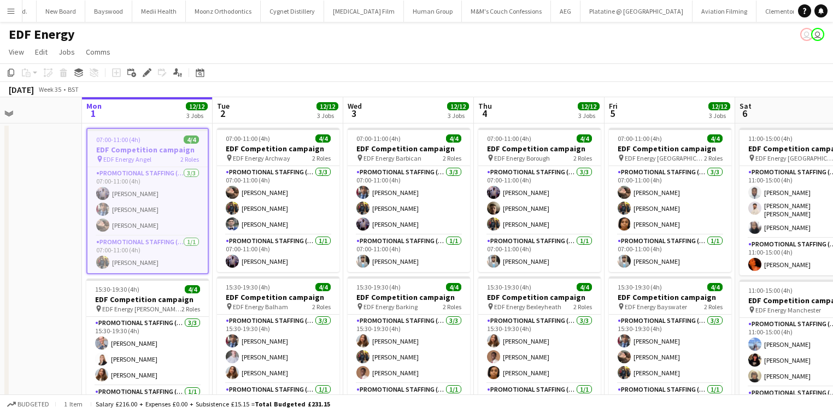
scroll to position [0, 257]
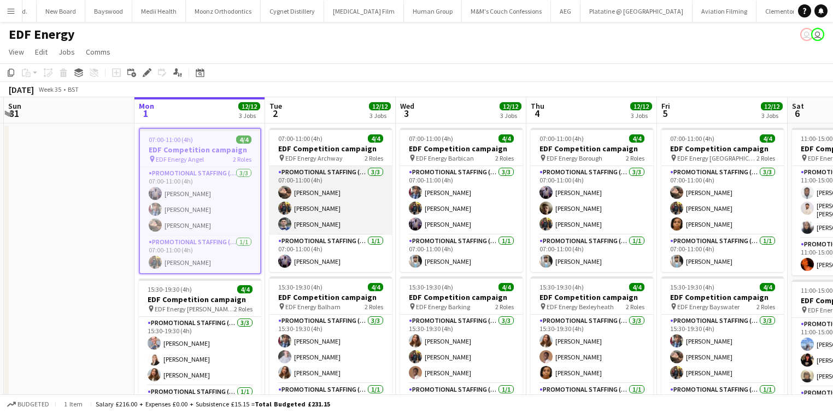
click at [312, 194] on app-card-role "Promotional Staffing (Flyering Staff) 3/3 07:00-11:00 (4h) Anastasiia Meleshko …" at bounding box center [330, 200] width 122 height 69
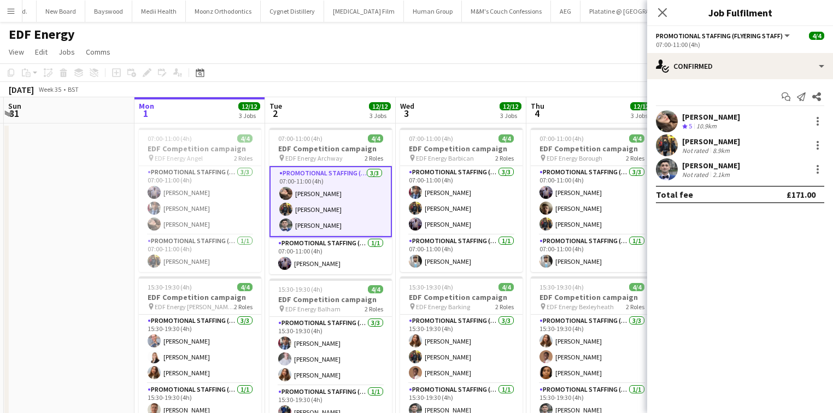
click at [729, 117] on div "Anastasiia Meleshko" at bounding box center [711, 117] width 58 height 10
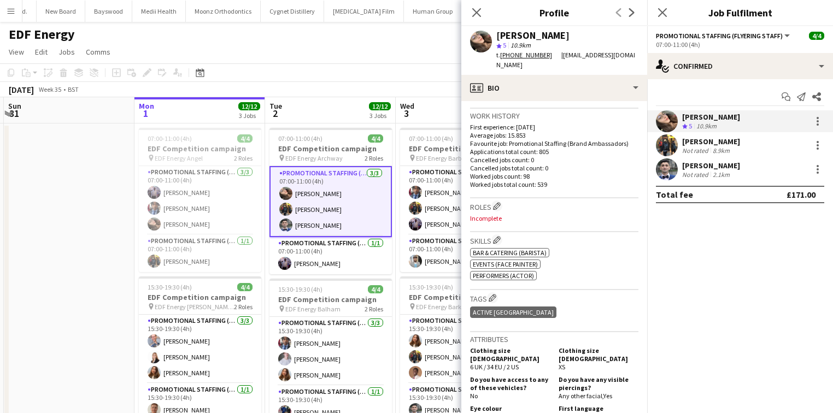
scroll to position [306, 0]
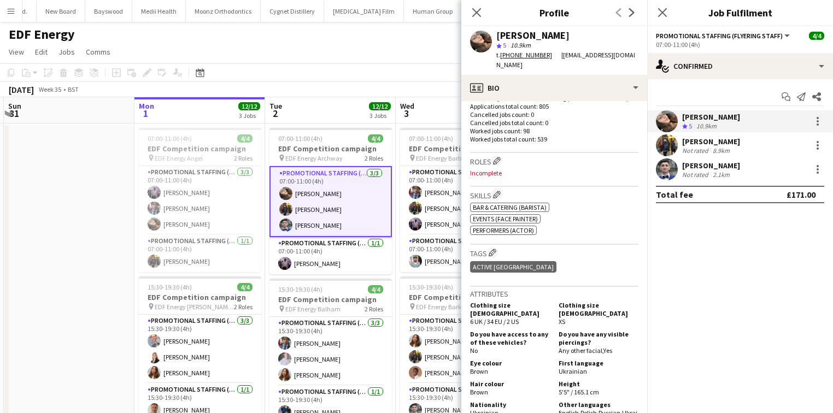
click at [707, 144] on div "Martin Brady" at bounding box center [711, 142] width 58 height 10
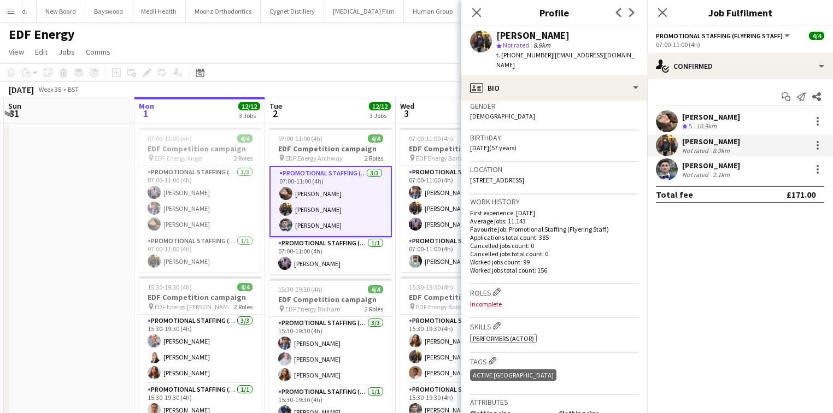
scroll to position [262, 0]
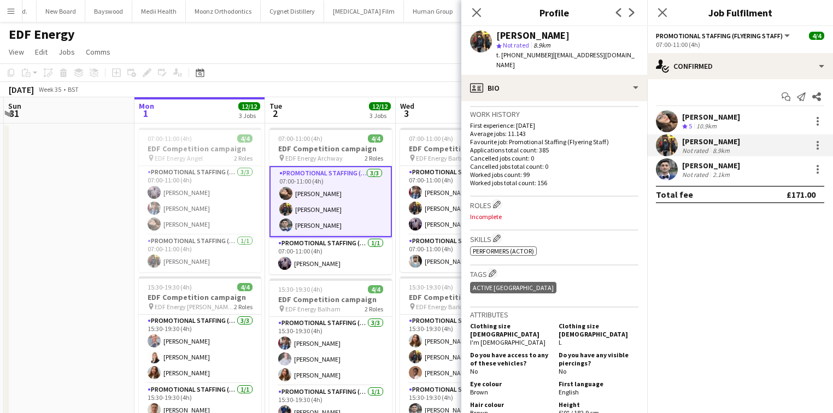
click at [729, 165] on div "Elvis Assadi" at bounding box center [711, 166] width 58 height 10
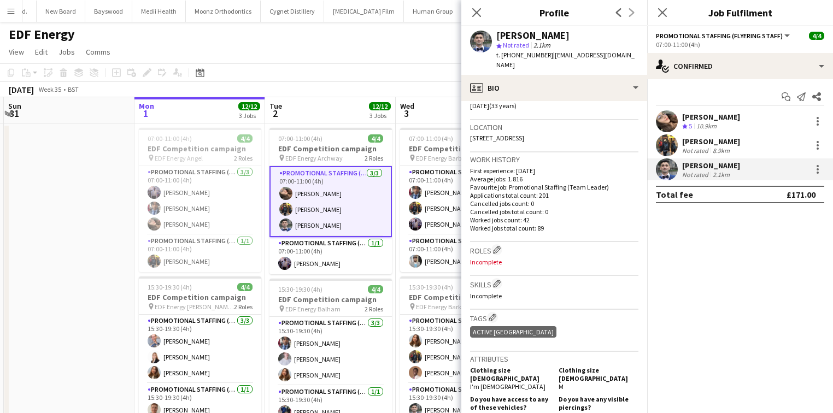
scroll to position [219, 0]
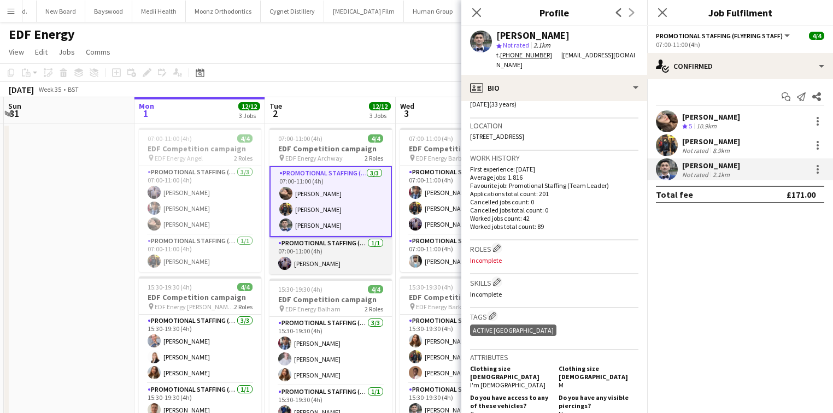
click at [350, 254] on app-card-role "Promotional Staffing (Team Leader) 1/1 07:00-11:00 (4h) osahon ogunyemi" at bounding box center [330, 255] width 122 height 37
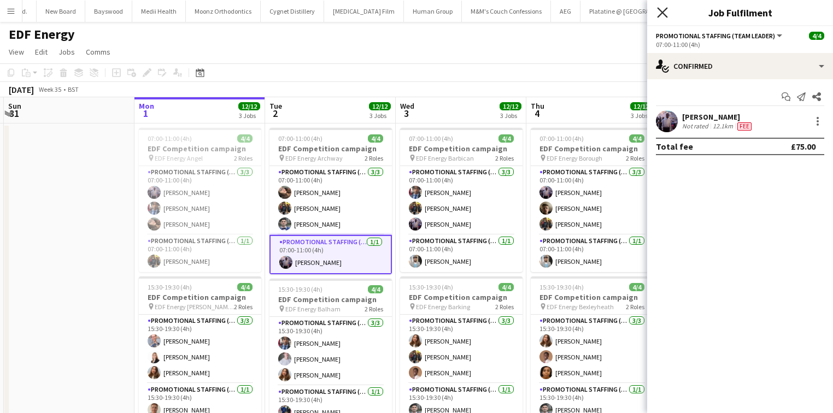
click at [665, 9] on icon at bounding box center [662, 12] width 10 height 10
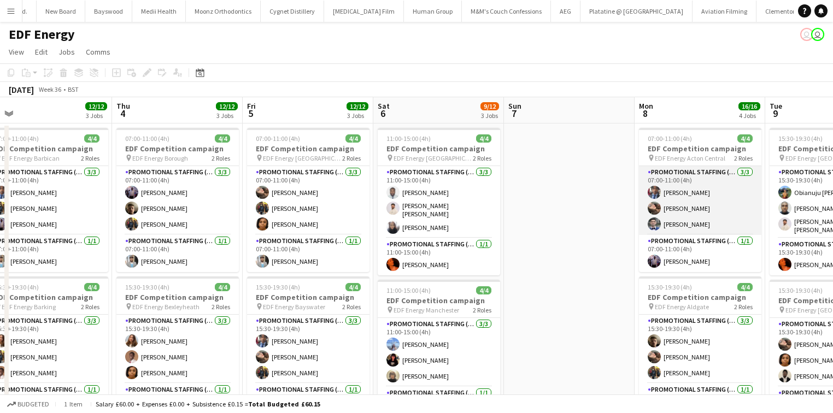
scroll to position [0, 411]
click at [687, 199] on app-card-role "Promotional Staffing (Flyering Staff) 3/3 07:00-11:00 (4h) Seyi Ogunyemi Anasta…" at bounding box center [699, 200] width 122 height 69
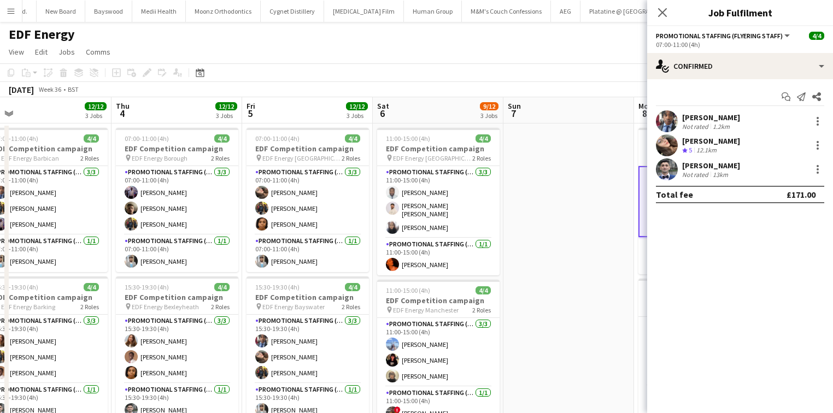
click at [742, 113] on div "Seyi Ogunyemi Not rated 1.2km" at bounding box center [740, 121] width 186 height 22
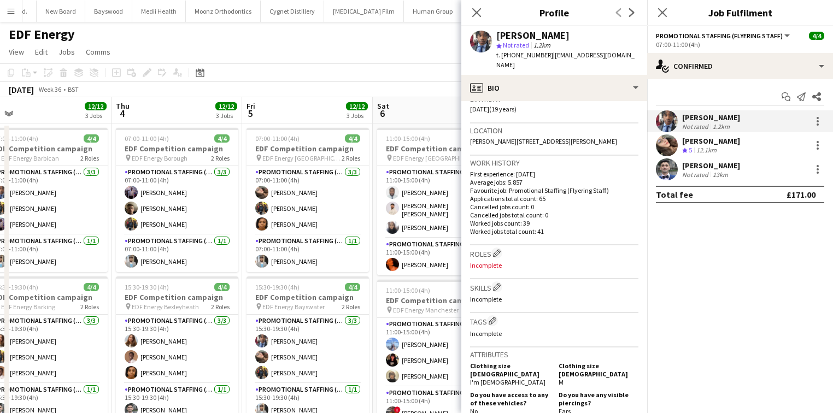
scroll to position [219, 0]
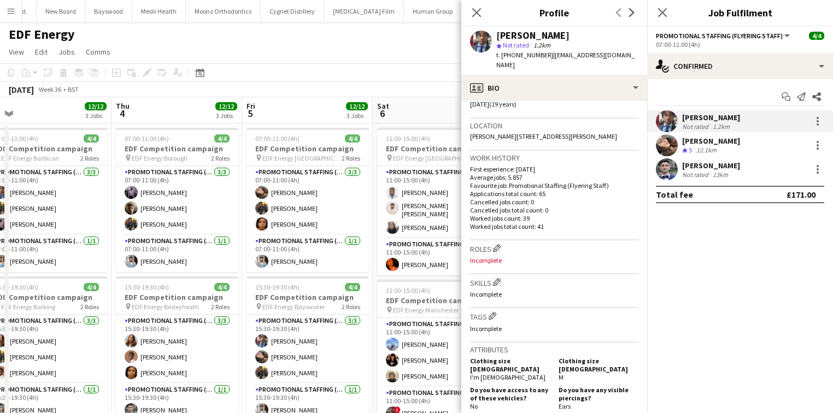
click at [706, 139] on div "Anastasiia Meleshko" at bounding box center [711, 141] width 58 height 10
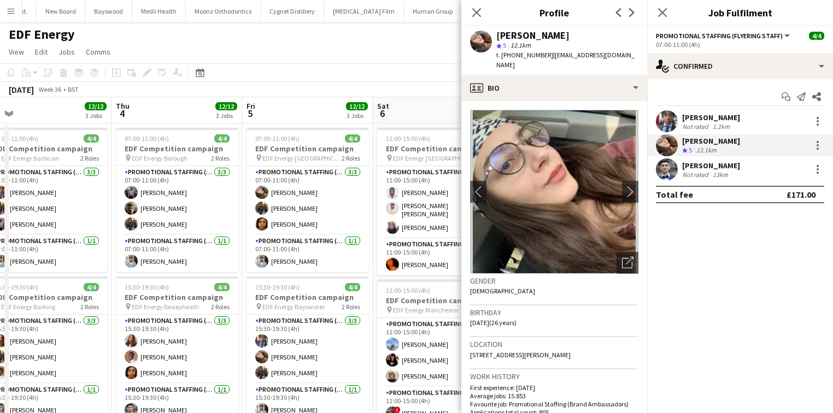
scroll to position [175, 0]
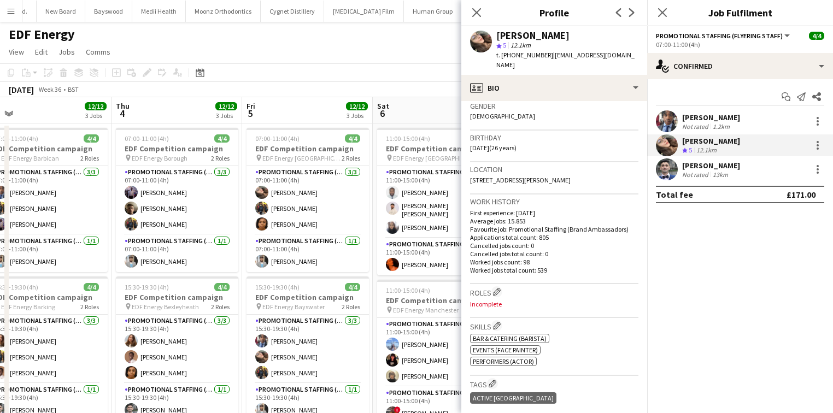
click at [705, 166] on div "Elvis Assadi" at bounding box center [711, 166] width 58 height 10
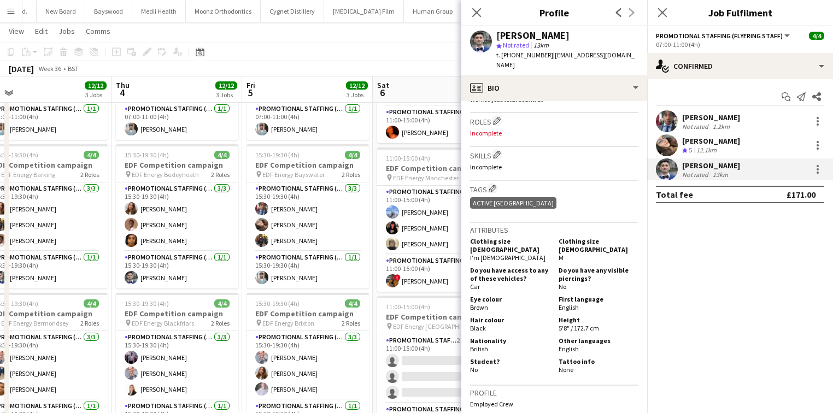
scroll to position [350, 0]
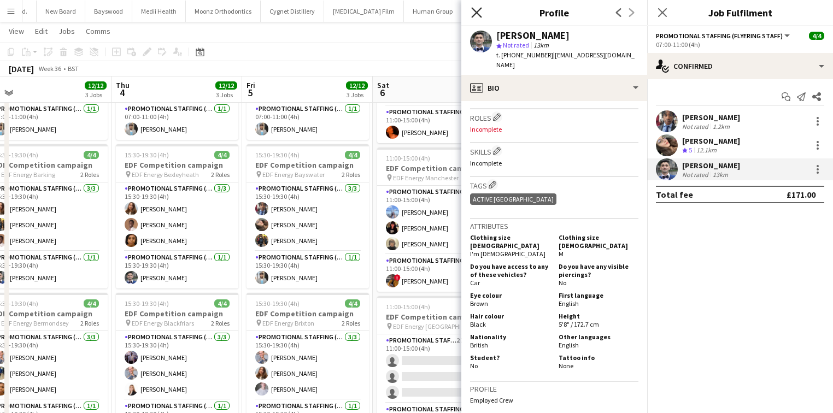
click at [472, 17] on icon at bounding box center [476, 12] width 10 height 10
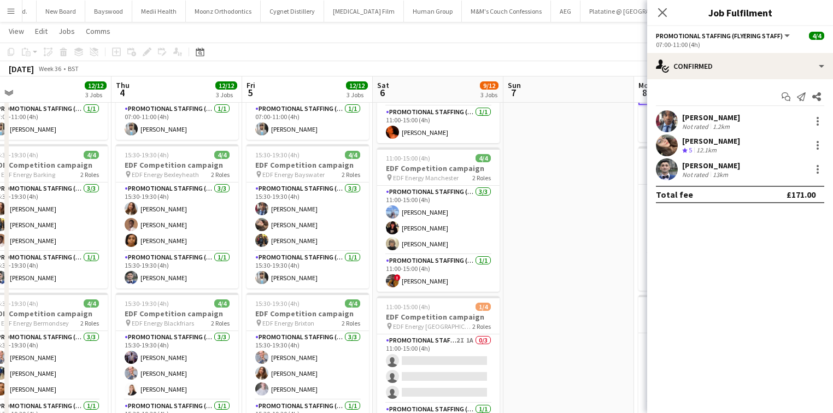
click at [704, 138] on div "Anastasiia Meleshko" at bounding box center [711, 141] width 58 height 10
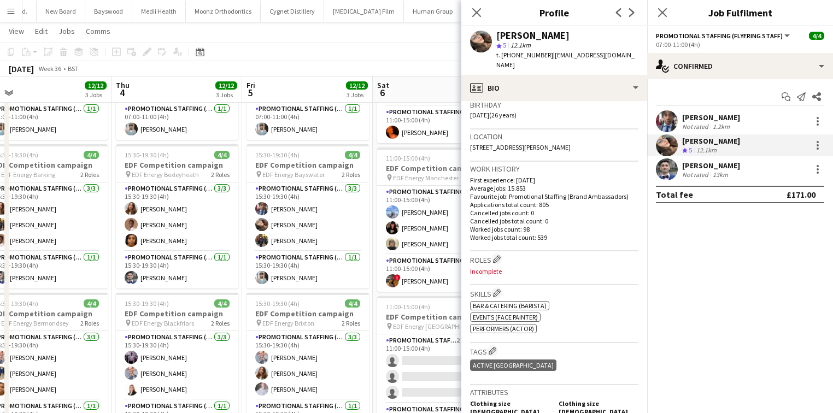
scroll to position [262, 0]
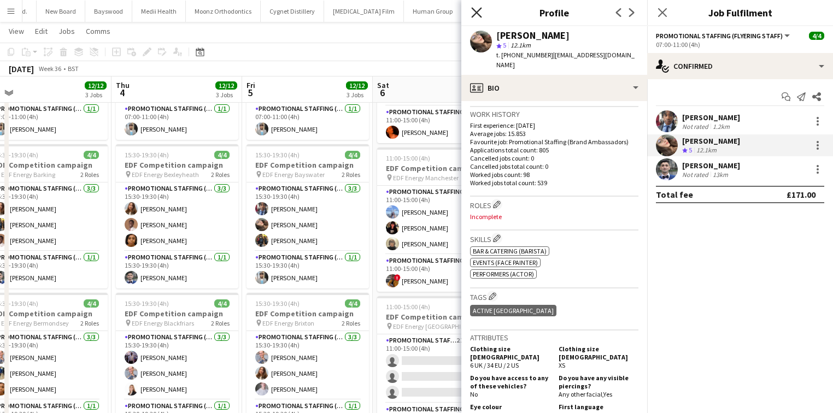
drag, startPoint x: 476, startPoint y: 12, endPoint x: 463, endPoint y: 24, distance: 17.4
click at [475, 12] on icon at bounding box center [476, 12] width 9 height 9
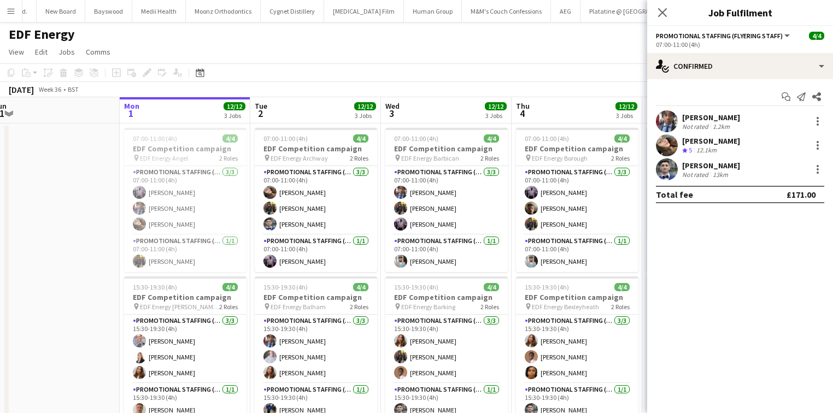
scroll to position [0, 273]
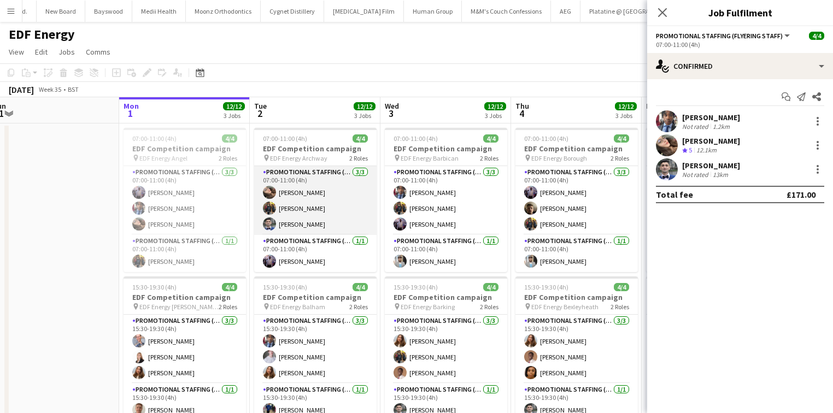
click at [321, 217] on app-card-role "Promotional Staffing (Flyering Staff) 3/3 07:00-11:00 (4h) Anastasiia Meleshko …" at bounding box center [315, 200] width 122 height 69
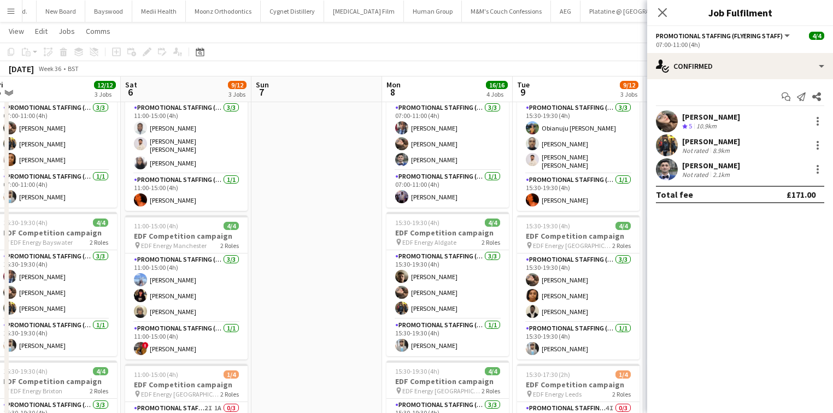
scroll to position [63, 0]
click at [663, 16] on icon "Close pop-in" at bounding box center [662, 12] width 10 height 10
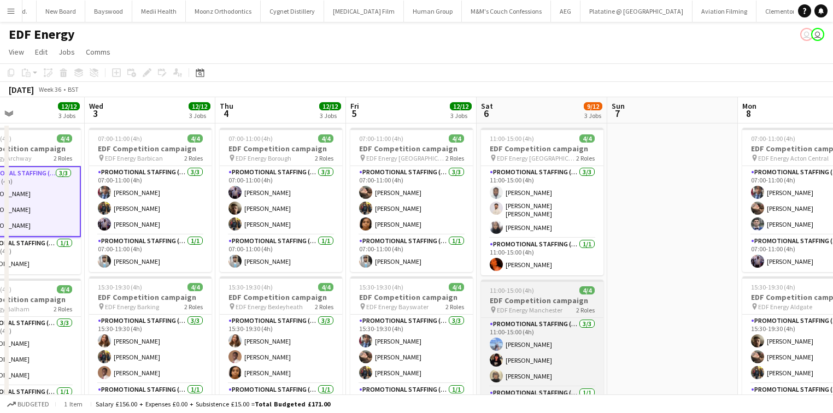
scroll to position [0, 334]
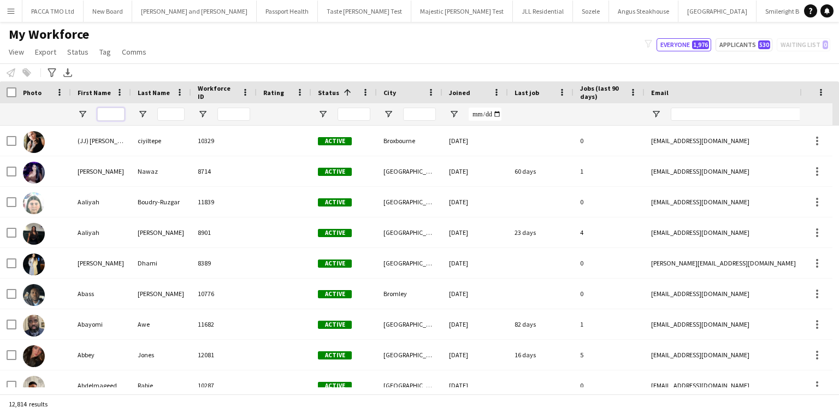
click at [112, 108] on input "First Name Filter Input" at bounding box center [110, 114] width 27 height 13
type input "*****"
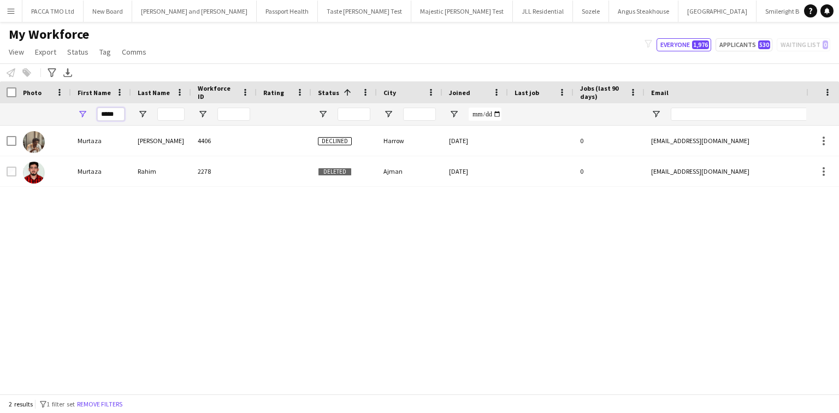
click at [114, 119] on input "*****" at bounding box center [110, 114] width 27 height 13
click at [173, 119] on input "Last Name Filter Input" at bounding box center [170, 114] width 27 height 13
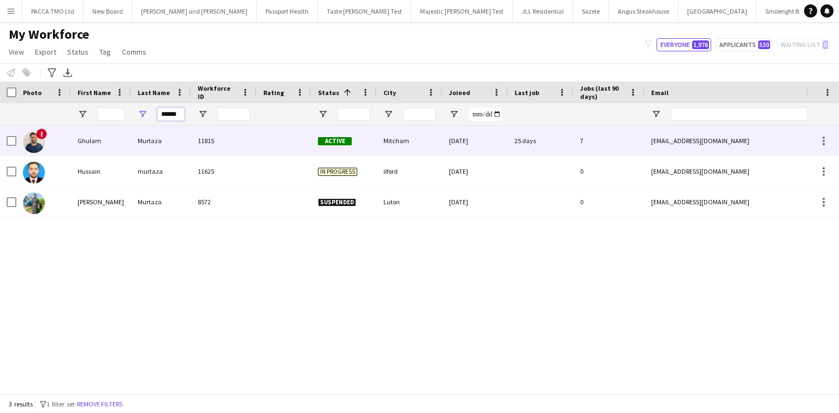
type input "******"
click at [172, 145] on div "Murtaza" at bounding box center [161, 141] width 60 height 30
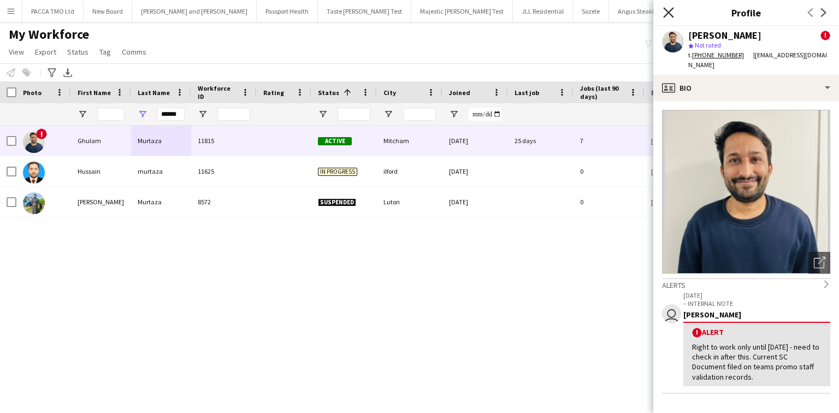
click at [669, 11] on icon at bounding box center [668, 12] width 10 height 10
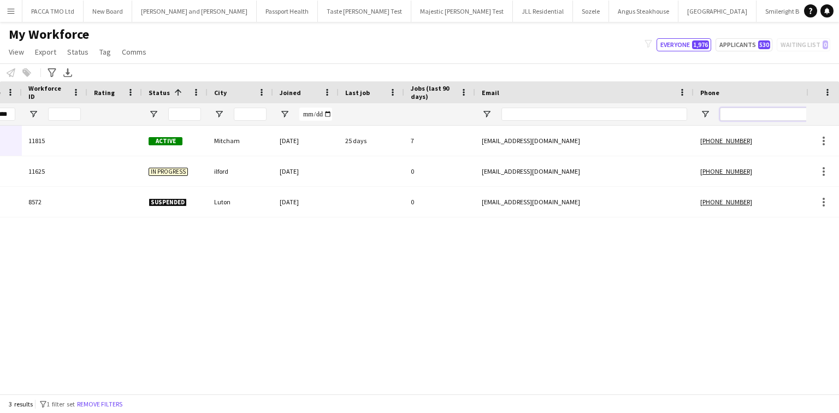
click at [734, 117] on input "Phone Filter Input" at bounding box center [773, 114] width 107 height 13
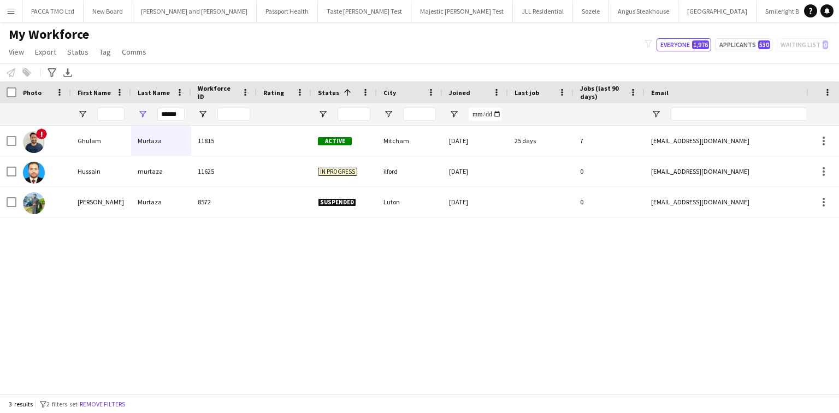
type input "***"
click at [169, 113] on input "******" at bounding box center [170, 114] width 27 height 13
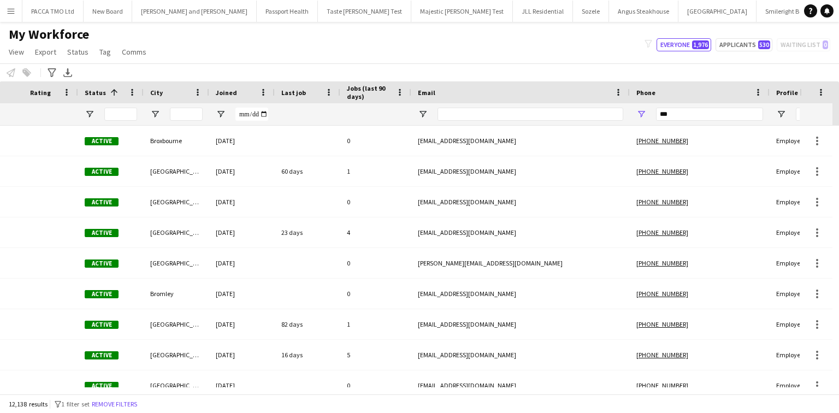
scroll to position [0, 385]
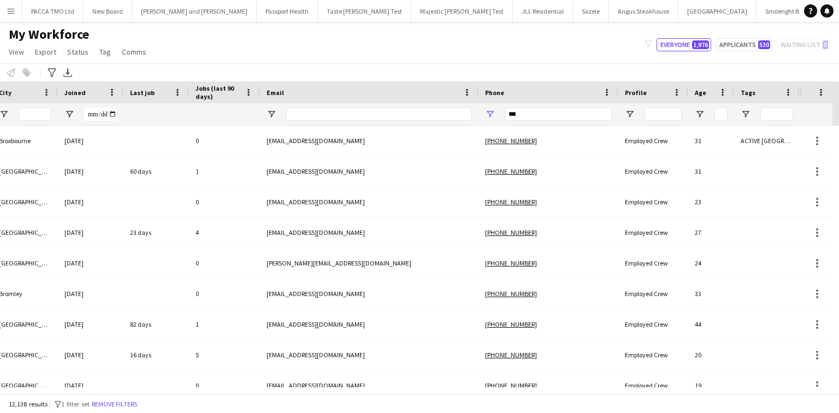
click at [526, 107] on div "***" at bounding box center [558, 114] width 107 height 22
click at [527, 111] on input "***" at bounding box center [558, 114] width 107 height 13
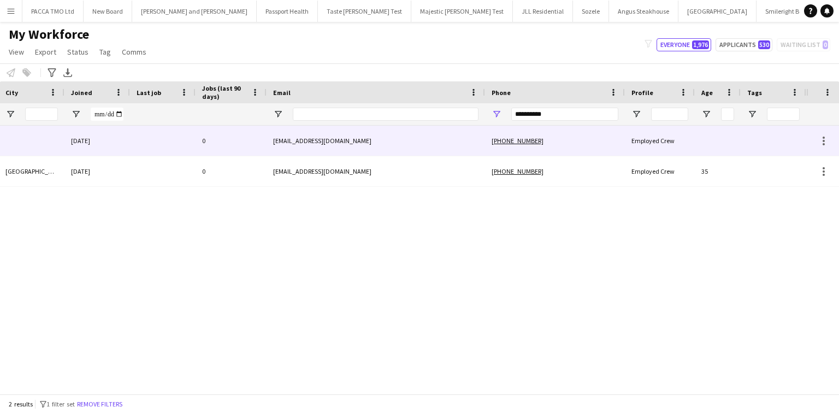
click at [449, 142] on div "bonsuannegrat@gmail.com" at bounding box center [376, 141] width 219 height 30
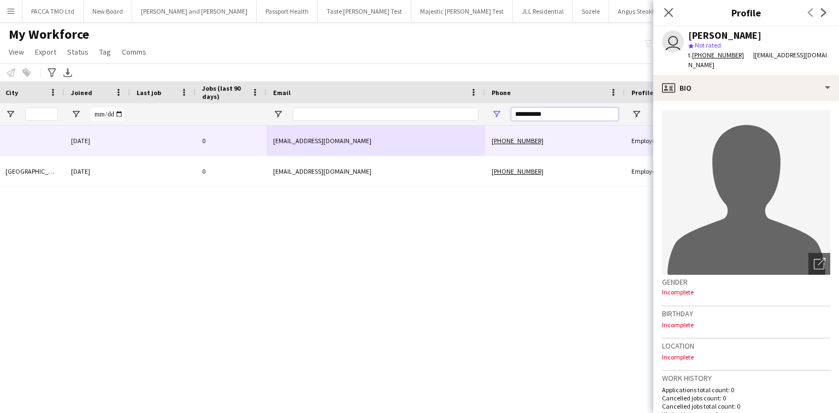
click at [551, 117] on input "**********" at bounding box center [565, 114] width 107 height 13
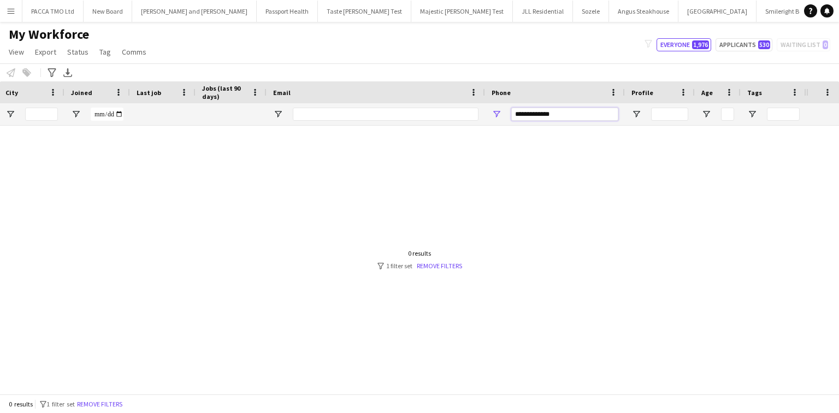
click at [525, 117] on input "**********" at bounding box center [565, 114] width 107 height 13
type input "**********"
click at [525, 117] on input "**********" at bounding box center [565, 114] width 107 height 13
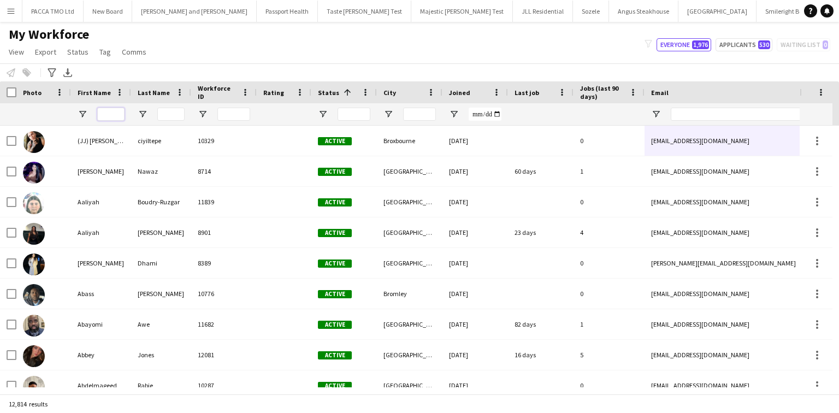
click at [102, 117] on input "First Name Filter Input" at bounding box center [110, 114] width 27 height 13
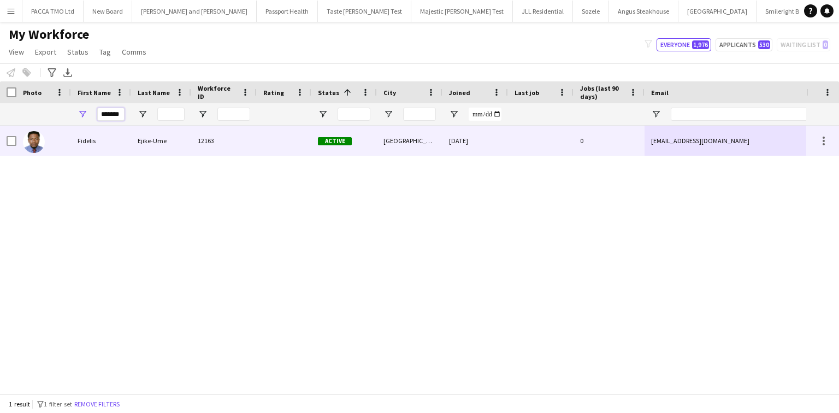
type input "*******"
click at [103, 136] on div "Fidelis" at bounding box center [101, 141] width 60 height 30
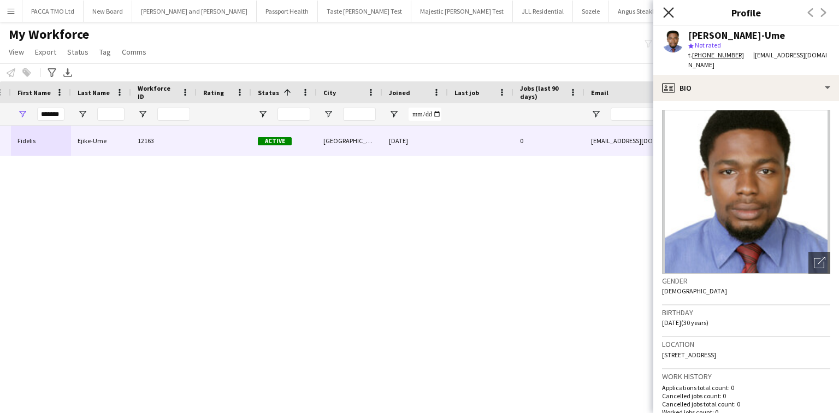
click at [667, 12] on icon "Close pop-in" at bounding box center [668, 12] width 10 height 10
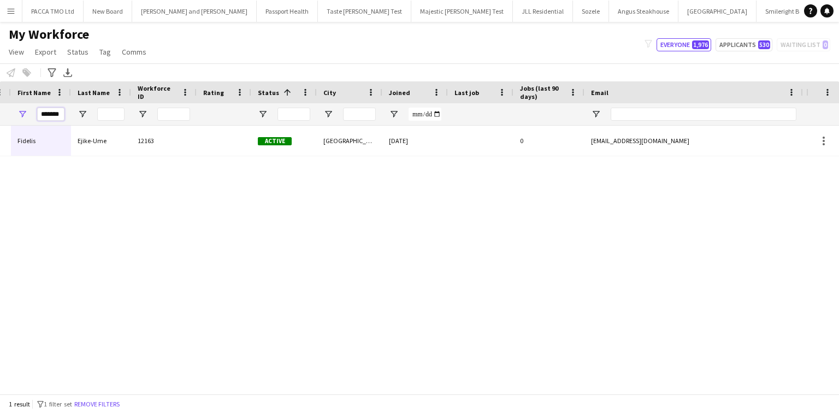
click at [40, 117] on input "*******" at bounding box center [50, 114] width 27 height 13
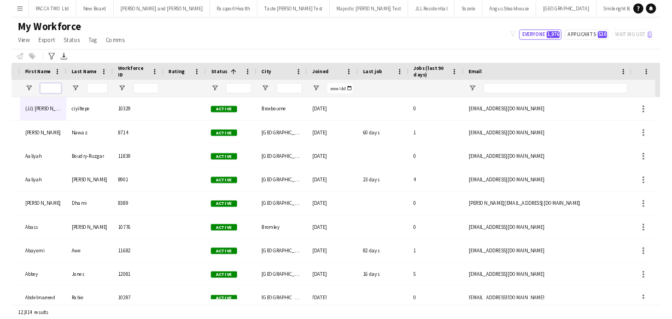
scroll to position [0, 60]
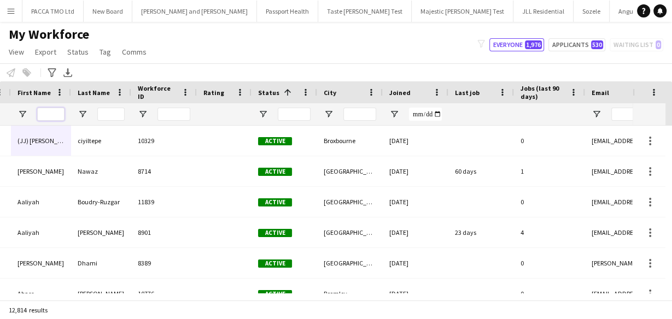
click at [44, 112] on input "First Name Filter Input" at bounding box center [50, 114] width 27 height 13
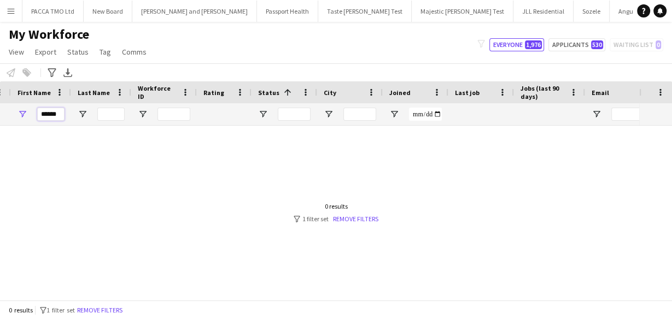
click at [56, 114] on input "******" at bounding box center [50, 114] width 27 height 13
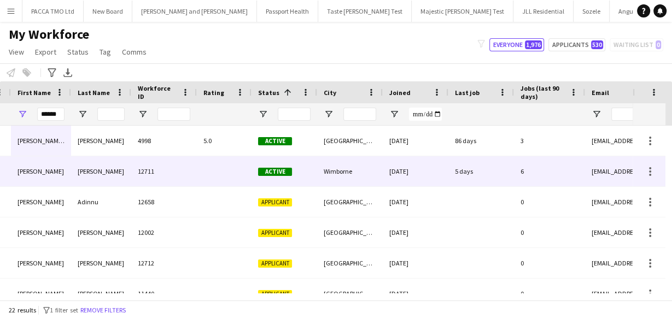
click at [115, 171] on div "Cuthbert" at bounding box center [101, 171] width 60 height 30
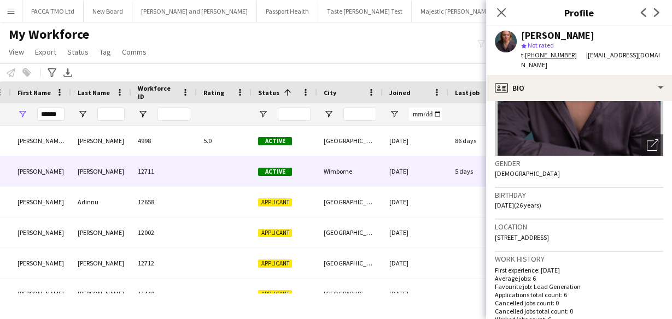
scroll to position [219, 0]
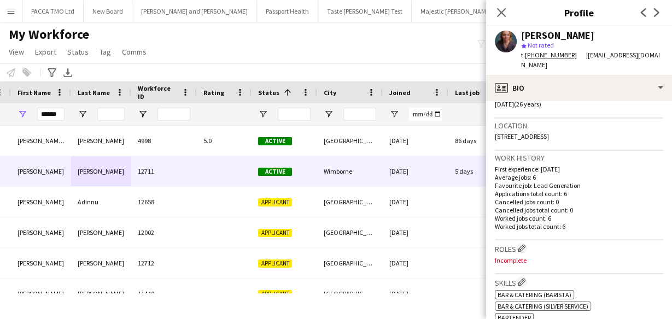
drag, startPoint x: 585, startPoint y: 57, endPoint x: 595, endPoint y: 65, distance: 12.5
click at [595, 65] on div "t. +4407429795271 | nicolellen.cuthbert@icloud.com" at bounding box center [592, 60] width 142 height 20
copy span "nicolellen.cuthbert@icloud.com"
click at [52, 118] on input "******" at bounding box center [50, 114] width 27 height 13
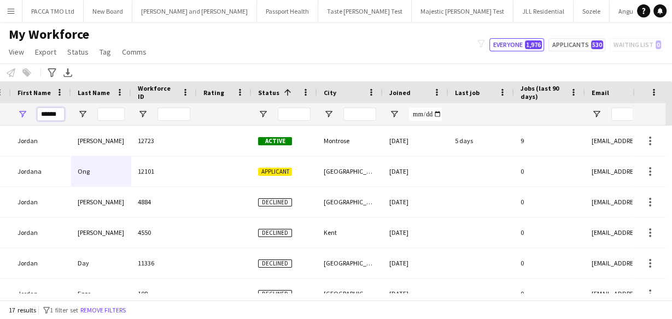
type input "******"
click at [102, 121] on div at bounding box center [110, 114] width 27 height 22
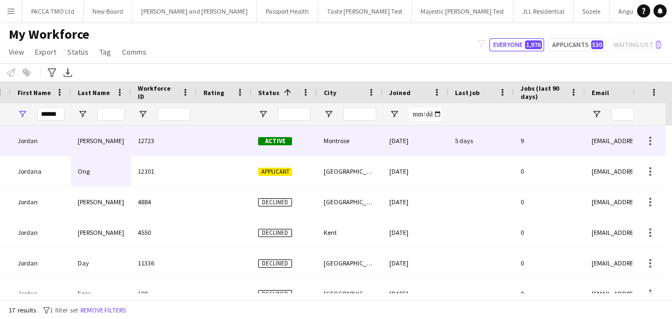
click at [125, 146] on div "Bruce" at bounding box center [101, 141] width 60 height 30
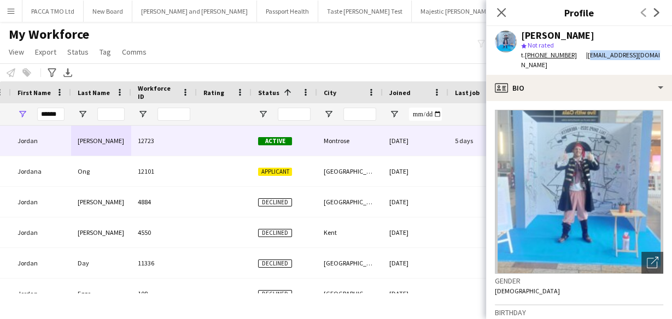
drag, startPoint x: 581, startPoint y: 55, endPoint x: 645, endPoint y: 52, distance: 64.0
click at [645, 52] on div "Jordan Bruce star Not rated t. +447735050751 | jfilmbruce@gmail.com" at bounding box center [579, 50] width 186 height 49
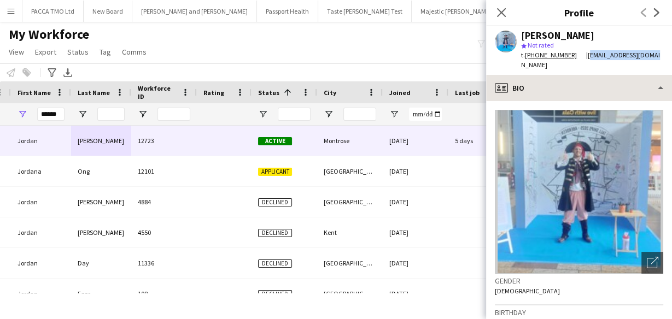
copy span "jfilmbruce@gmail.com"
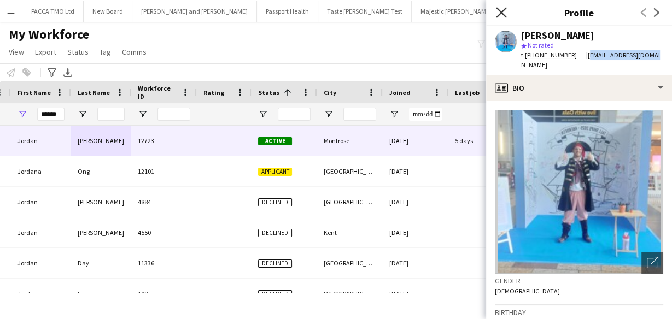
click at [498, 13] on icon "Close pop-in" at bounding box center [501, 12] width 10 height 10
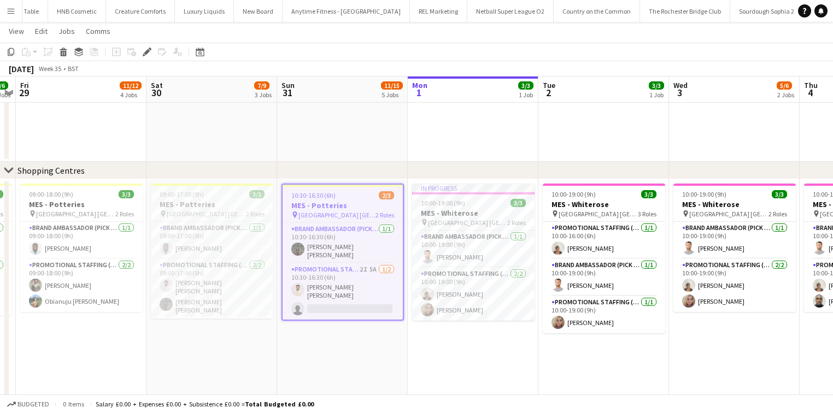
scroll to position [606, 0]
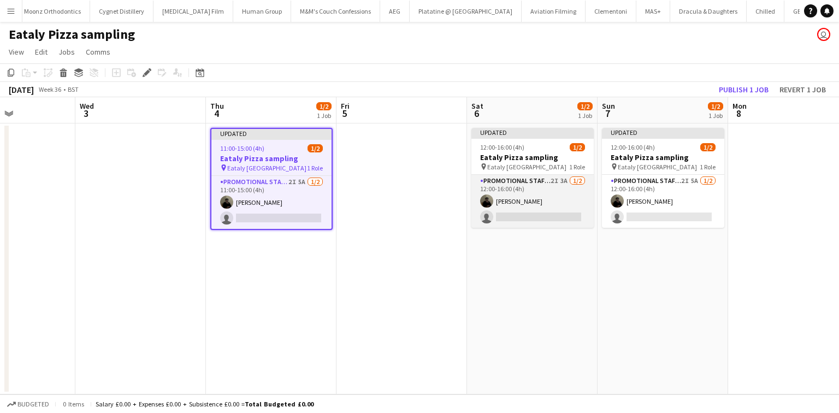
scroll to position [0, 448]
click at [518, 194] on app-card-role "Promotional Staffing (Sampling Staff) 2I 3A [DATE] 12:00-16:00 (4h) [PERSON_NAM…" at bounding box center [532, 201] width 122 height 53
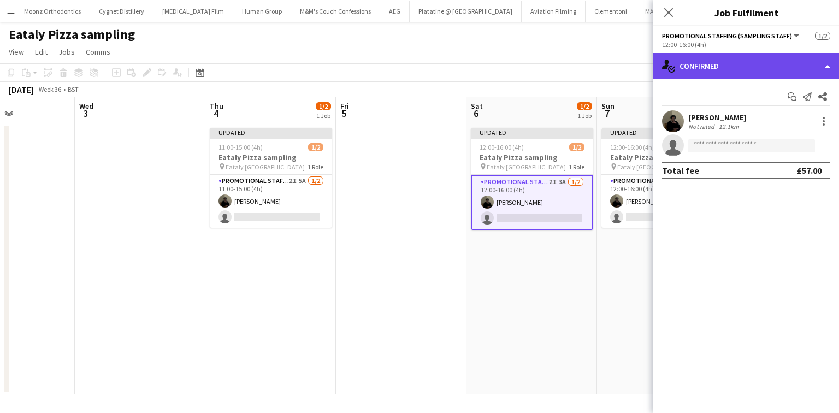
click at [731, 77] on div "single-neutral-actions-check-2 Confirmed" at bounding box center [747, 66] width 186 height 26
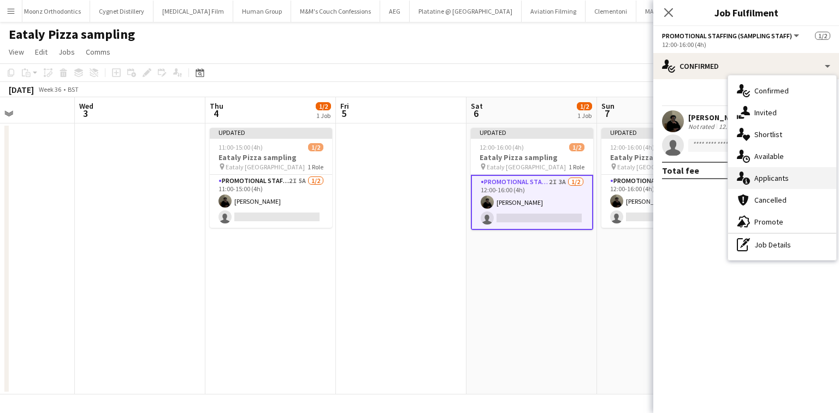
click at [761, 177] on div "single-neutral-actions-information Applicants" at bounding box center [782, 178] width 108 height 22
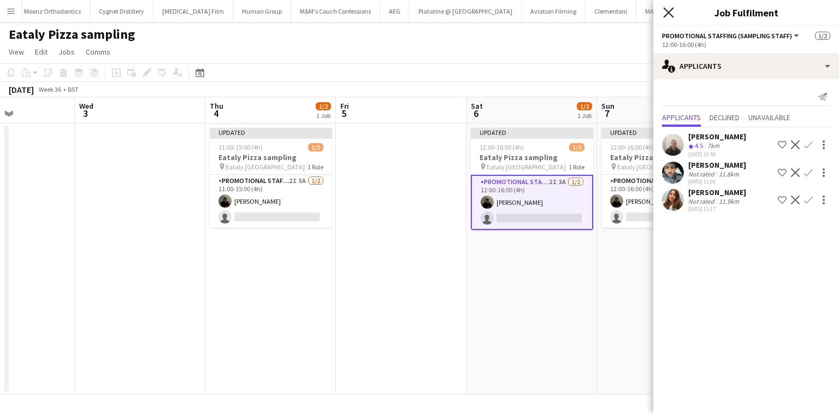
click at [671, 15] on icon at bounding box center [668, 12] width 10 height 10
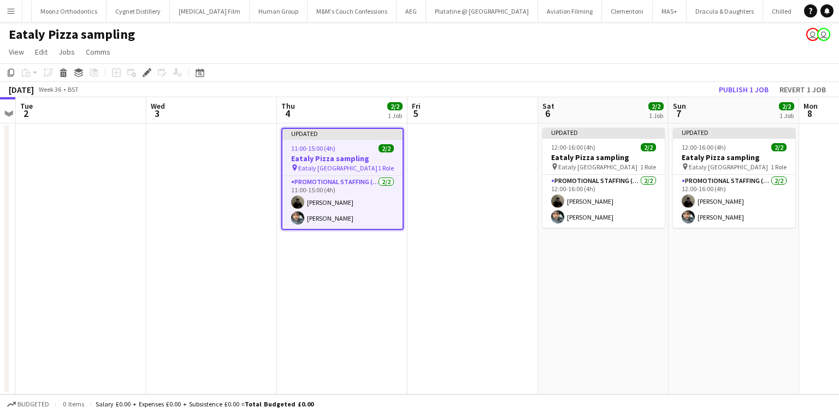
scroll to position [0, 5762]
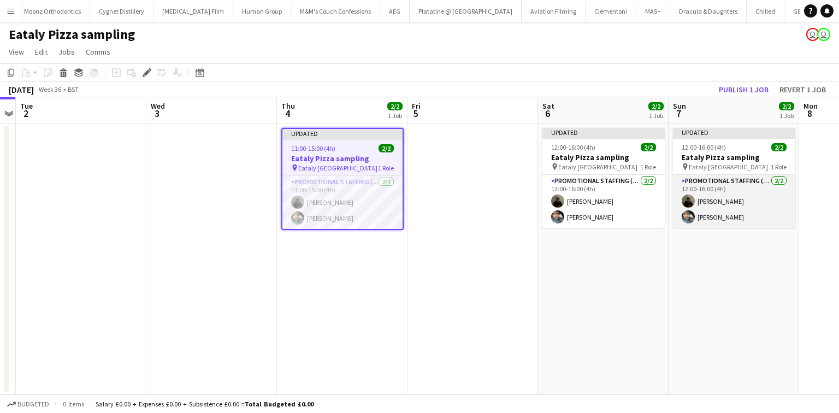
click at [756, 198] on app-card-role "Promotional Staffing (Sampling Staff) [DATE] 12:00-16:00 (4h) Mahamedqadar [PER…" at bounding box center [734, 201] width 122 height 53
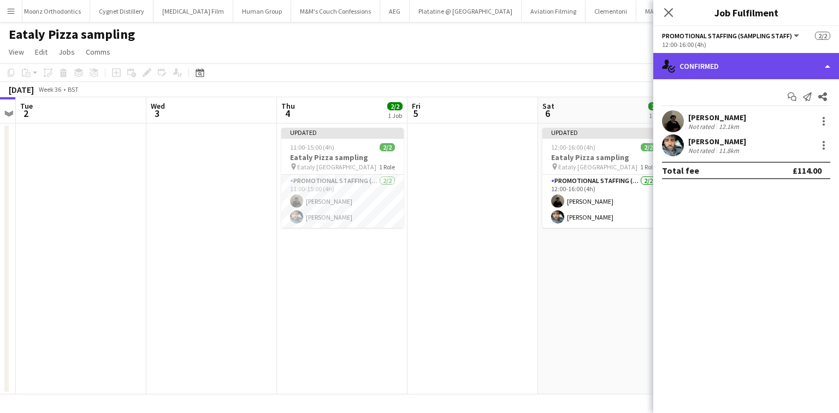
click at [744, 68] on div "single-neutral-actions-check-2 Confirmed" at bounding box center [747, 66] width 186 height 26
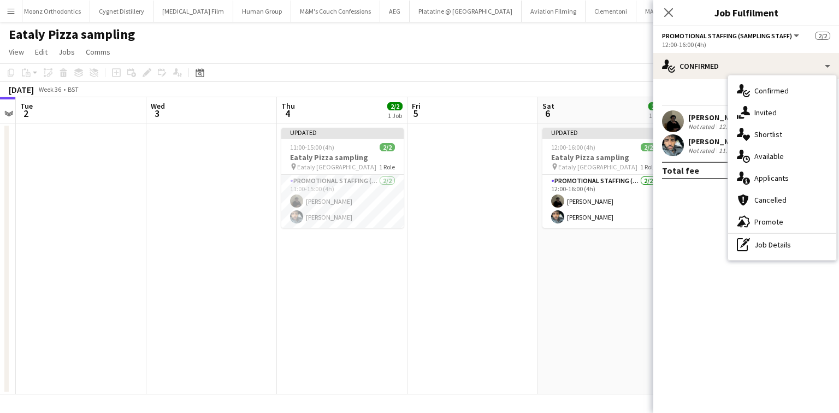
click at [774, 172] on div "single-neutral-actions-information Applicants" at bounding box center [782, 178] width 108 height 22
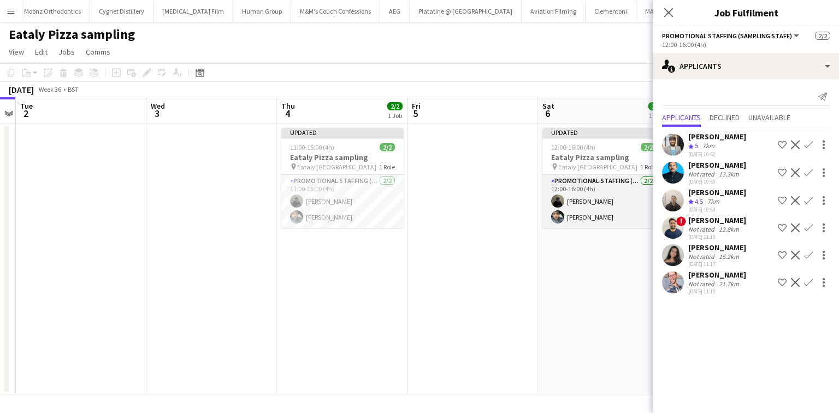
click at [587, 198] on app-card-role "Promotional Staffing (Sampling Staff) [DATE] 12:00-16:00 (4h) Mahamedqadar [PER…" at bounding box center [604, 201] width 122 height 53
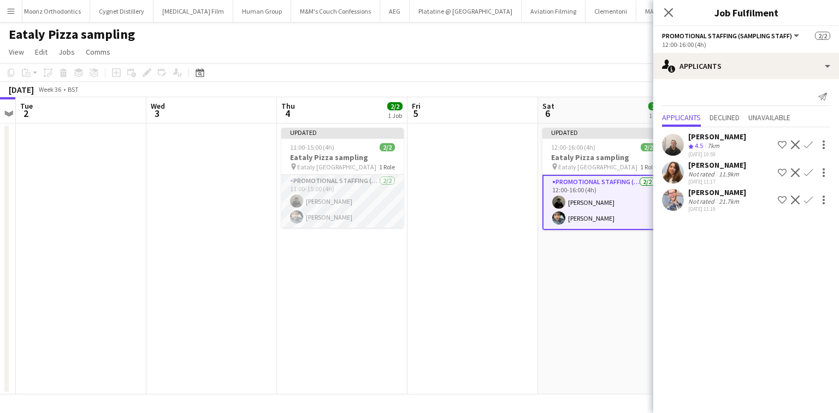
click at [372, 205] on app-card-role "Promotional Staffing (Sampling Staff) [DATE] 11:00-15:00 (4h) Mahamedqadar [PER…" at bounding box center [342, 201] width 122 height 53
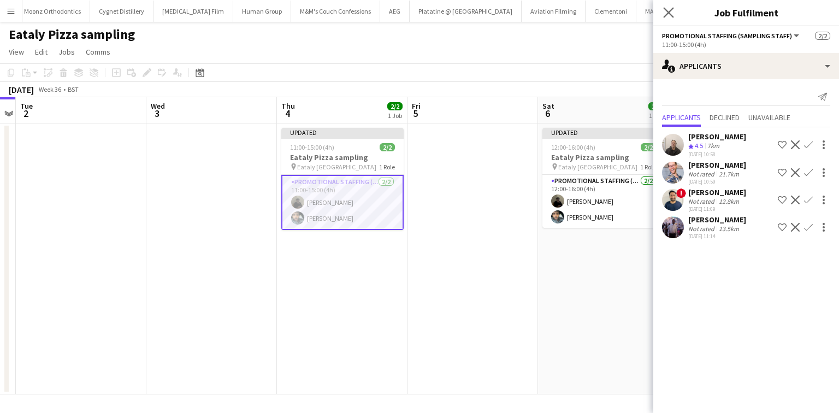
click at [674, 10] on app-icon "Close pop-in" at bounding box center [669, 13] width 16 height 16
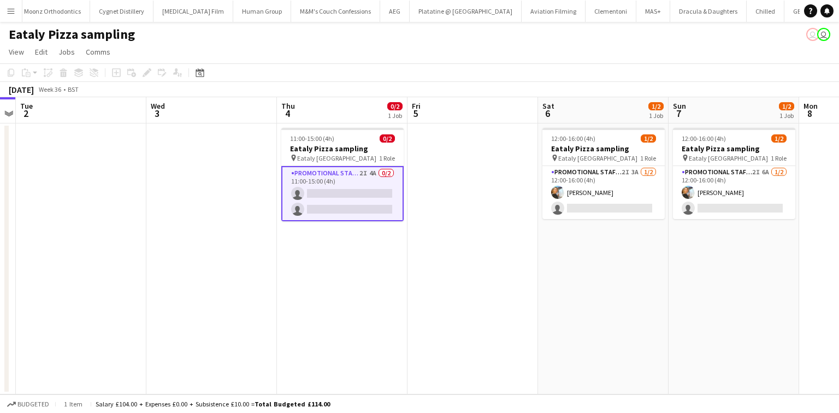
click at [354, 180] on app-card-role "Promotional Staffing (Sampling Staff) 2I 4A 0/2 11:00-15:00 (4h) single-neutral…" at bounding box center [342, 193] width 122 height 55
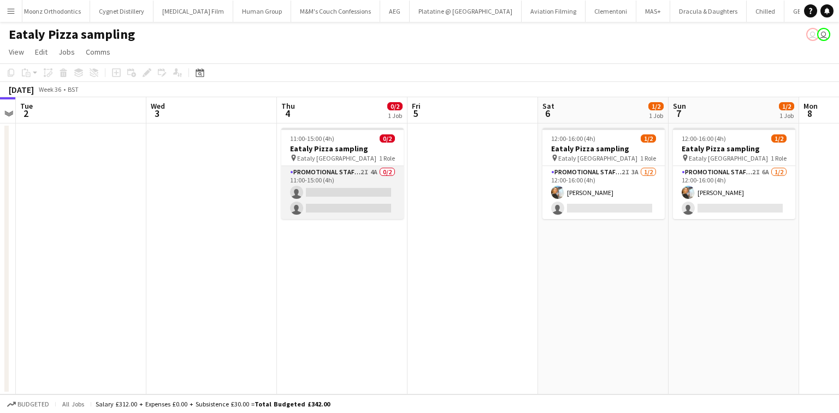
click at [354, 180] on app-card-role "Promotional Staffing (Sampling Staff) 2I 4A 0/2 11:00-15:00 (4h) single-neutral…" at bounding box center [342, 192] width 122 height 53
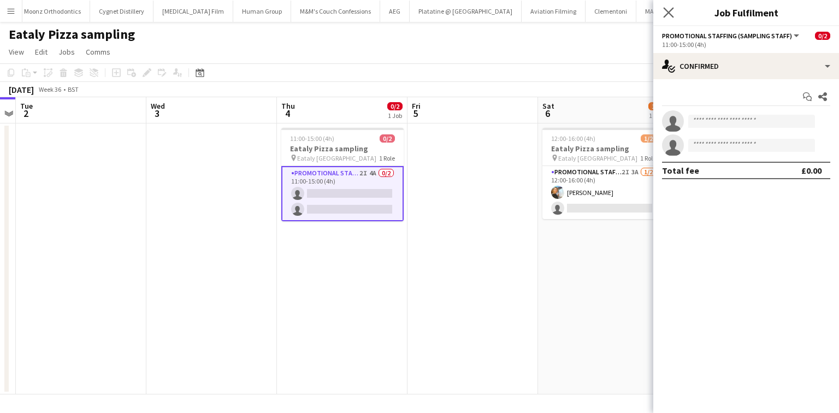
click at [674, 13] on app-icon "Close pop-in" at bounding box center [669, 13] width 16 height 16
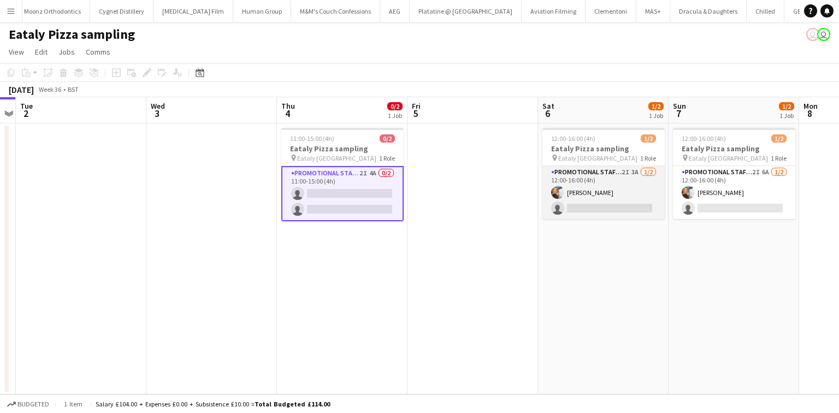
click at [592, 208] on app-card-role "Promotional Staffing (Sampling Staff) 2I 3A [DATE] 12:00-16:00 (4h) [PERSON_NAM…" at bounding box center [604, 192] width 122 height 53
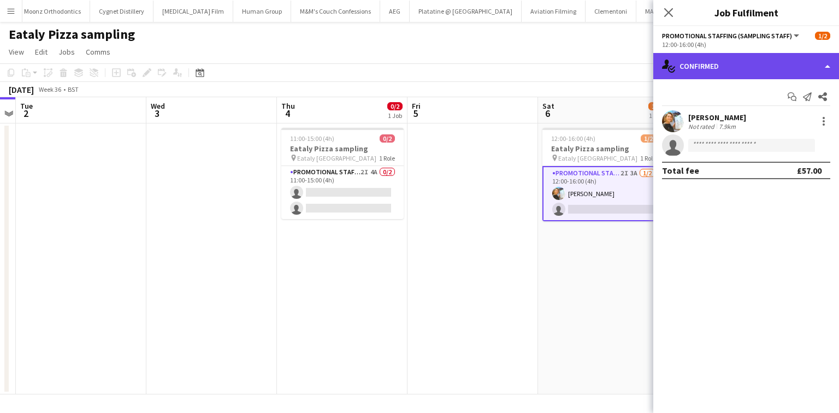
click at [712, 65] on div "single-neutral-actions-check-2 Confirmed" at bounding box center [747, 66] width 186 height 26
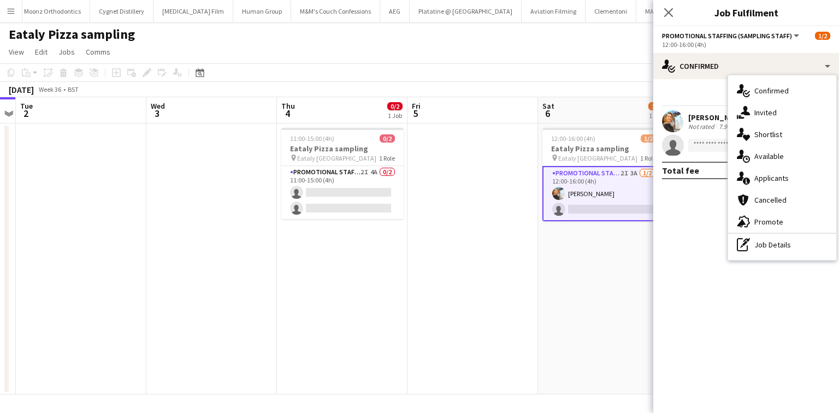
click at [666, 19] on div "Close pop-in" at bounding box center [669, 12] width 31 height 25
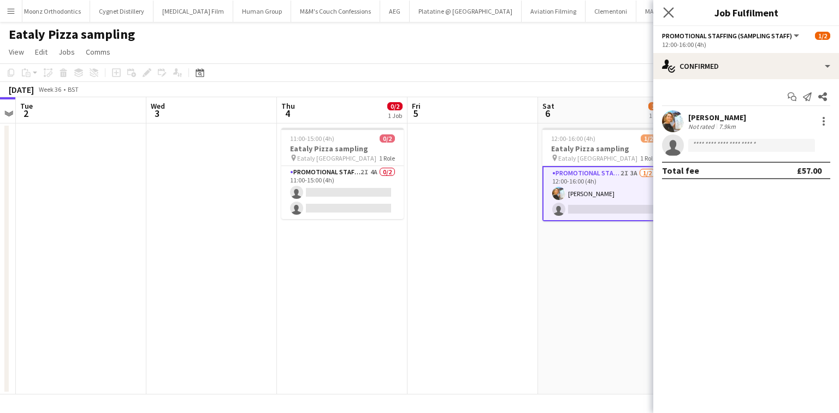
click at [666, 18] on app-icon "Close pop-in" at bounding box center [669, 13] width 16 height 16
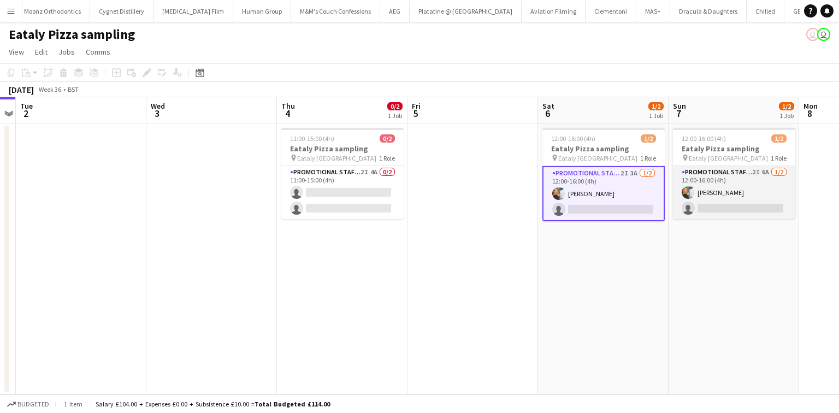
click at [718, 172] on app-card-role "Promotional Staffing (Sampling Staff) 2I 6A [DATE] 12:00-16:00 (4h) [PERSON_NAM…" at bounding box center [734, 192] width 122 height 53
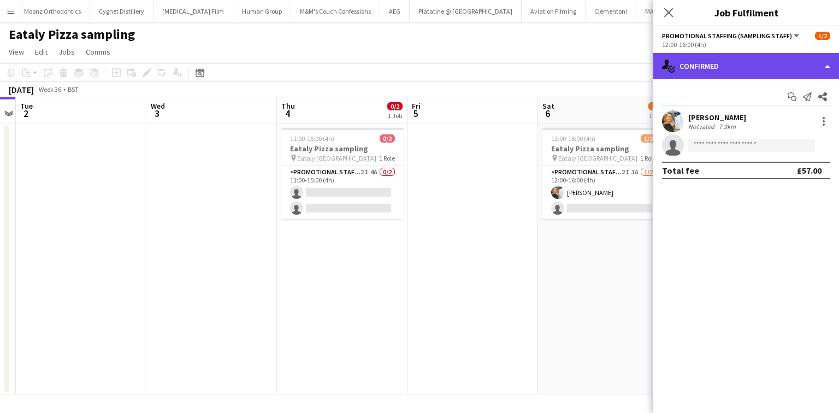
click at [734, 64] on div "single-neutral-actions-check-2 Confirmed" at bounding box center [747, 66] width 186 height 26
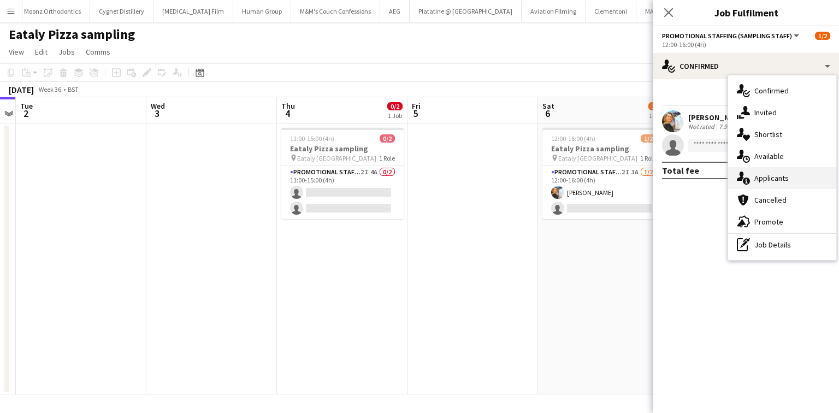
click at [769, 180] on div "single-neutral-actions-information Applicants" at bounding box center [782, 178] width 108 height 22
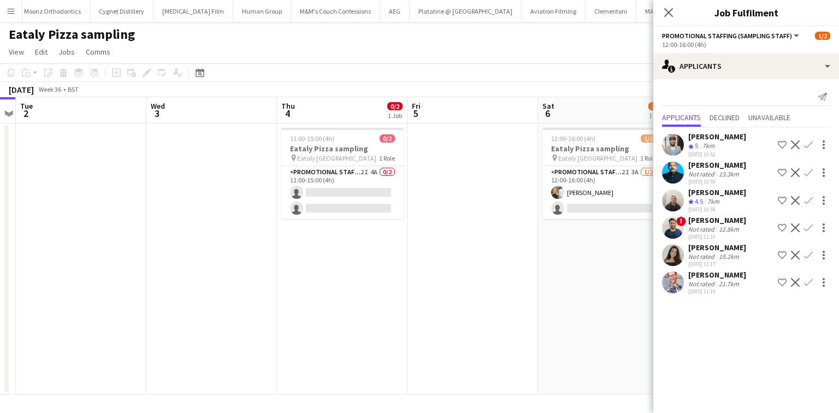
click at [674, 20] on div "Close pop-in" at bounding box center [669, 12] width 31 height 25
click at [668, 13] on icon at bounding box center [668, 12] width 10 height 10
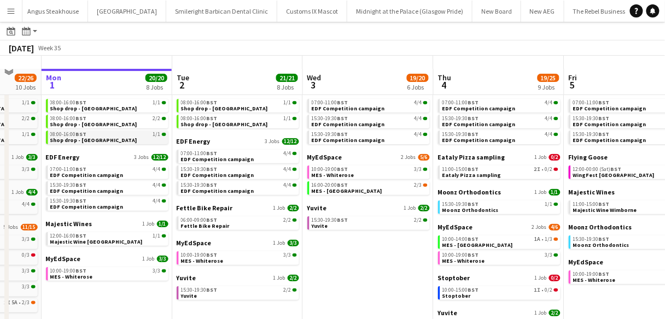
scroll to position [44, 0]
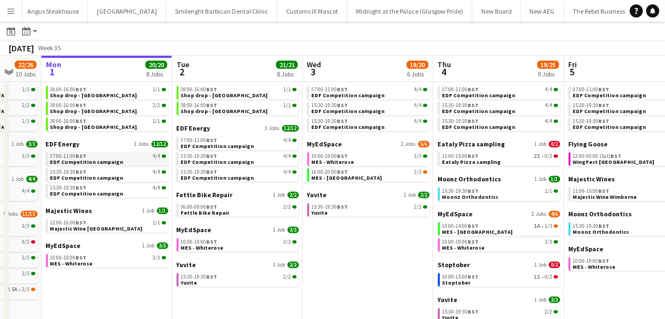
click at [113, 158] on div "07:00-11:00 BST 4/4" at bounding box center [108, 156] width 116 height 5
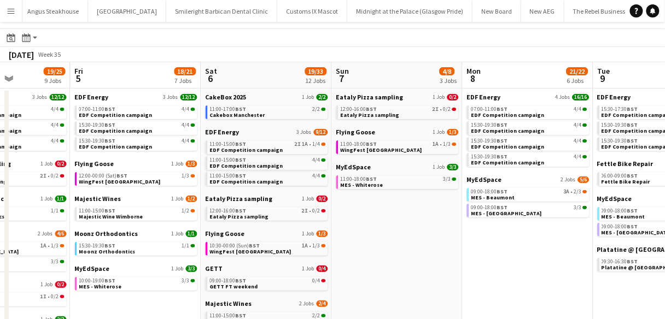
scroll to position [0, 313]
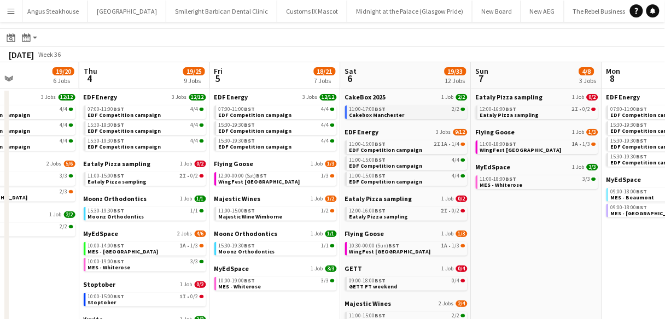
click at [429, 110] on div "11:00-17:00 BST 2/2" at bounding box center [407, 109] width 116 height 5
click at [371, 164] on span "EDF Competition campaign" at bounding box center [385, 165] width 73 height 7
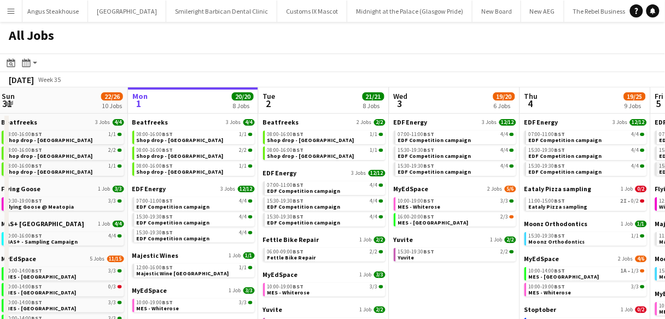
scroll to position [0, 263]
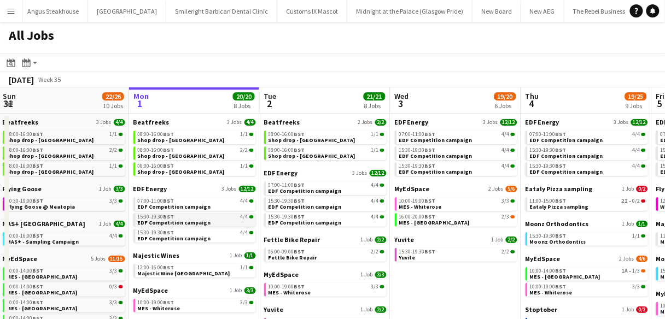
click at [154, 220] on span "EDF Competition campaign" at bounding box center [174, 222] width 73 height 7
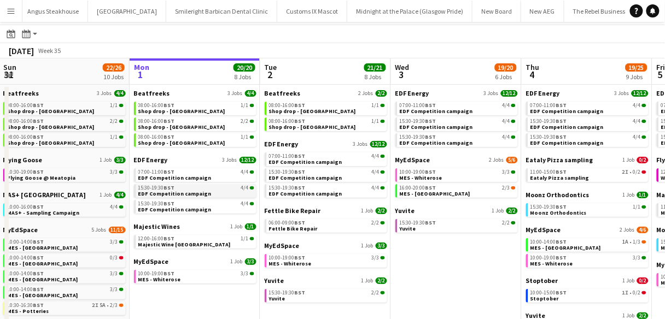
scroll to position [0, 261]
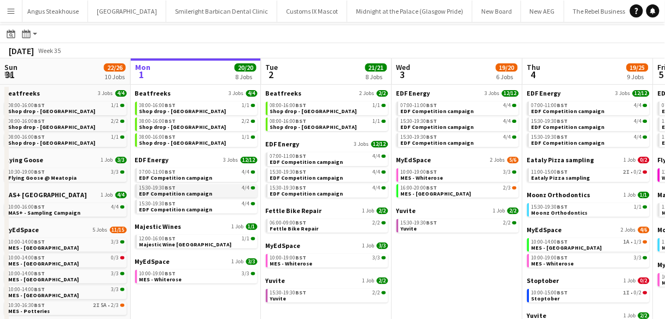
drag, startPoint x: 160, startPoint y: 188, endPoint x: 149, endPoint y: 190, distance: 11.1
click at [149, 190] on span "EDF Competition campaign" at bounding box center [175, 193] width 73 height 7
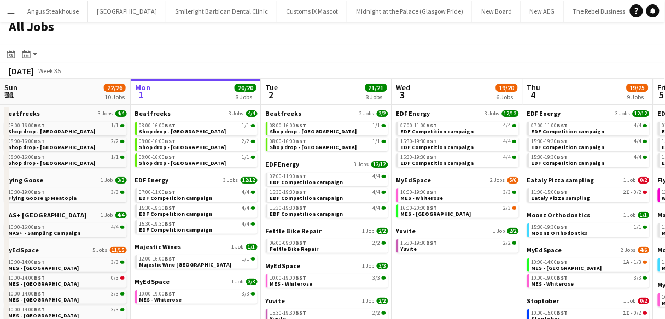
scroll to position [0, 0]
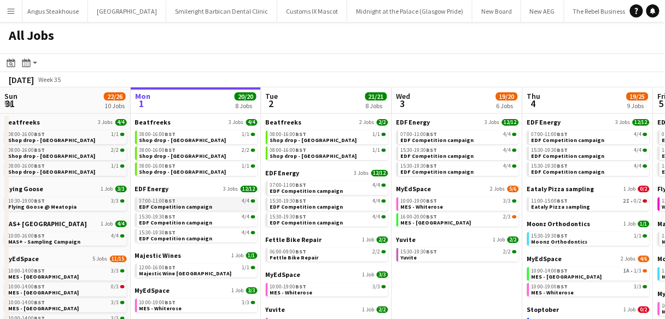
click at [228, 210] on app-brief-job-card "07:00-11:00 BST 4/4 EDF Competition campaign" at bounding box center [196, 204] width 122 height 14
click at [227, 202] on div "07:00-11:00 BST 4/4" at bounding box center [197, 200] width 116 height 5
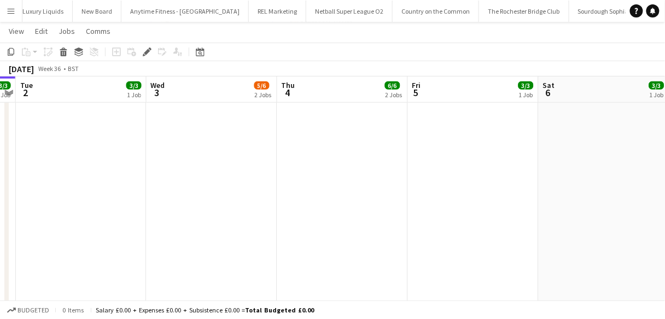
scroll to position [0, 3633]
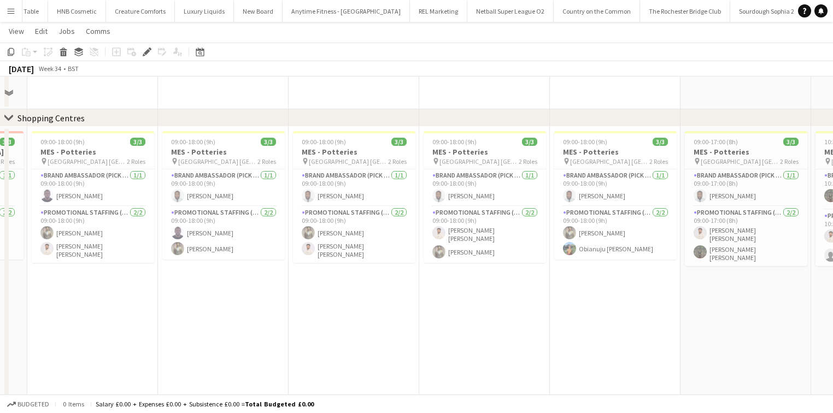
scroll to position [680, 0]
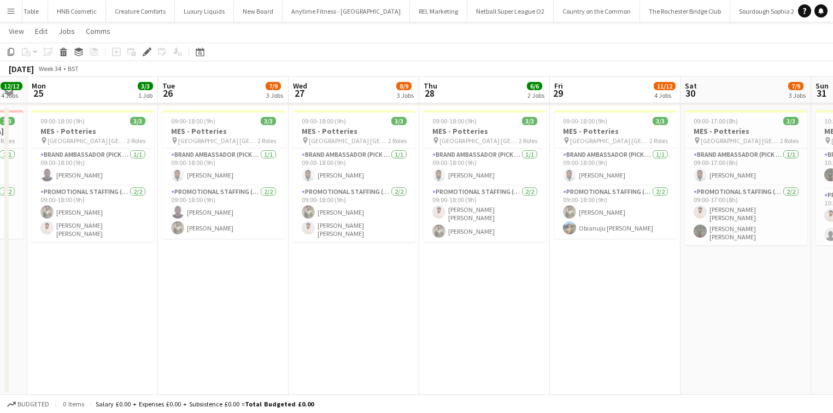
click at [539, 413] on div "Budgeted 0 items Salary £0.00 + Expenses £0.00 + Subsistence £0.00 = Total Budg…" at bounding box center [416, 404] width 833 height 19
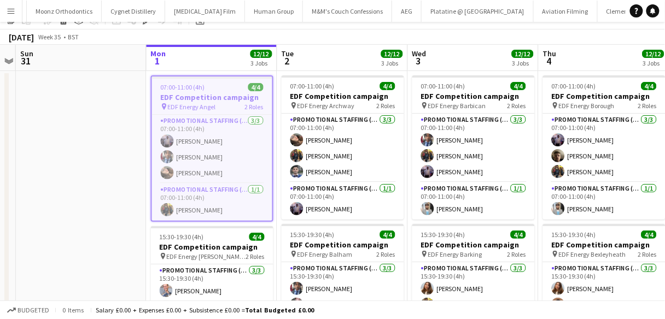
scroll to position [131, 0]
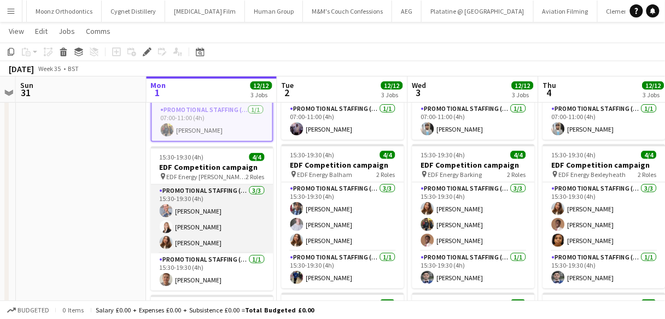
click at [191, 201] on app-card-role "Promotional Staffing (Flyering Staff) [DATE] 15:30-19:30 (4h) [PERSON_NAME] [PE…" at bounding box center [212, 219] width 122 height 69
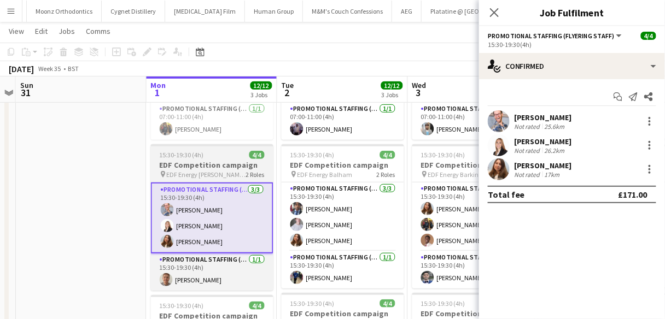
click at [202, 175] on span "EDF Energy Baker Street" at bounding box center [206, 175] width 79 height 8
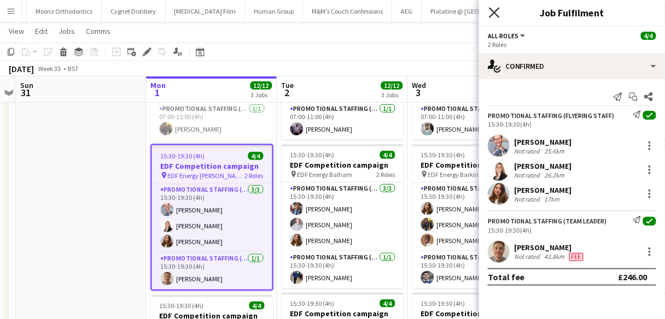
click at [493, 9] on icon "Close pop-in" at bounding box center [494, 12] width 10 height 10
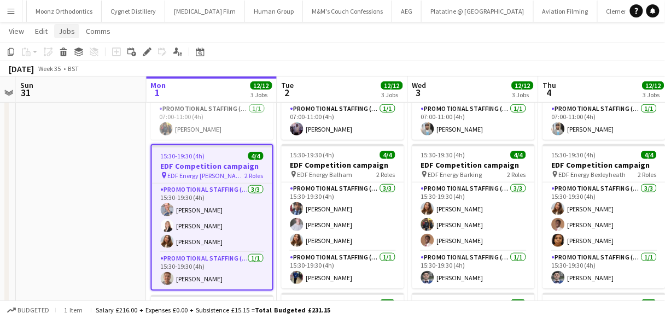
click at [68, 31] on span "Jobs" at bounding box center [66, 31] width 16 height 10
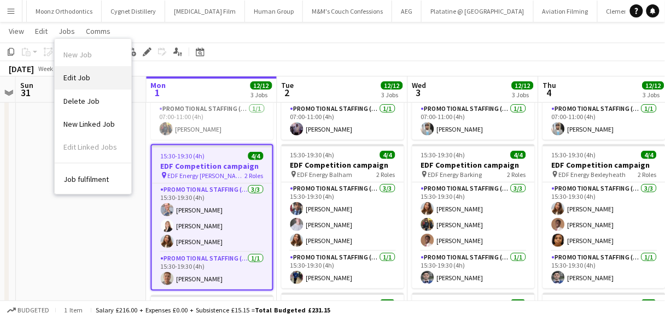
click at [104, 85] on link "Edit Job" at bounding box center [93, 77] width 77 height 23
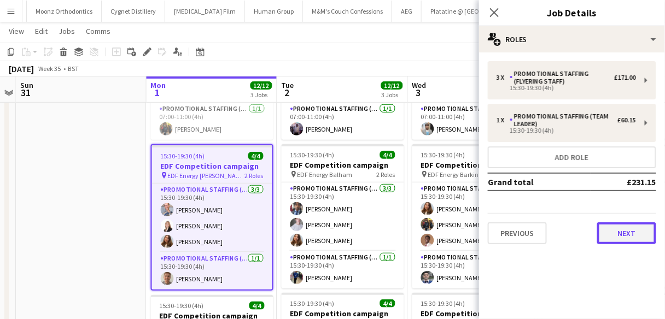
click at [636, 237] on button "Next" at bounding box center [626, 233] width 59 height 22
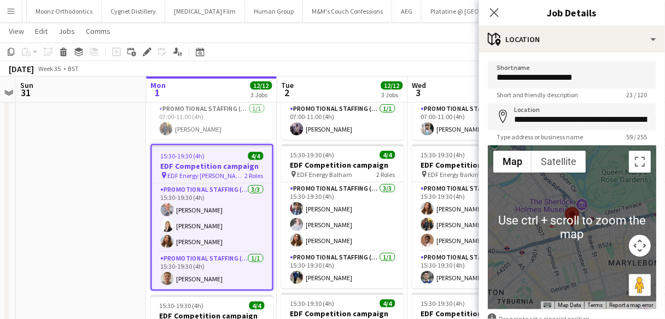
scroll to position [67, 0]
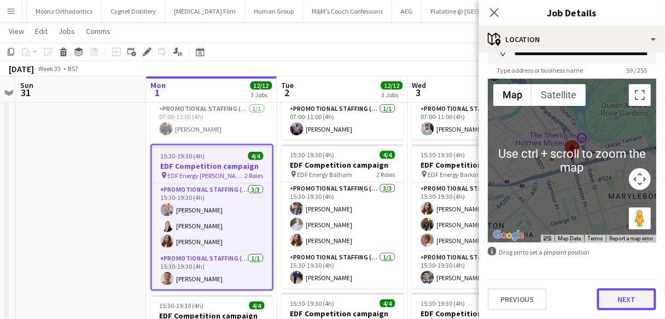
click at [641, 309] on button "Next" at bounding box center [626, 300] width 59 height 22
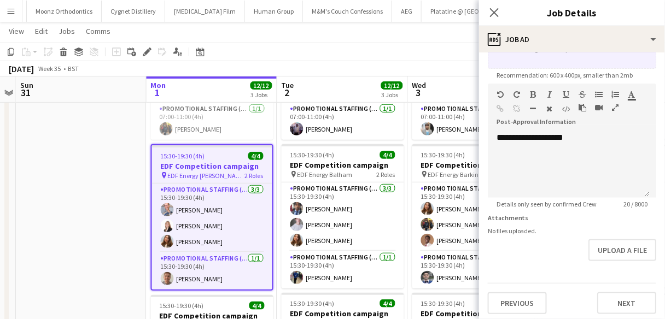
scroll to position [219, 0]
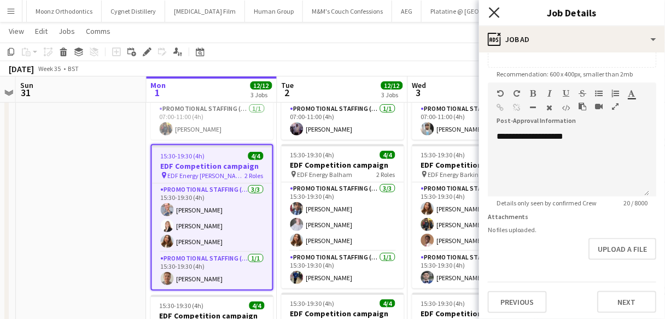
click at [498, 13] on icon "Close pop-in" at bounding box center [494, 12] width 10 height 10
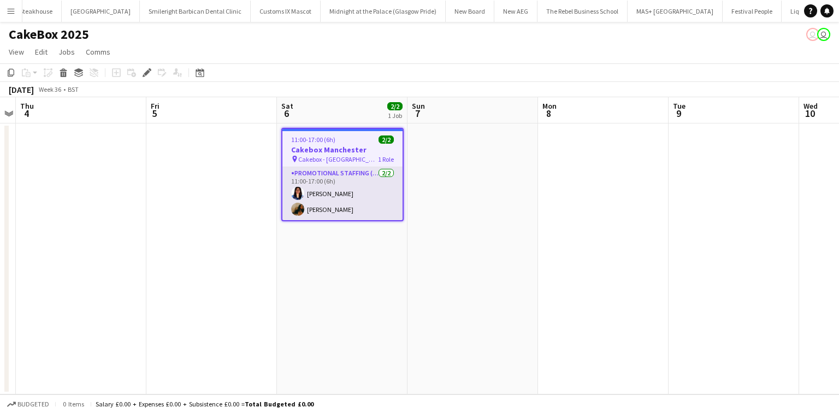
click at [345, 213] on app-card-role "Promotional Staffing (Brand Ambassadors) [DATE] 11:00-17:00 (6h) Manasa [PERSON…" at bounding box center [343, 193] width 120 height 53
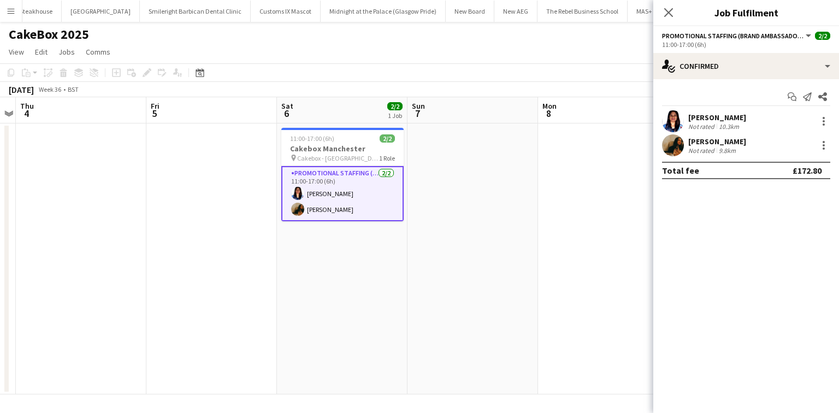
click at [743, 146] on div "[PERSON_NAME] Not rated 9.8km" at bounding box center [747, 145] width 186 height 22
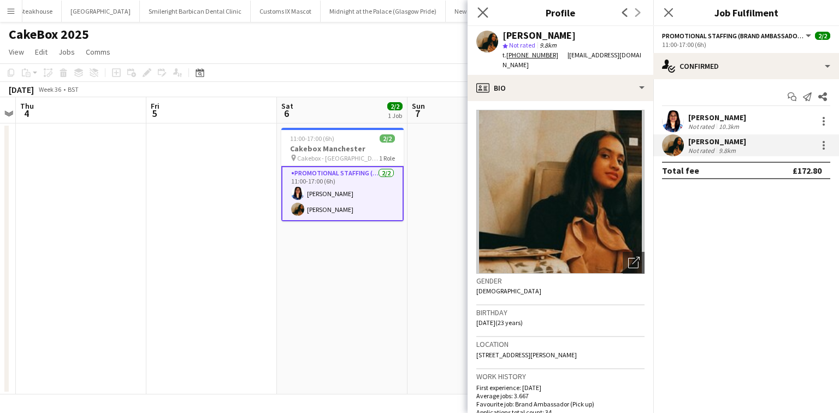
click at [484, 6] on app-icon "Close pop-in" at bounding box center [483, 13] width 16 height 16
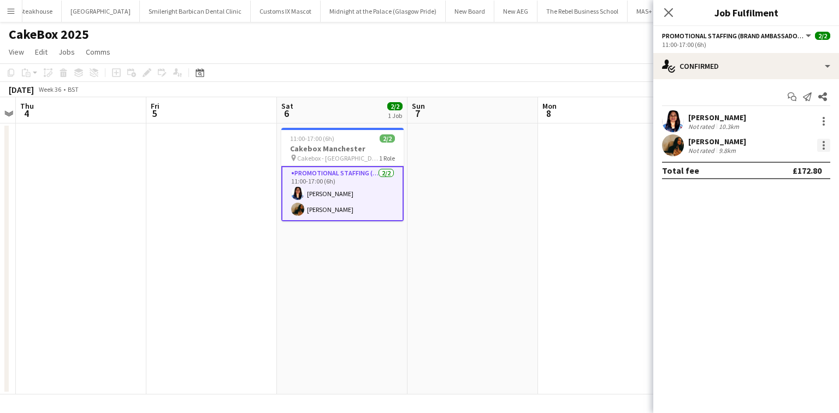
click at [824, 143] on div at bounding box center [824, 145] width 13 height 13
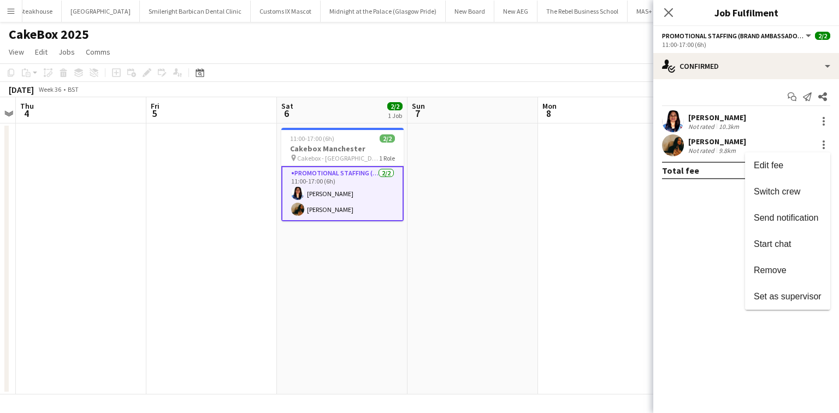
click at [756, 265] on button "Remove" at bounding box center [787, 270] width 85 height 26
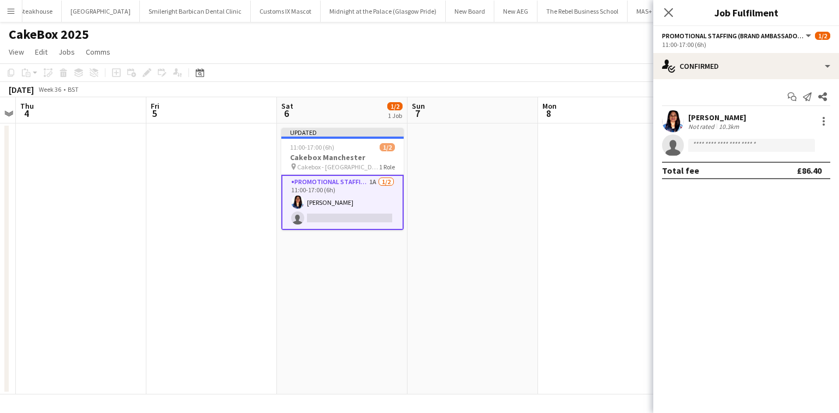
click at [671, 13] on icon "Close pop-in" at bounding box center [669, 12] width 9 height 9
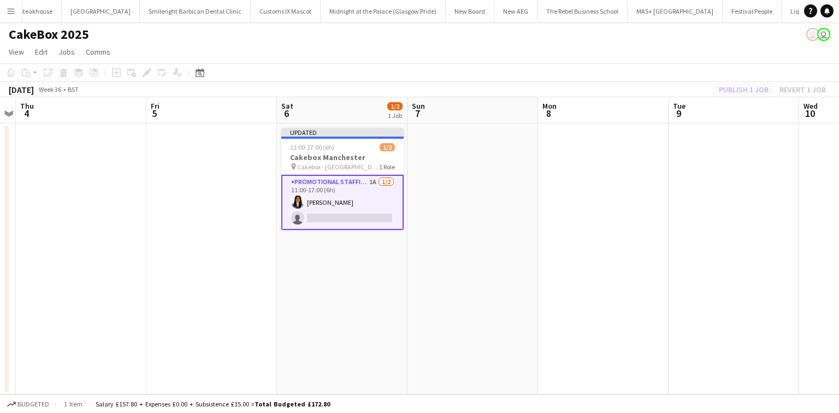
drag, startPoint x: 763, startPoint y: 94, endPoint x: 752, endPoint y: 90, distance: 12.3
click at [761, 94] on div "Publish 1 job Revert 1 job" at bounding box center [772, 90] width 133 height 14
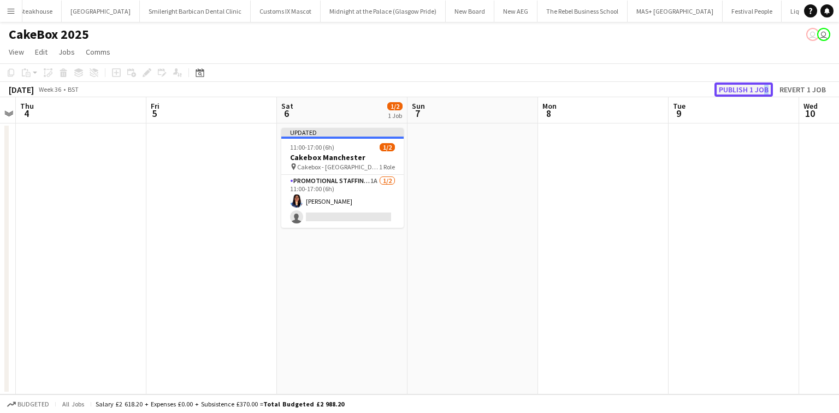
click at [752, 90] on button "Publish 1 job" at bounding box center [744, 90] width 58 height 14
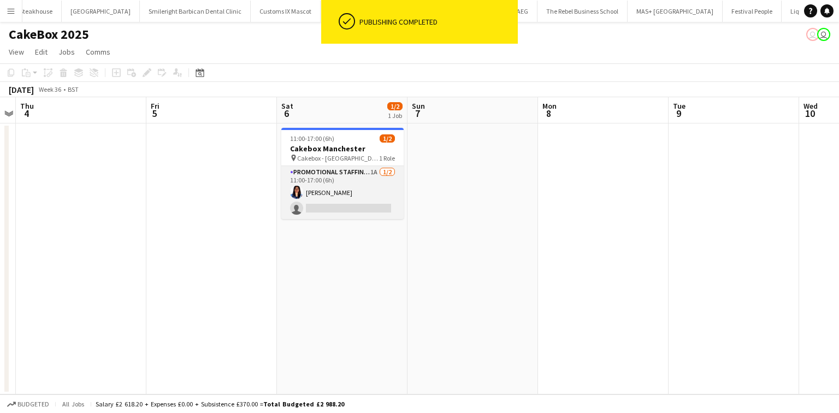
click at [365, 186] on app-card-role "Promotional Staffing (Brand Ambassadors) 1A [DATE] 11:00-17:00 (6h) [PERSON_NAM…" at bounding box center [342, 192] width 122 height 53
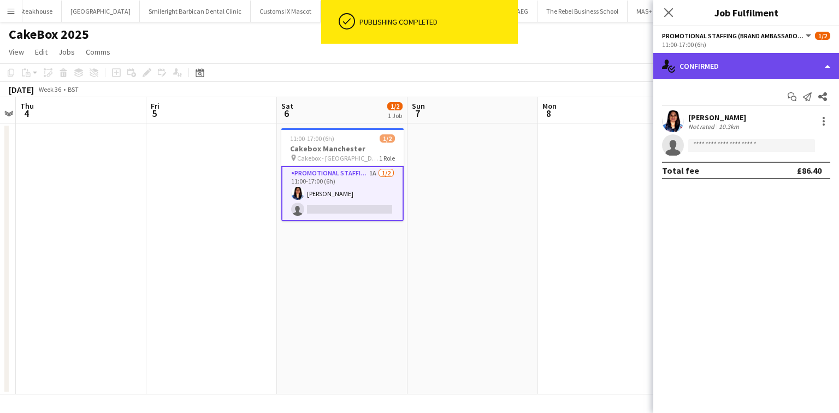
click at [748, 78] on div "single-neutral-actions-check-2 Confirmed" at bounding box center [747, 66] width 186 height 26
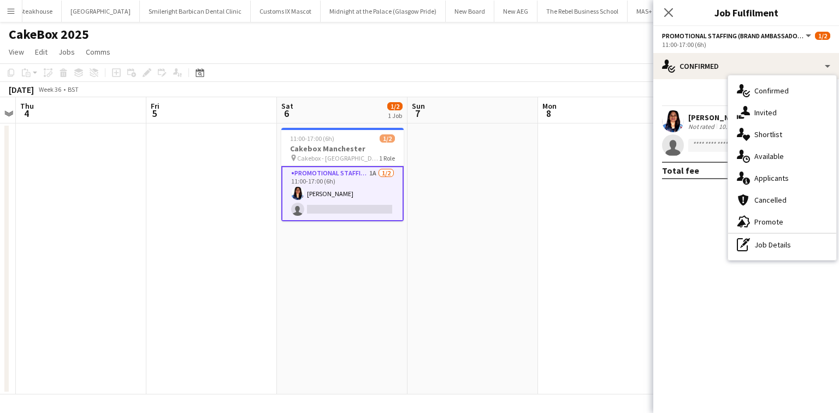
click at [766, 175] on div "single-neutral-actions-information Applicants" at bounding box center [782, 178] width 108 height 22
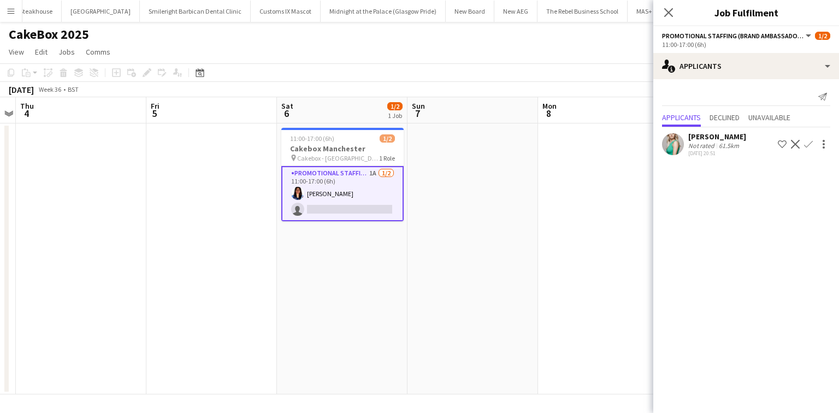
click at [701, 143] on div "Not rated" at bounding box center [703, 146] width 28 height 8
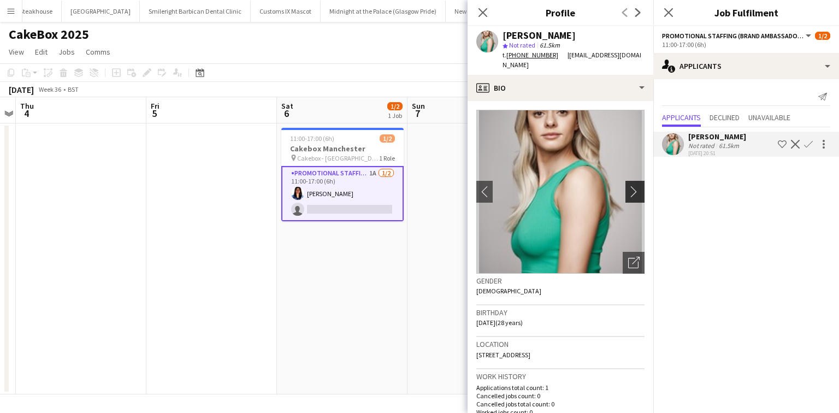
click at [628, 186] on app-icon "chevron-right" at bounding box center [636, 191] width 17 height 11
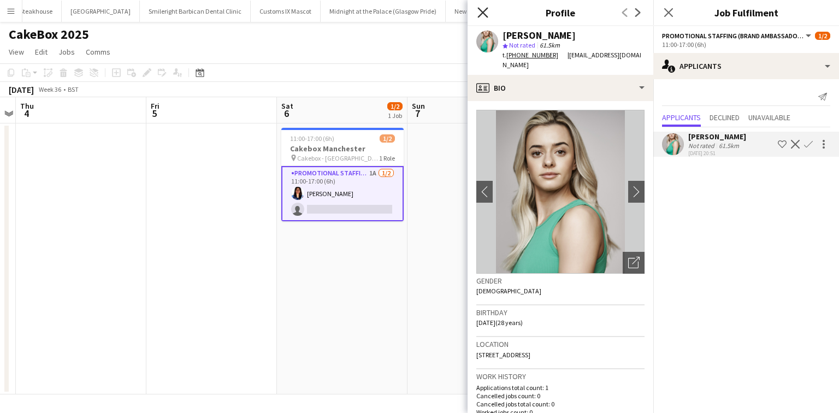
click at [482, 10] on icon "Close pop-in" at bounding box center [483, 12] width 10 height 10
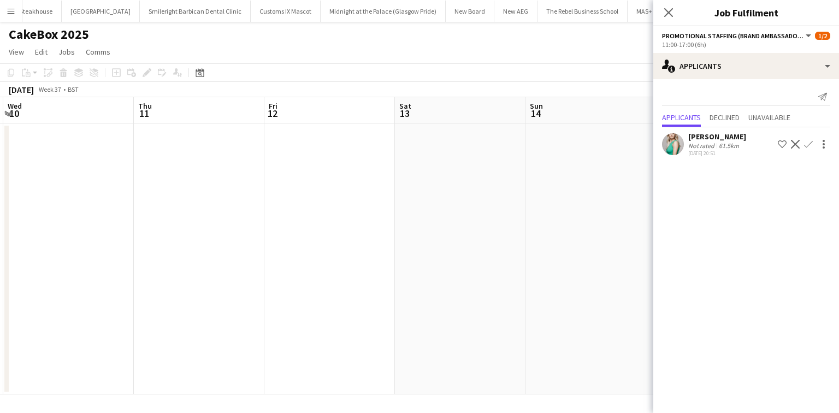
scroll to position [0, 389]
drag, startPoint x: 667, startPoint y: 8, endPoint x: 640, endPoint y: 5, distance: 27.0
click at [667, 8] on icon "Close pop-in" at bounding box center [669, 12] width 9 height 9
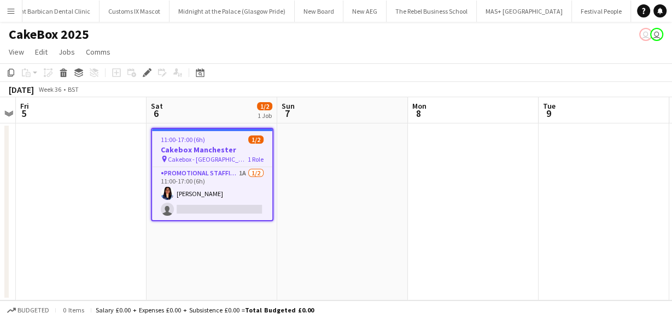
scroll to position [0, 783]
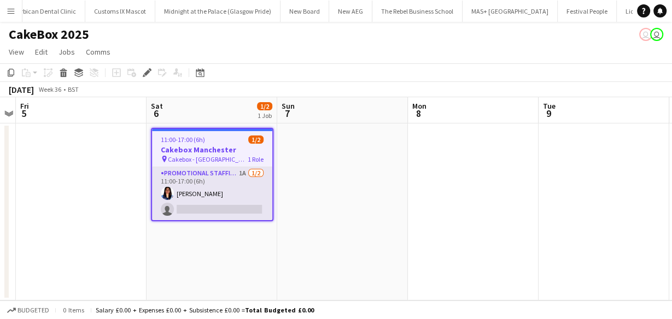
click at [226, 178] on app-card-role "Promotional Staffing (Brand Ambassadors) 1A [DATE] 11:00-17:00 (6h) [PERSON_NAM…" at bounding box center [212, 193] width 120 height 53
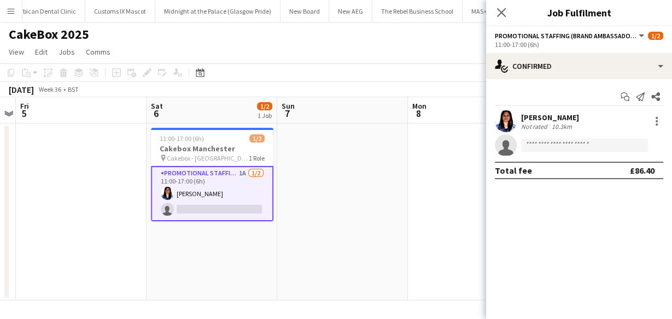
click at [579, 132] on div "[PERSON_NAME] Not rated 10.3km single-neutral-actions" at bounding box center [579, 133] width 186 height 46
click at [571, 119] on div "Manasa Amarnath" at bounding box center [550, 118] width 58 height 10
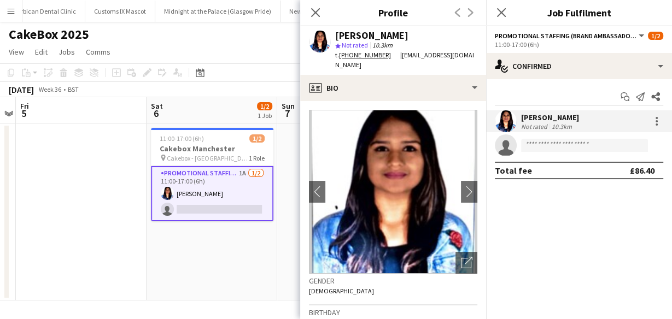
click at [10, 7] on app-icon "Menu" at bounding box center [11, 11] width 9 height 9
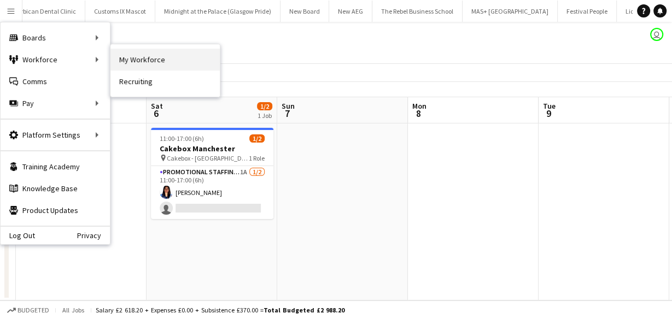
click at [127, 66] on link "My Workforce" at bounding box center [164, 60] width 109 height 22
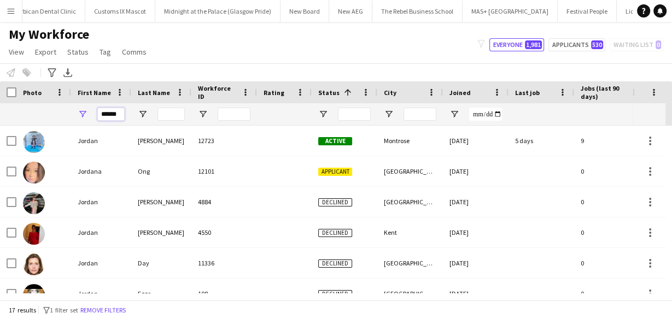
click at [117, 113] on input "******" at bounding box center [110, 114] width 27 height 13
type input "*"
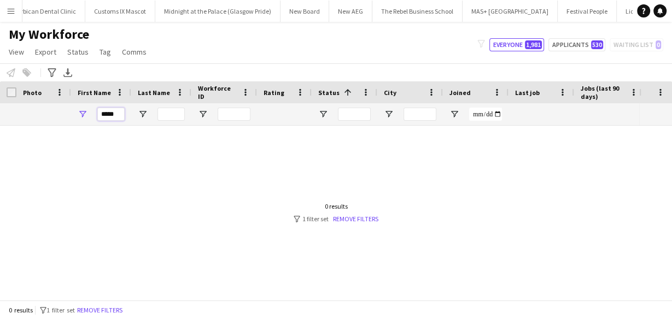
click at [107, 115] on input "*****" at bounding box center [110, 114] width 27 height 13
click at [109, 115] on input "*****" at bounding box center [110, 114] width 27 height 13
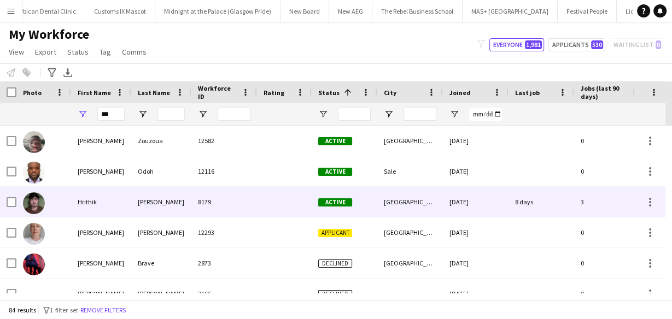
click at [122, 191] on div "Hrithik" at bounding box center [101, 202] width 60 height 30
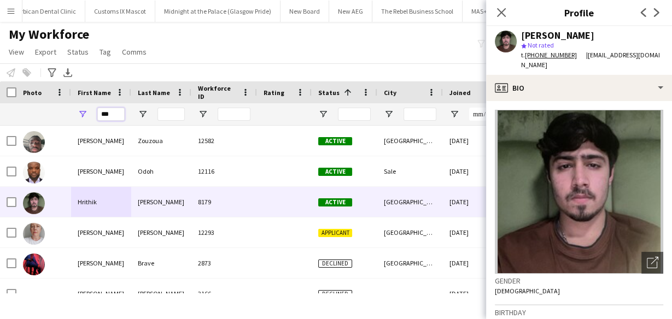
click at [99, 115] on input "***" at bounding box center [110, 114] width 27 height 13
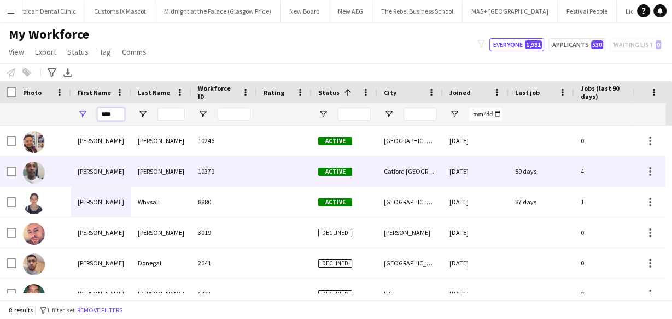
type input "****"
click at [101, 169] on div "Dean" at bounding box center [101, 171] width 60 height 30
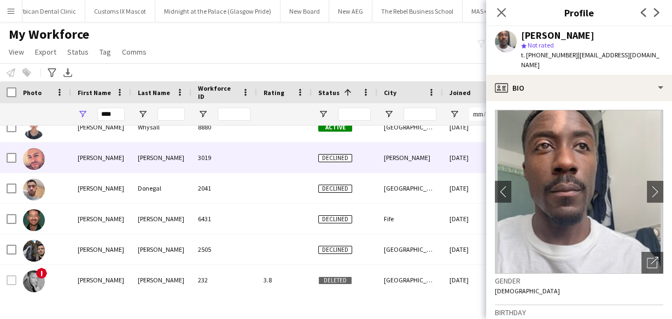
scroll to position [77, 0]
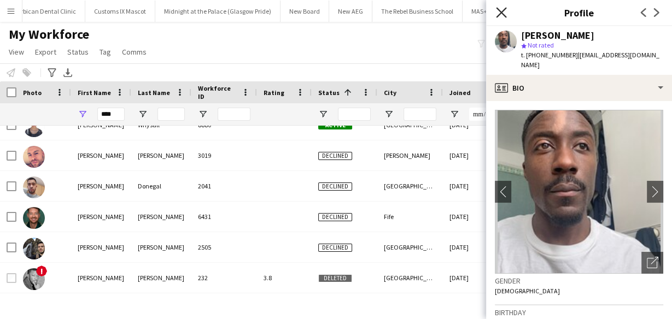
click at [502, 10] on icon at bounding box center [501, 12] width 10 height 10
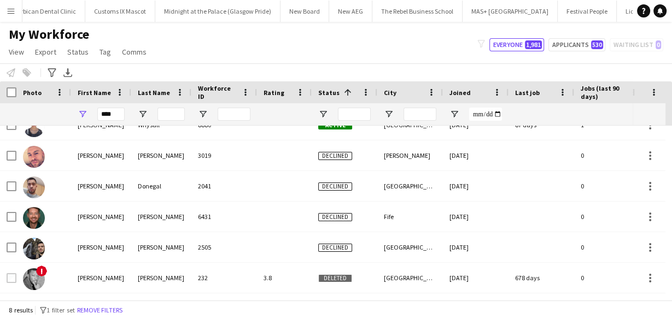
click at [156, 32] on div "My Workforce View Views Default view New view Update view Delete view Edit name…" at bounding box center [336, 44] width 672 height 37
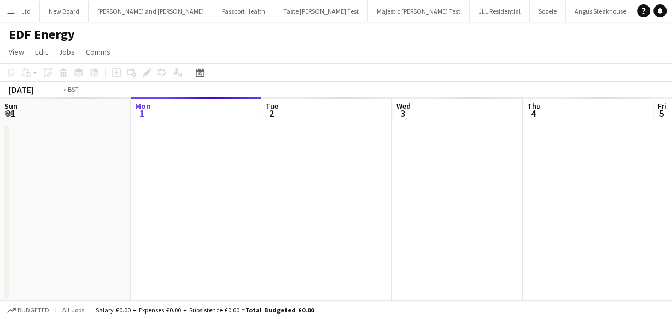
scroll to position [0, 534]
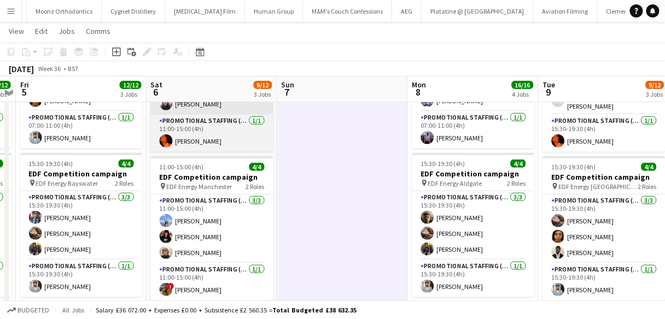
scroll to position [122, 0]
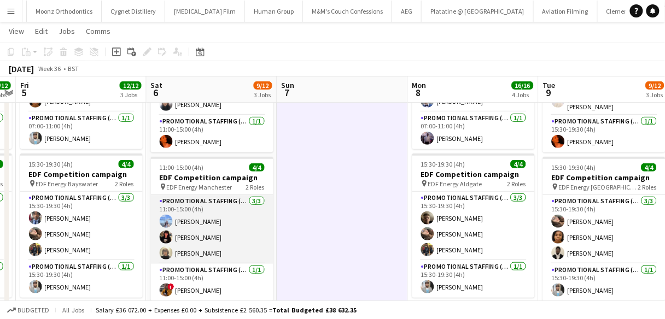
click at [226, 214] on app-card-role "Promotional Staffing (Flyering Staff) 3/3 11:00-15:00 (4h) Anastasia Moore Phoe…" at bounding box center [212, 229] width 122 height 69
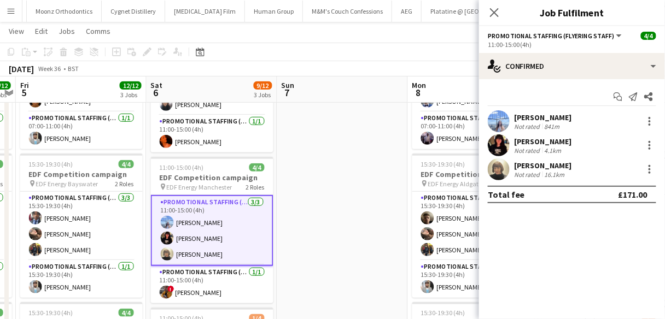
click at [540, 140] on div "[PERSON_NAME]" at bounding box center [543, 142] width 58 height 10
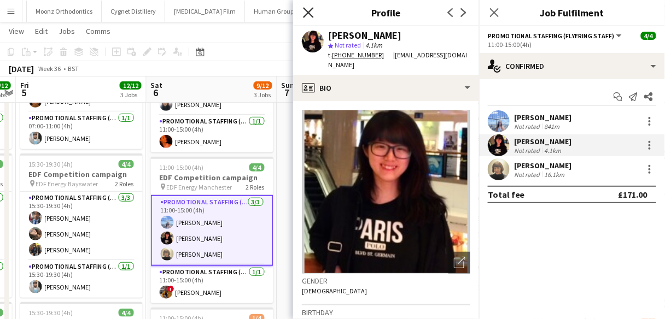
click at [308, 14] on icon "Close pop-in" at bounding box center [308, 12] width 10 height 10
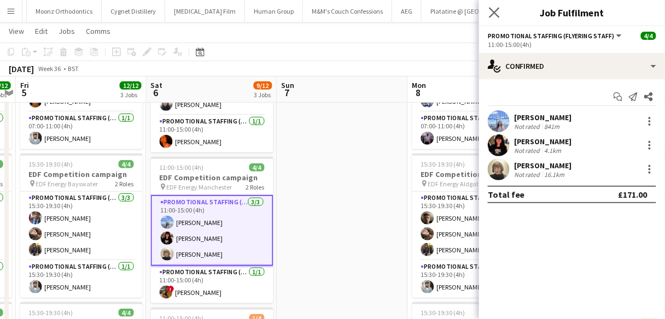
click at [497, 19] on app-icon "Close pop-in" at bounding box center [494, 13] width 16 height 16
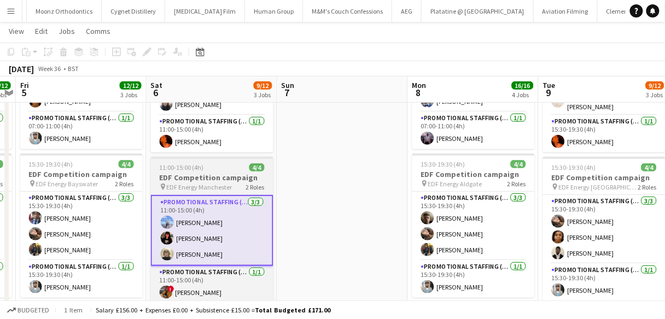
click at [173, 177] on h3 "EDF Competition campaign" at bounding box center [212, 178] width 122 height 10
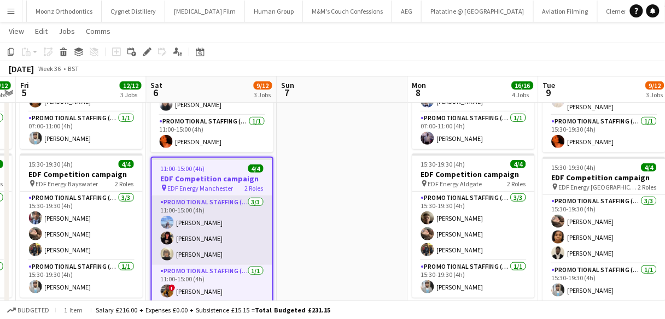
click at [179, 229] on app-card-role "Promotional Staffing (Flyering Staff) 3/3 11:00-15:00 (4h) Anastasia Moore Phoe…" at bounding box center [212, 230] width 120 height 69
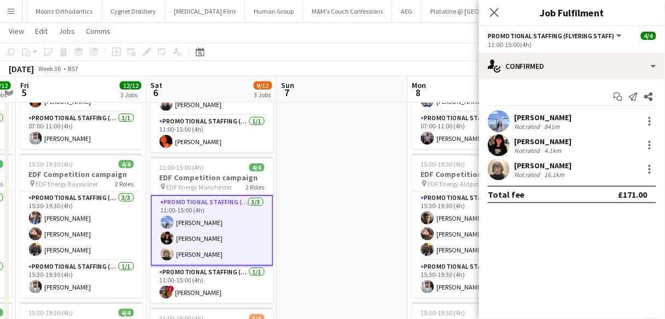
click at [529, 138] on div "[PERSON_NAME]" at bounding box center [543, 142] width 58 height 10
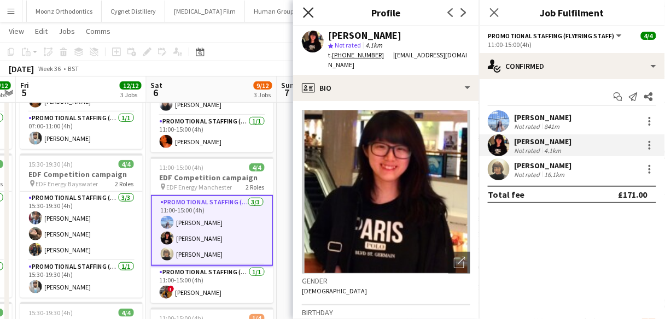
click at [307, 11] on icon at bounding box center [308, 12] width 10 height 10
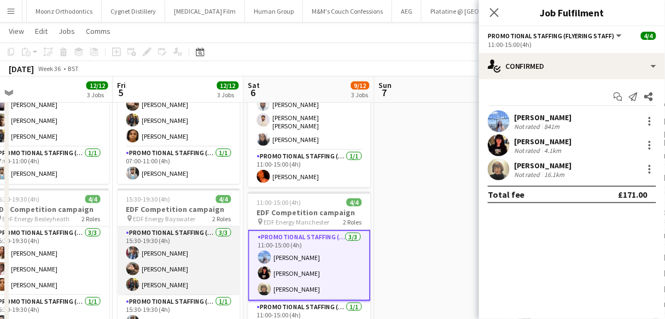
scroll to position [134, 0]
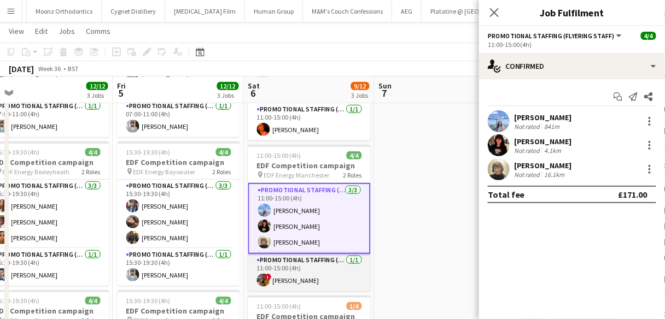
click at [267, 259] on app-card-role "Promotional Staffing (Team Leader) 1/1 11:00-15:00 (4h) ! Sean Porter" at bounding box center [309, 272] width 122 height 37
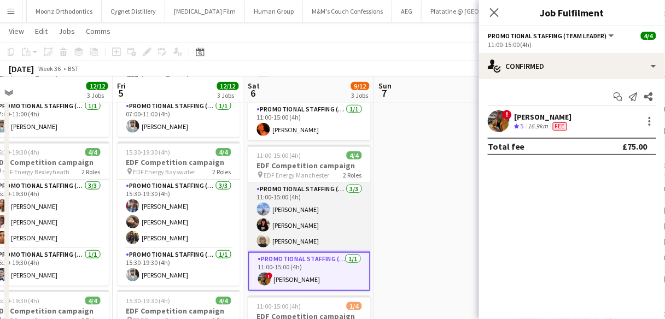
click at [261, 236] on app-user-avatar at bounding box center [263, 240] width 13 height 13
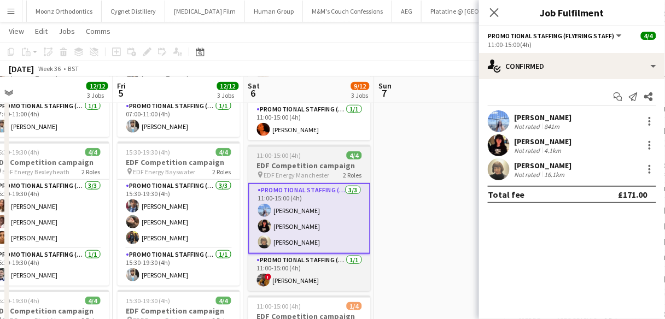
scroll to position [0, 408]
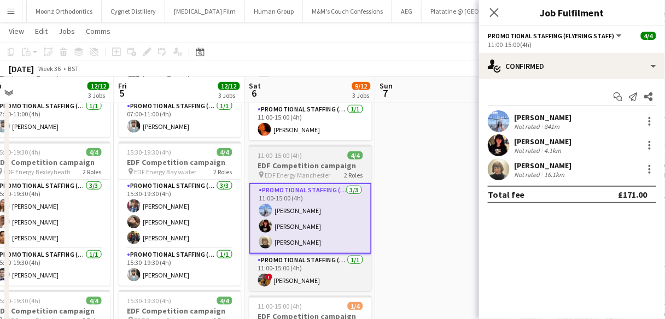
drag, startPoint x: 275, startPoint y: 155, endPoint x: 269, endPoint y: 156, distance: 6.2
click at [269, 156] on app-job-card "11:00-15:00 (4h) 4/4 EDF Competition campaign pin EDF Energy Manchester 2 Roles…" at bounding box center [310, 218] width 122 height 146
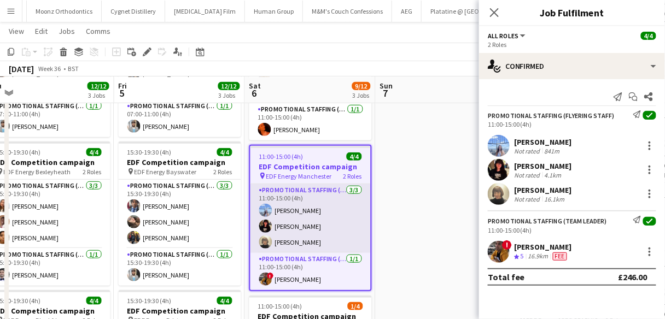
click at [274, 200] on app-card-role "Promotional Staffing (Flyering Staff) 3/3 11:00-15:00 (4h) Anastasia Moore Phoe…" at bounding box center [310, 218] width 120 height 69
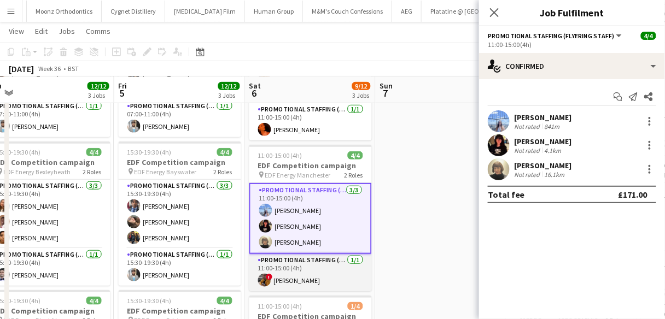
click at [285, 266] on app-card-role "Promotional Staffing (Team Leader) 1/1 11:00-15:00 (4h) ! Sean Porter" at bounding box center [310, 272] width 122 height 37
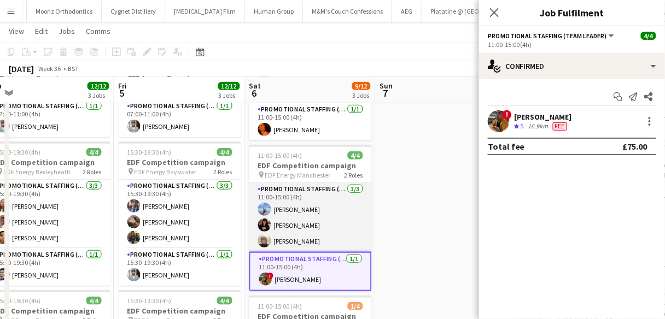
click at [292, 210] on app-card-role "Promotional Staffing (Flyering Staff) 3/3 11:00-15:00 (4h) Anastasia Moore Phoe…" at bounding box center [310, 217] width 122 height 69
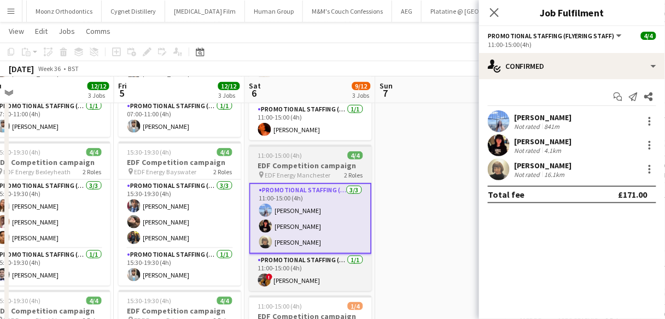
click at [300, 177] on app-job-card "11:00-15:00 (4h) 4/4 EDF Competition campaign pin EDF Energy Manchester 2 Roles…" at bounding box center [310, 218] width 122 height 146
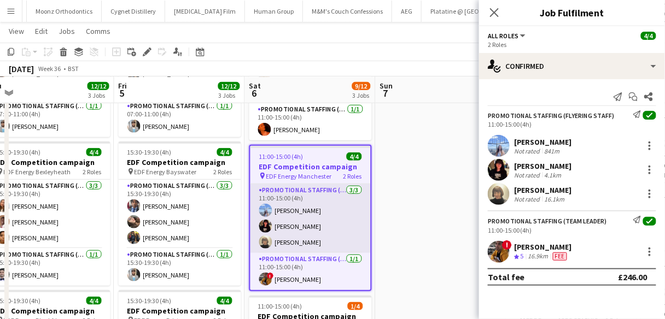
click at [297, 191] on app-card-role "Promotional Staffing (Flyering Staff) 3/3 11:00-15:00 (4h) Anastasia Moore Phoe…" at bounding box center [310, 218] width 120 height 69
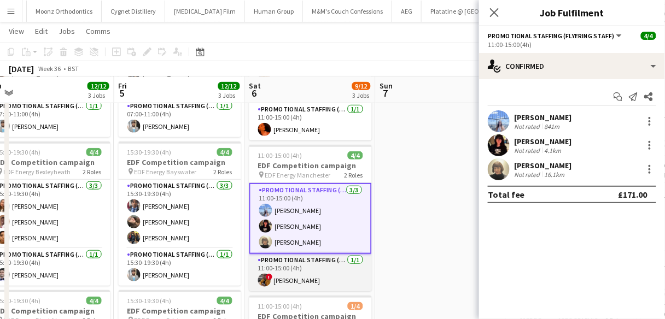
click at [296, 265] on app-card-role "Promotional Staffing (Team Leader) 1/1 11:00-15:00 (4h) ! Sean Porter" at bounding box center [310, 272] width 122 height 37
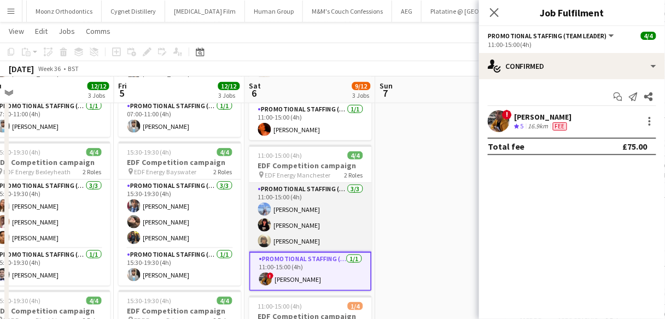
click at [291, 234] on app-card-role "Promotional Staffing (Flyering Staff) 3/3 11:00-15:00 (4h) Anastasia Moore Phoe…" at bounding box center [310, 217] width 122 height 69
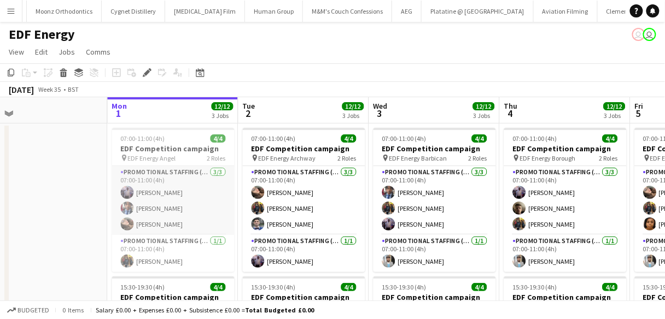
scroll to position [0, 436]
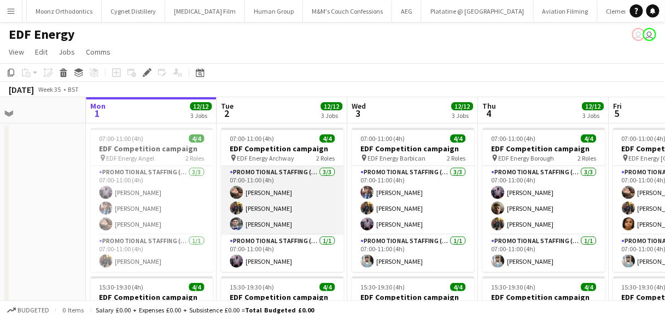
click at [284, 183] on app-card-role "Promotional Staffing (Flyering Staff) [DATE] 07:00-11:00 (4h) [PERSON_NAME] [PE…" at bounding box center [282, 200] width 122 height 69
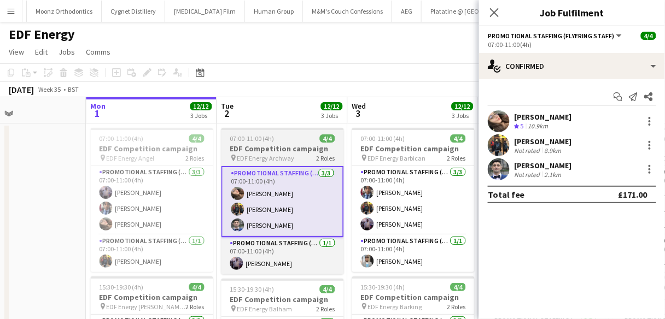
click at [268, 155] on span "EDF Energy Archway" at bounding box center [265, 158] width 57 height 8
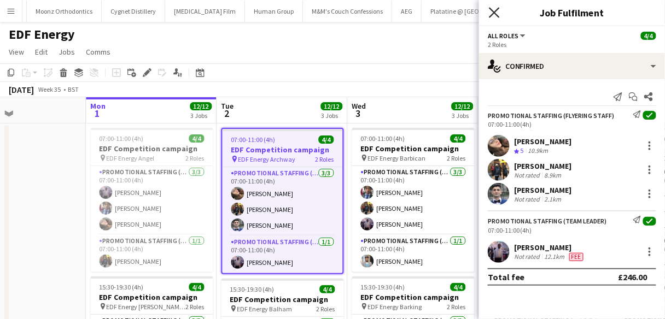
click at [489, 11] on icon "Close pop-in" at bounding box center [494, 12] width 10 height 10
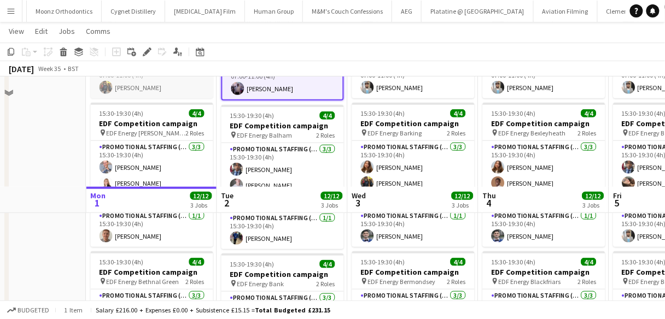
scroll to position [316, 0]
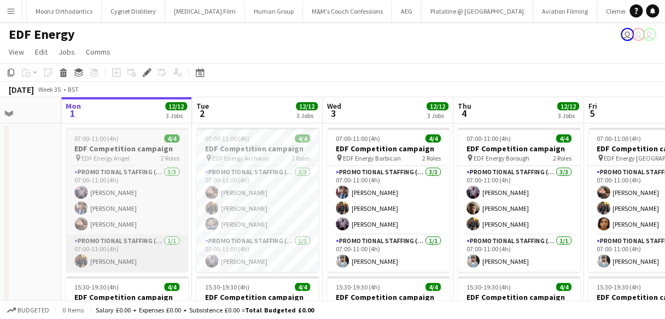
click at [151, 141] on div "07:00-11:00 (4h) 4/4" at bounding box center [127, 138] width 122 height 8
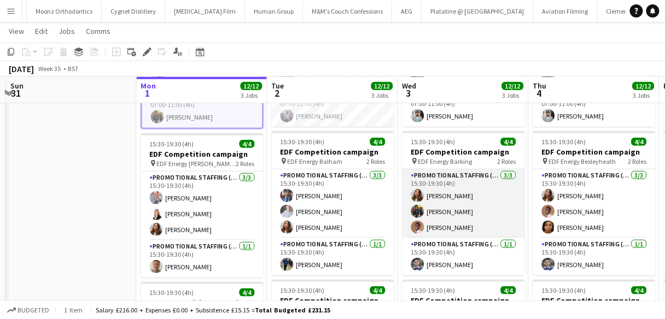
scroll to position [0, 385]
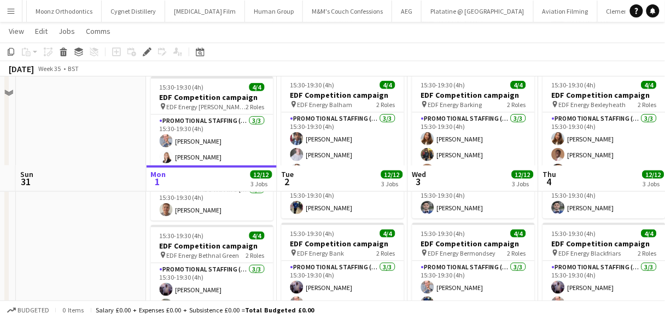
scroll to position [290, 0]
